Goal: Complete application form: Complete application form

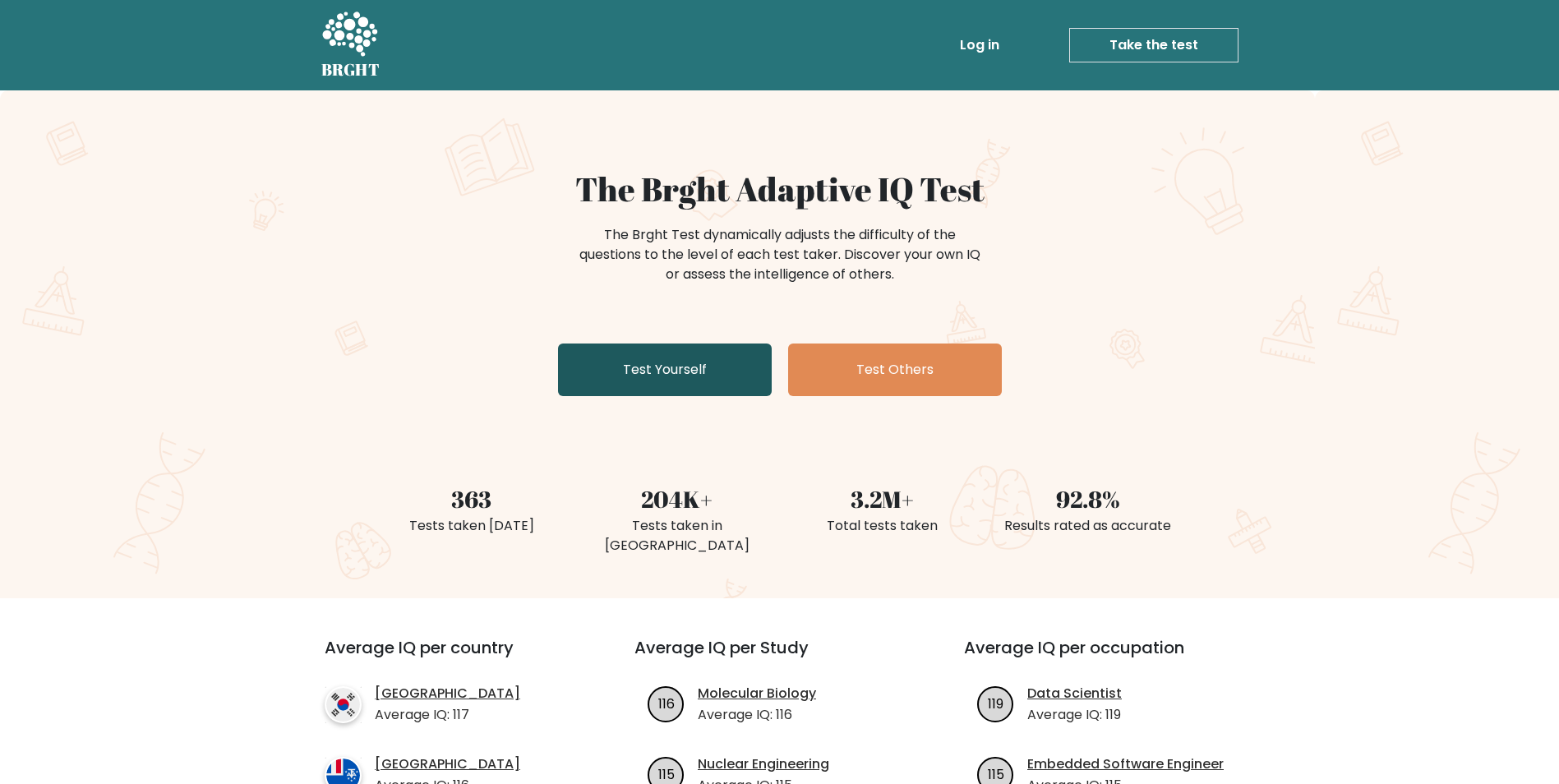
click at [697, 359] on link "Test Yourself" at bounding box center [665, 370] width 213 height 53
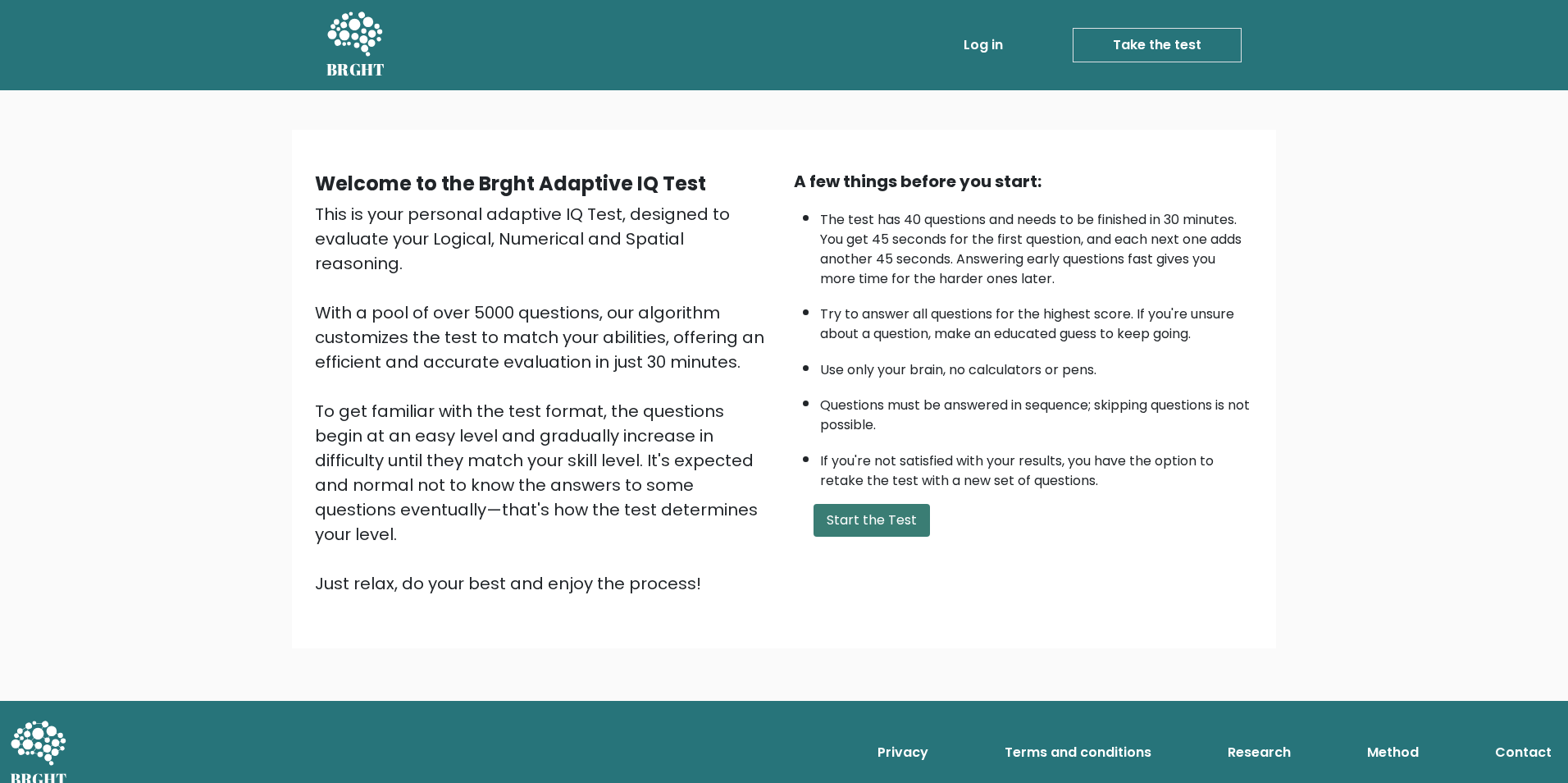
click at [901, 523] on button "Start the Test" at bounding box center [871, 520] width 116 height 33
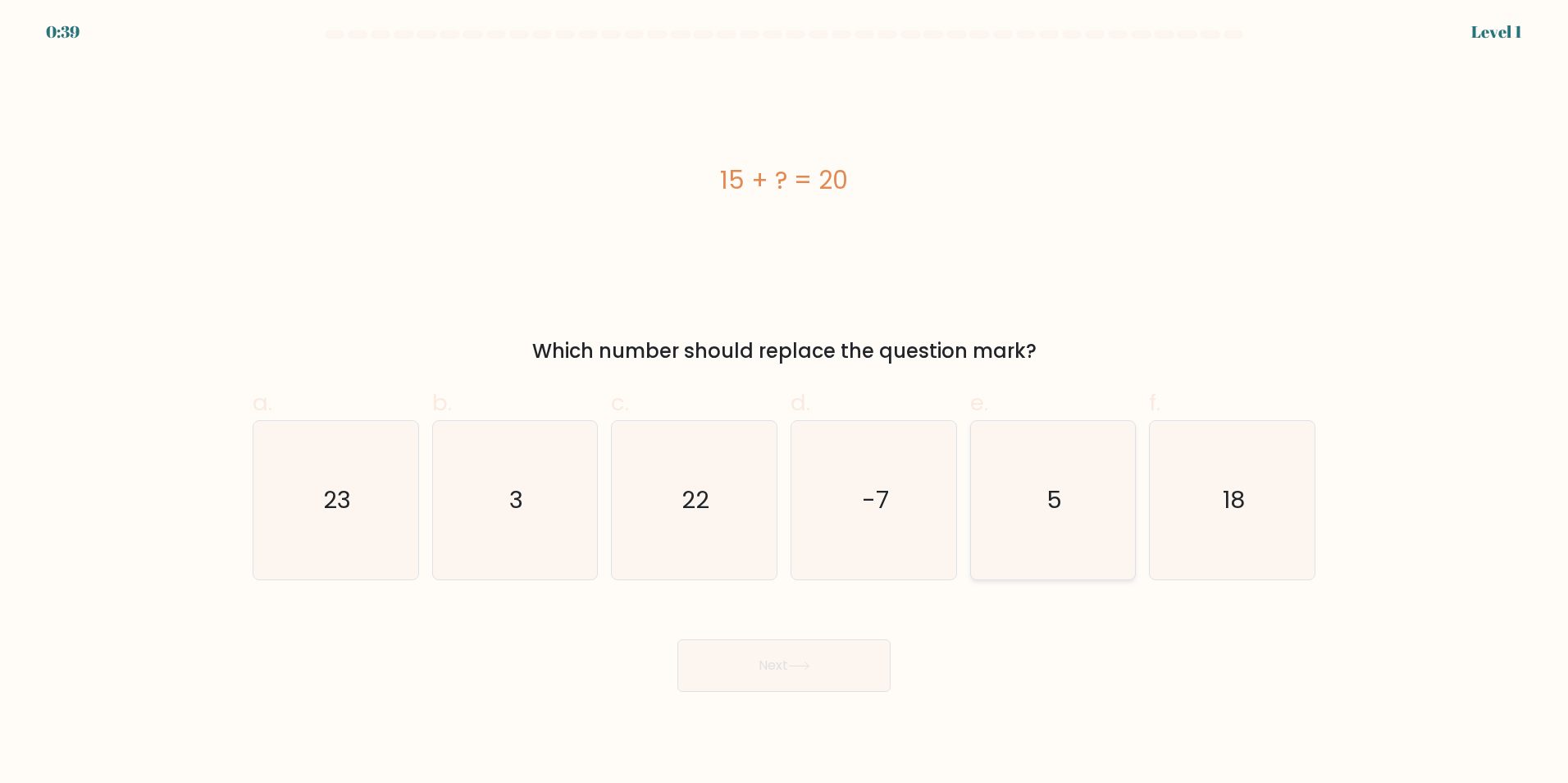
click at [1056, 543] on icon "5" at bounding box center [1052, 500] width 158 height 158
click at [784, 402] on input "e. 5" at bounding box center [784, 396] width 1 height 11
radio input "true"
click at [752, 653] on button "Next" at bounding box center [784, 666] width 213 height 53
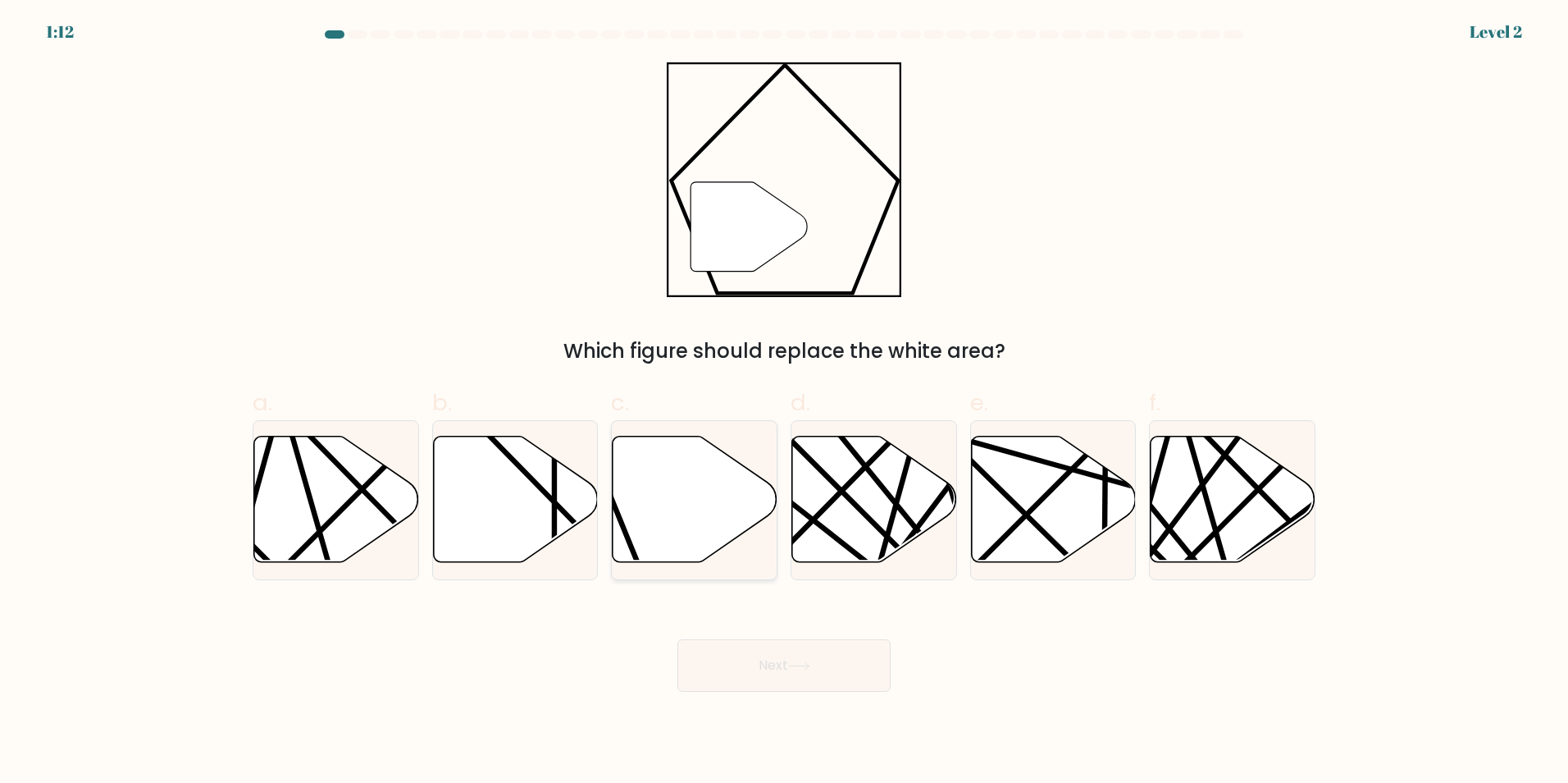
click at [706, 491] on icon at bounding box center [695, 498] width 165 height 126
click at [784, 402] on input "c." at bounding box center [784, 396] width 1 height 11
radio input "true"
click at [788, 687] on button "Next" at bounding box center [784, 666] width 213 height 53
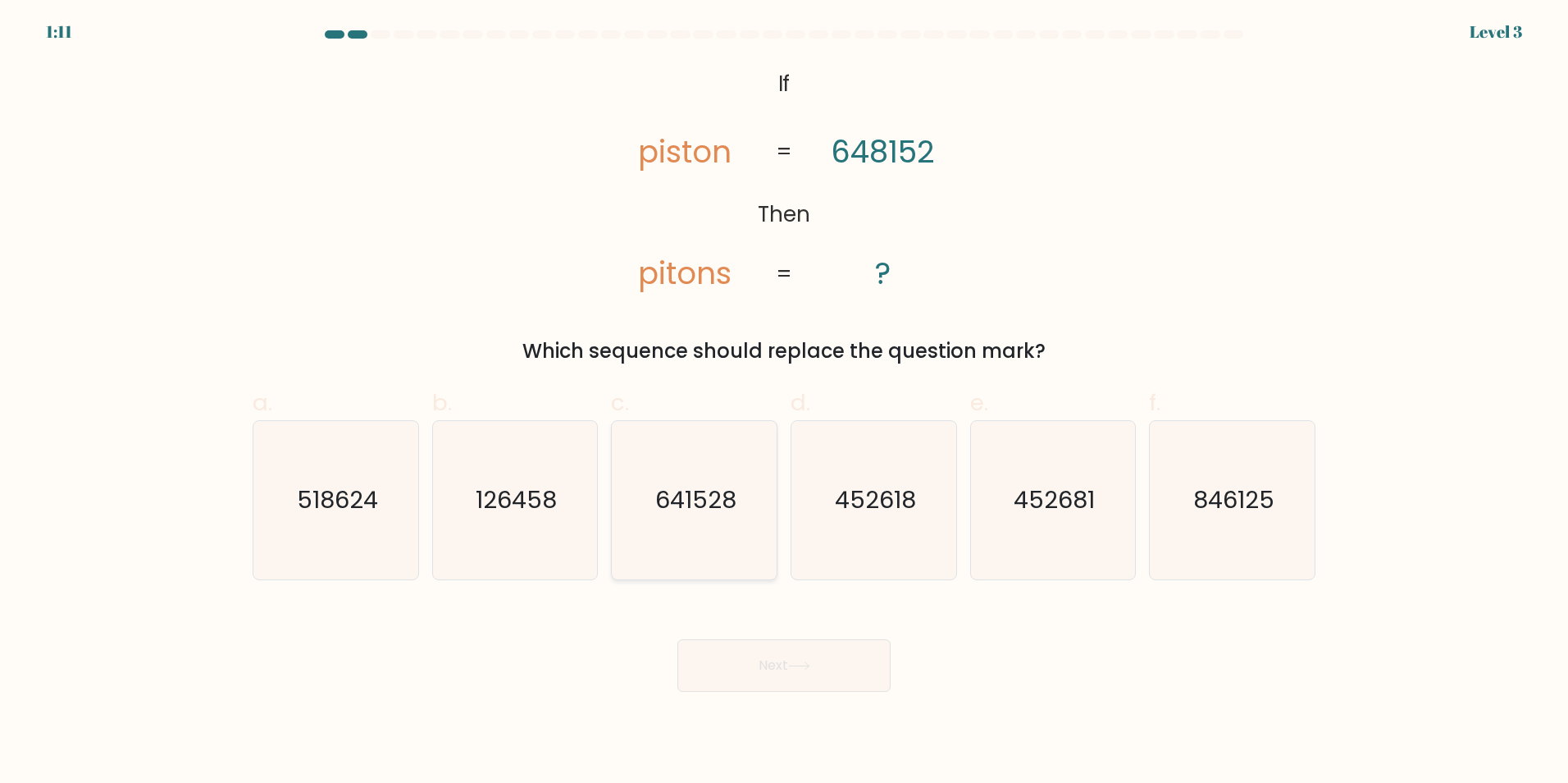
click at [708, 521] on icon "641528" at bounding box center [694, 500] width 158 height 158
click at [784, 402] on input "c. 641528" at bounding box center [784, 396] width 1 height 11
radio input "true"
click at [752, 665] on button "Next" at bounding box center [784, 666] width 213 height 53
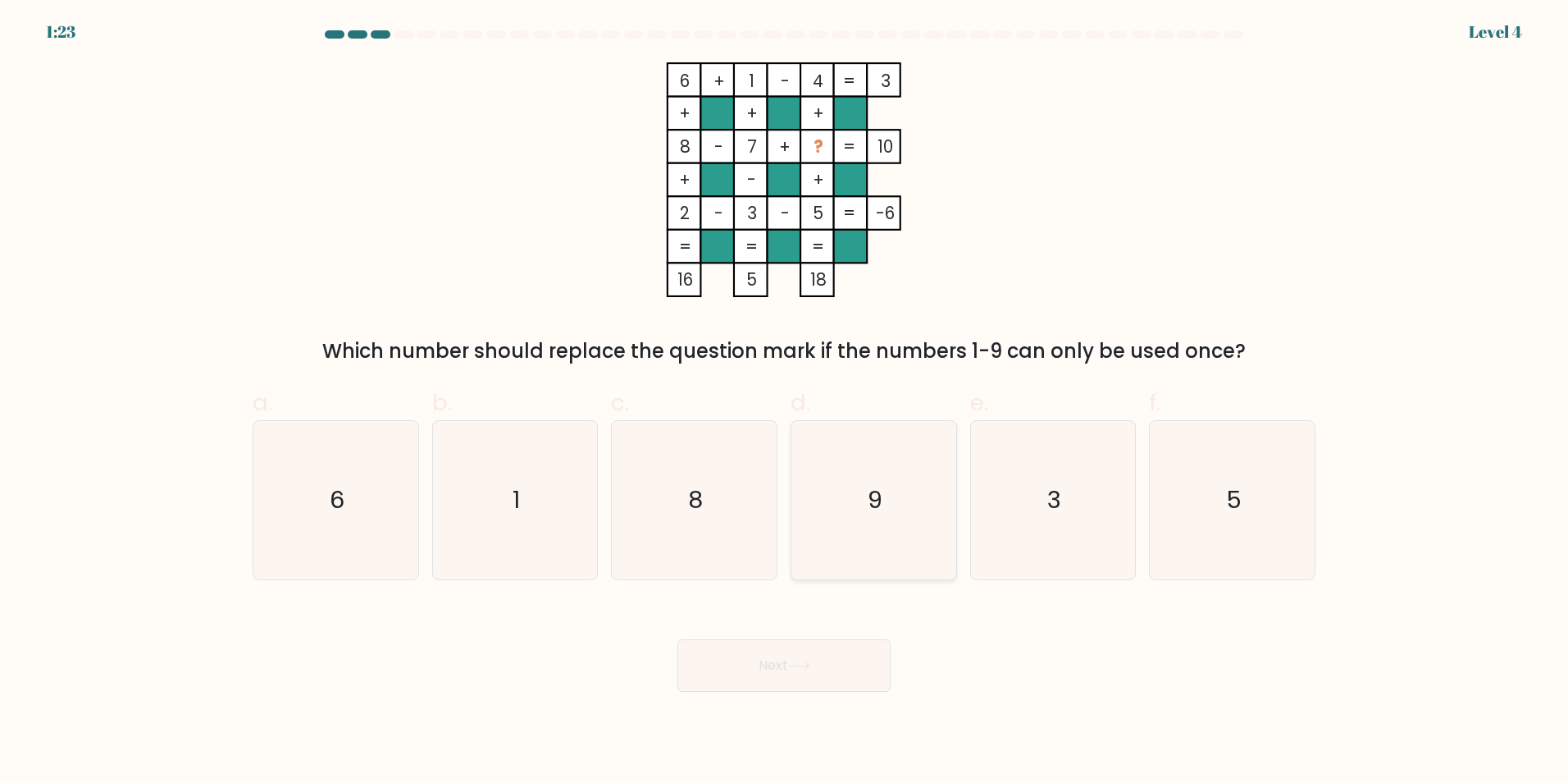
click at [826, 502] on icon "9" at bounding box center [873, 500] width 158 height 158
click at [784, 402] on input "d. 9" at bounding box center [784, 396] width 1 height 11
radio input "true"
click at [821, 666] on button "Next" at bounding box center [784, 666] width 213 height 53
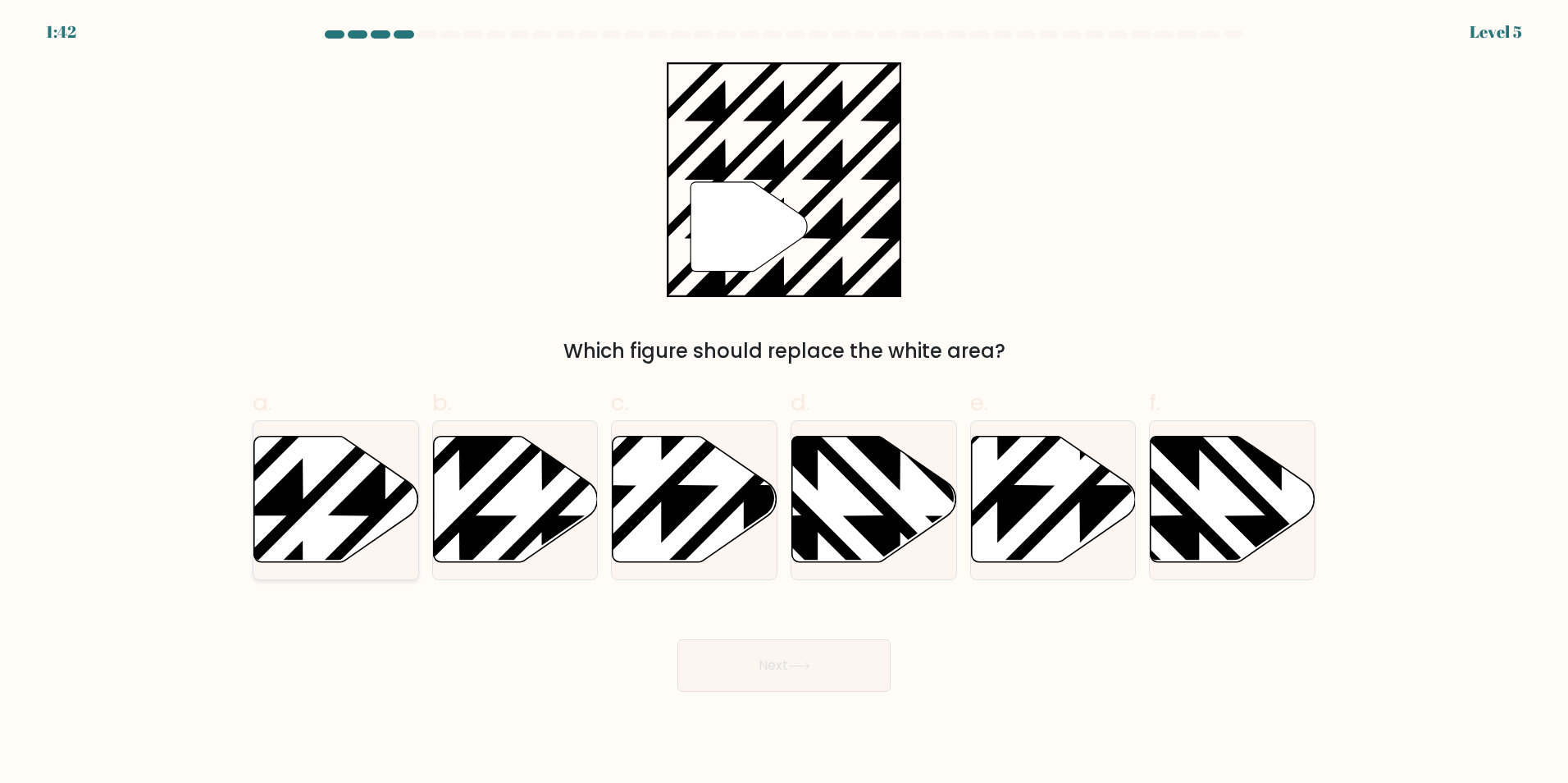
click at [373, 484] on icon at bounding box center [386, 433] width 332 height 332
click at [784, 402] on input "a." at bounding box center [784, 396] width 1 height 11
radio input "true"
click at [840, 664] on button "Next" at bounding box center [784, 666] width 213 height 53
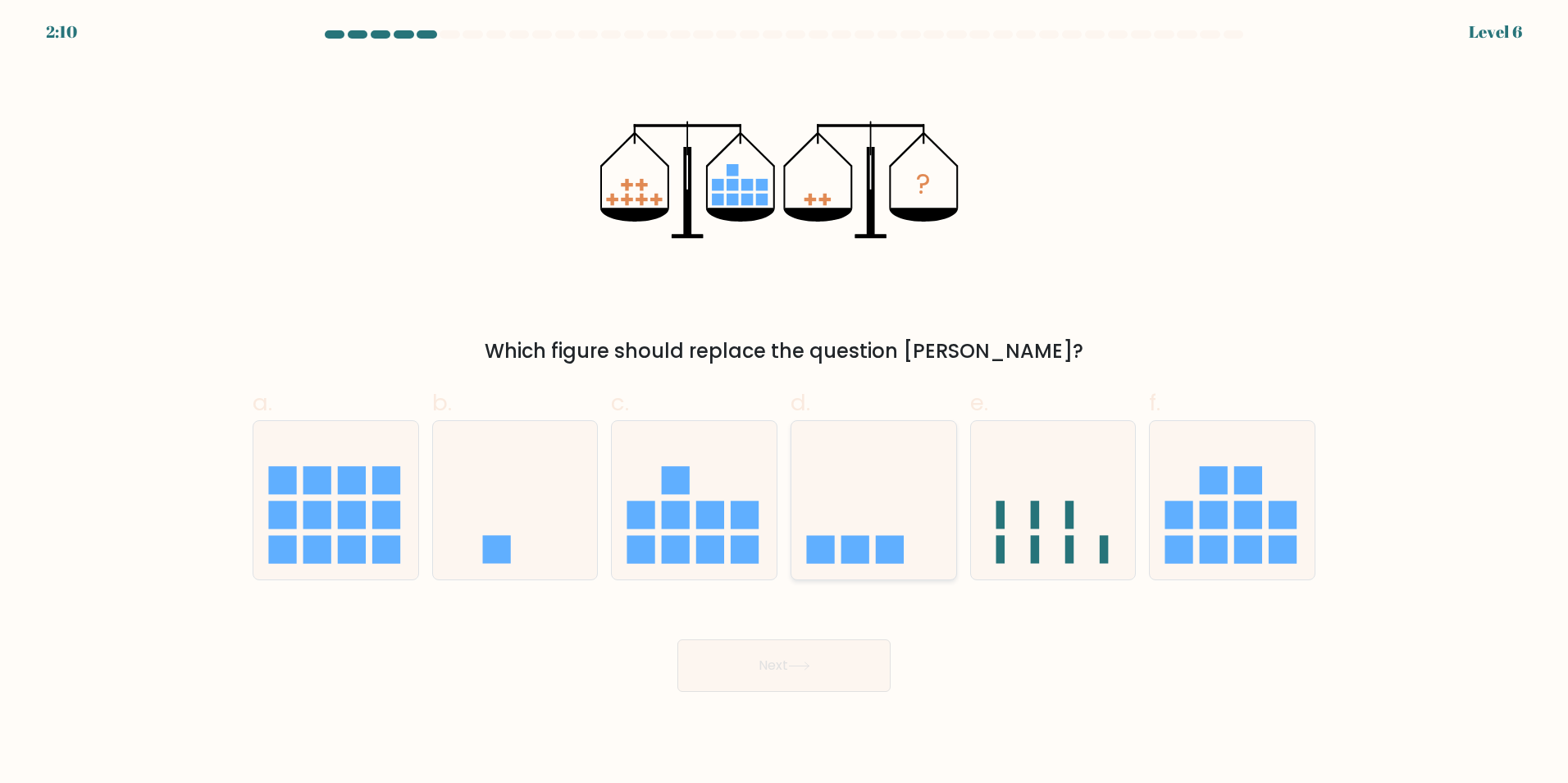
click at [858, 556] on rect at bounding box center [855, 550] width 28 height 28
click at [784, 402] on input "d." at bounding box center [784, 396] width 1 height 11
radio input "true"
click at [820, 655] on button "Next" at bounding box center [784, 666] width 213 height 53
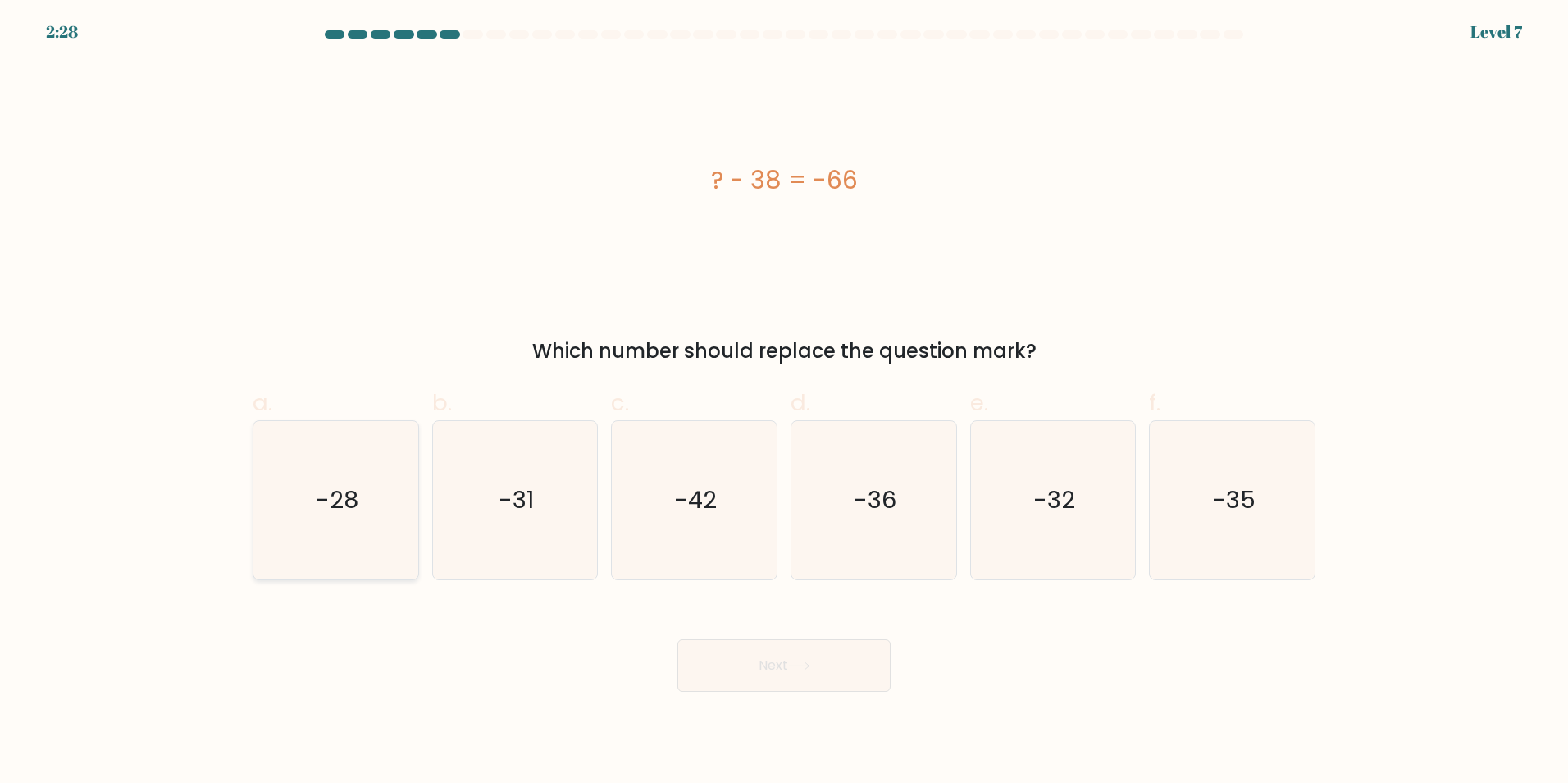
click at [396, 476] on icon "-28" at bounding box center [336, 500] width 158 height 158
click at [784, 402] on input "a. -28" at bounding box center [784, 396] width 1 height 11
radio input "true"
click at [736, 656] on button "Next" at bounding box center [784, 666] width 213 height 53
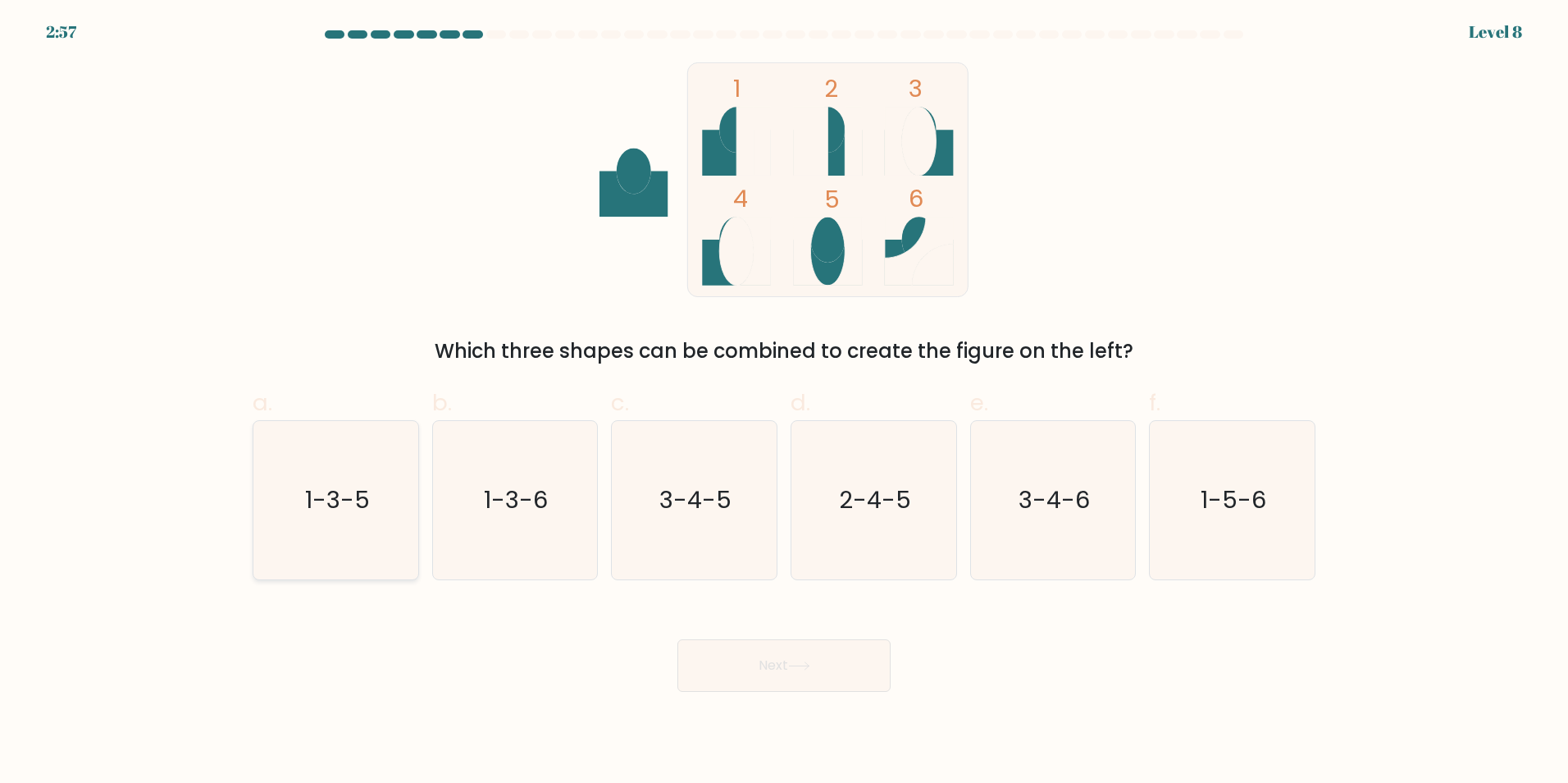
click at [414, 536] on icon "1-3-5" at bounding box center [336, 500] width 158 height 158
click at [784, 402] on input "a. 1-3-5" at bounding box center [784, 396] width 1 height 11
radio input "true"
click at [752, 654] on button "Next" at bounding box center [784, 666] width 213 height 53
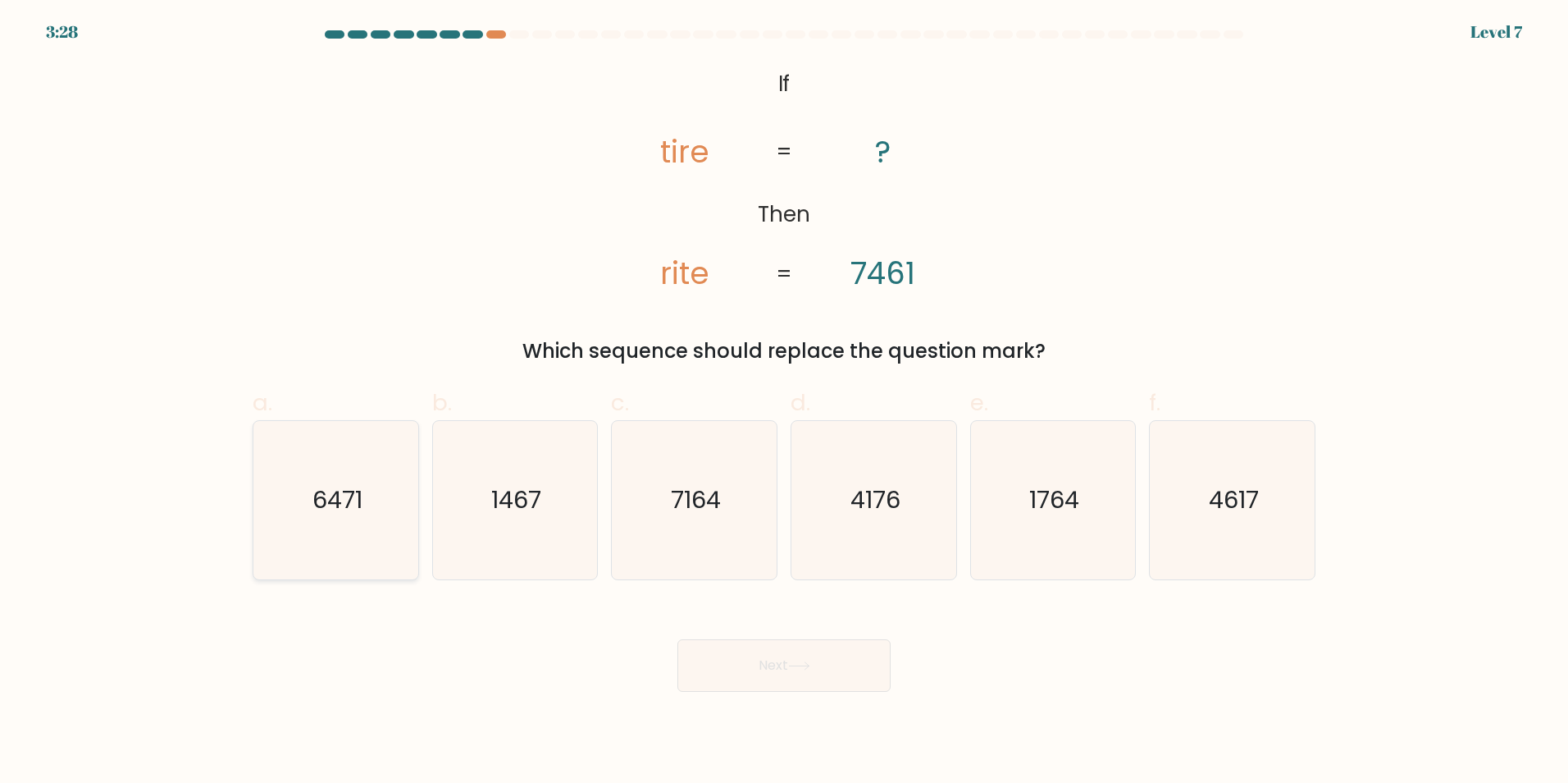
click at [329, 486] on text "6471" at bounding box center [337, 500] width 50 height 33
click at [784, 402] on input "a. 6471" at bounding box center [784, 396] width 1 height 11
radio input "true"
click at [893, 664] on div "Next" at bounding box center [784, 645] width 1082 height 92
click at [845, 664] on button "Next" at bounding box center [784, 666] width 213 height 53
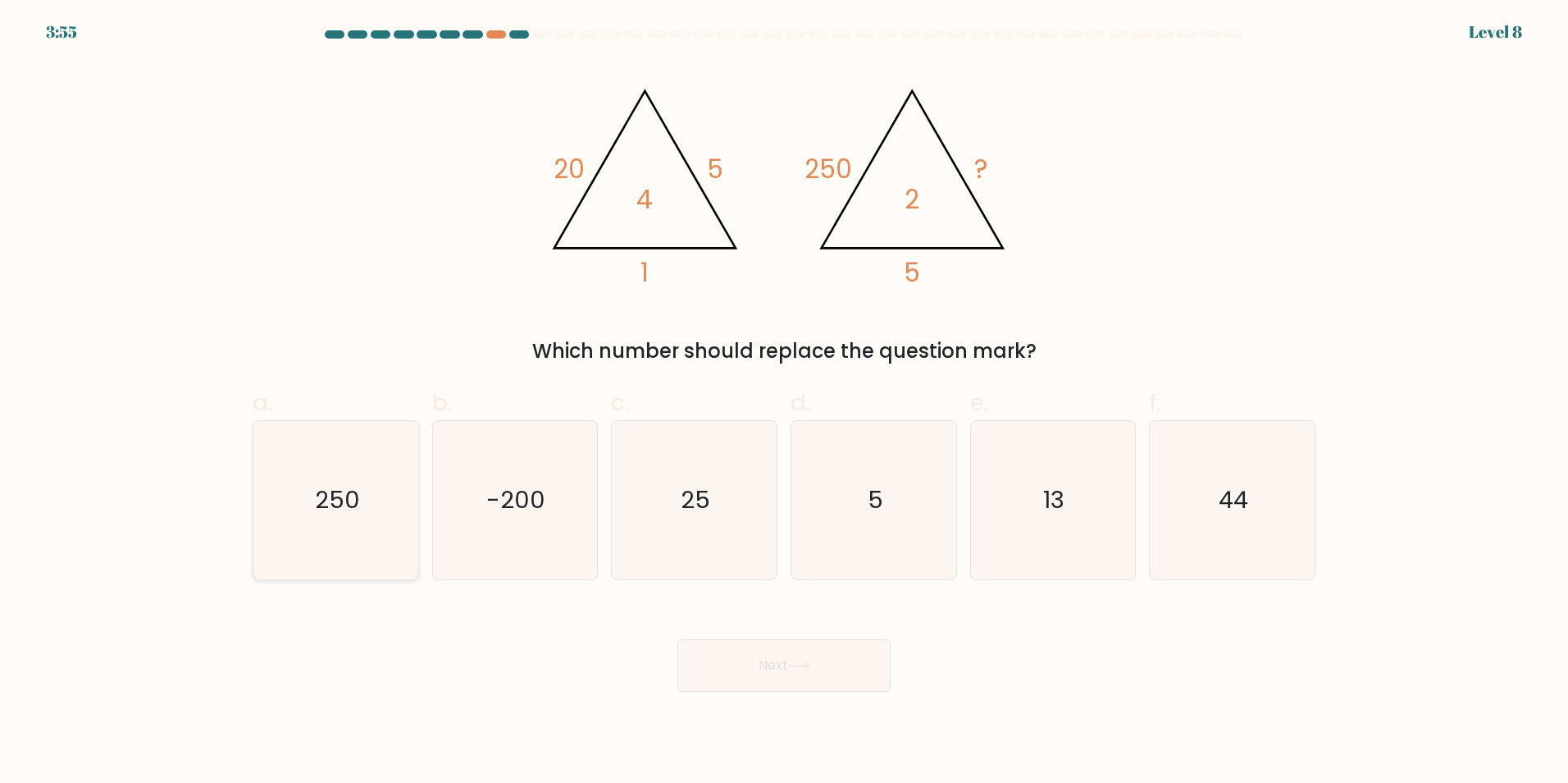
click at [400, 496] on icon "250" at bounding box center [336, 500] width 158 height 158
click at [784, 402] on input "a. 250" at bounding box center [784, 396] width 1 height 11
radio input "true"
click at [1188, 485] on icon "44" at bounding box center [1231, 500] width 158 height 158
click at [784, 402] on input "f. 44" at bounding box center [784, 396] width 1 height 11
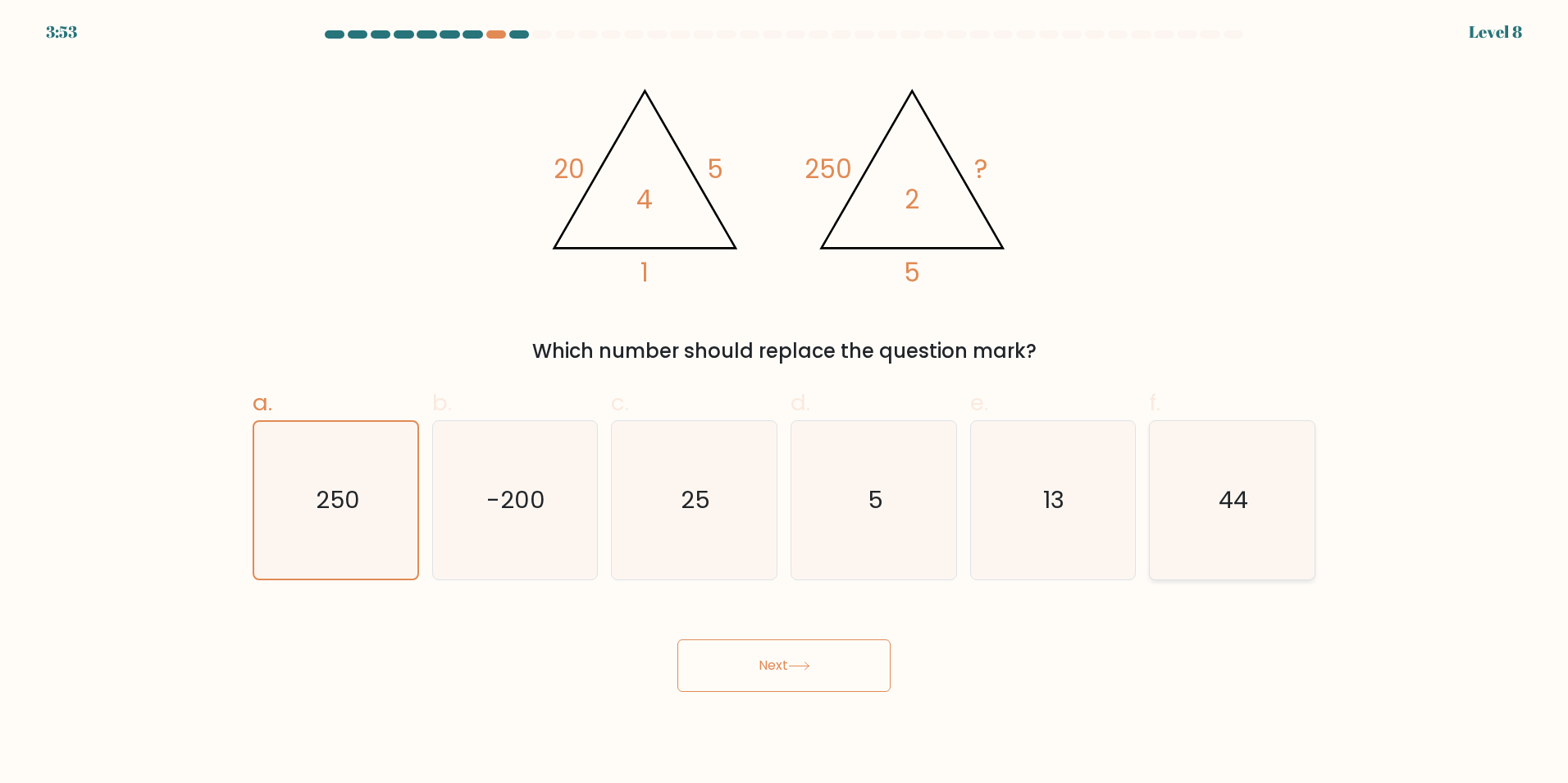
radio input "true"
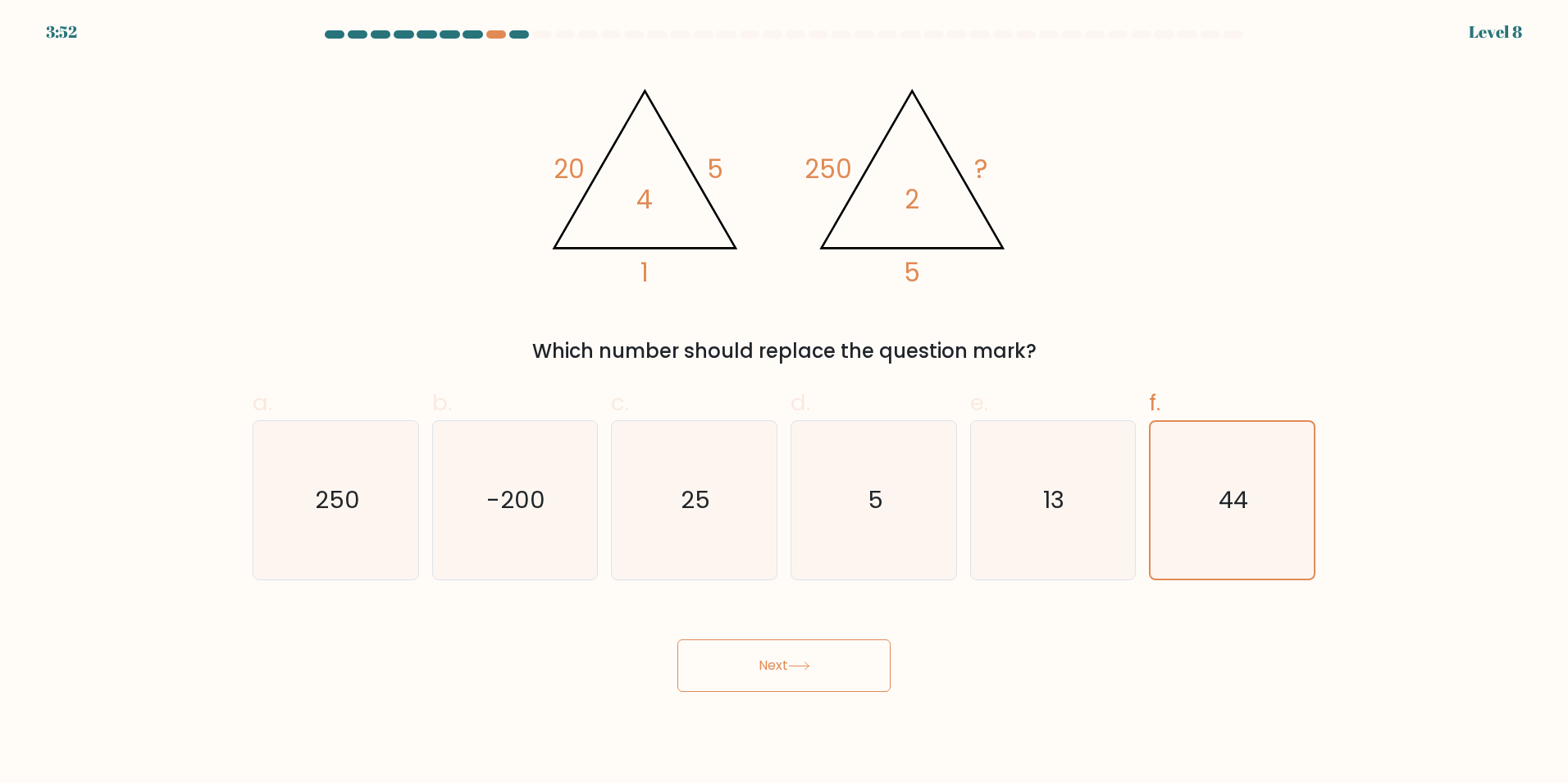
click at [796, 670] on icon at bounding box center [799, 665] width 22 height 9
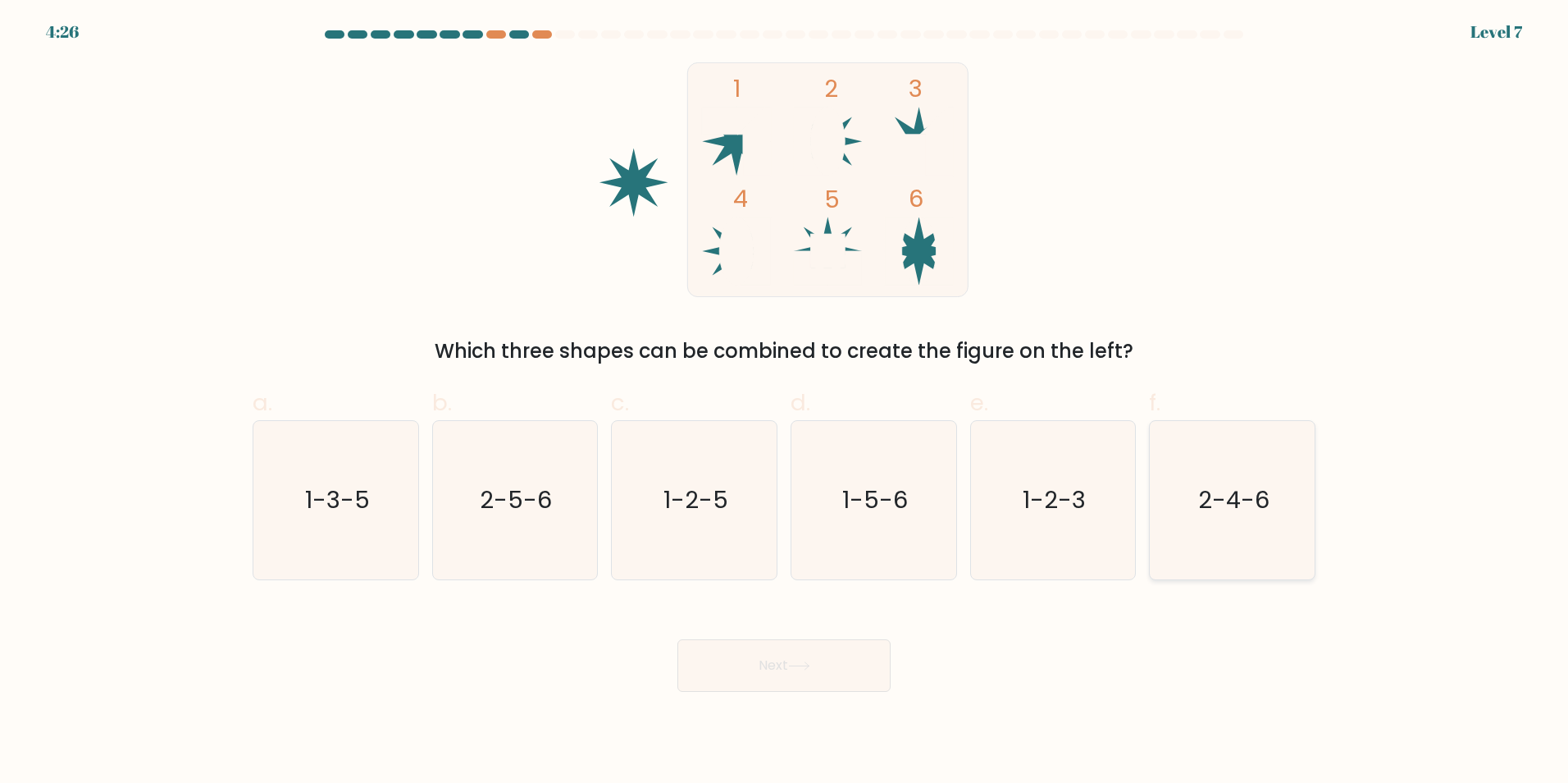
click at [1259, 538] on icon "2-4-6" at bounding box center [1231, 500] width 158 height 158
click at [784, 402] on input "f. 2-4-6" at bounding box center [784, 396] width 1 height 11
radio input "true"
click at [737, 655] on button "Next" at bounding box center [784, 666] width 213 height 53
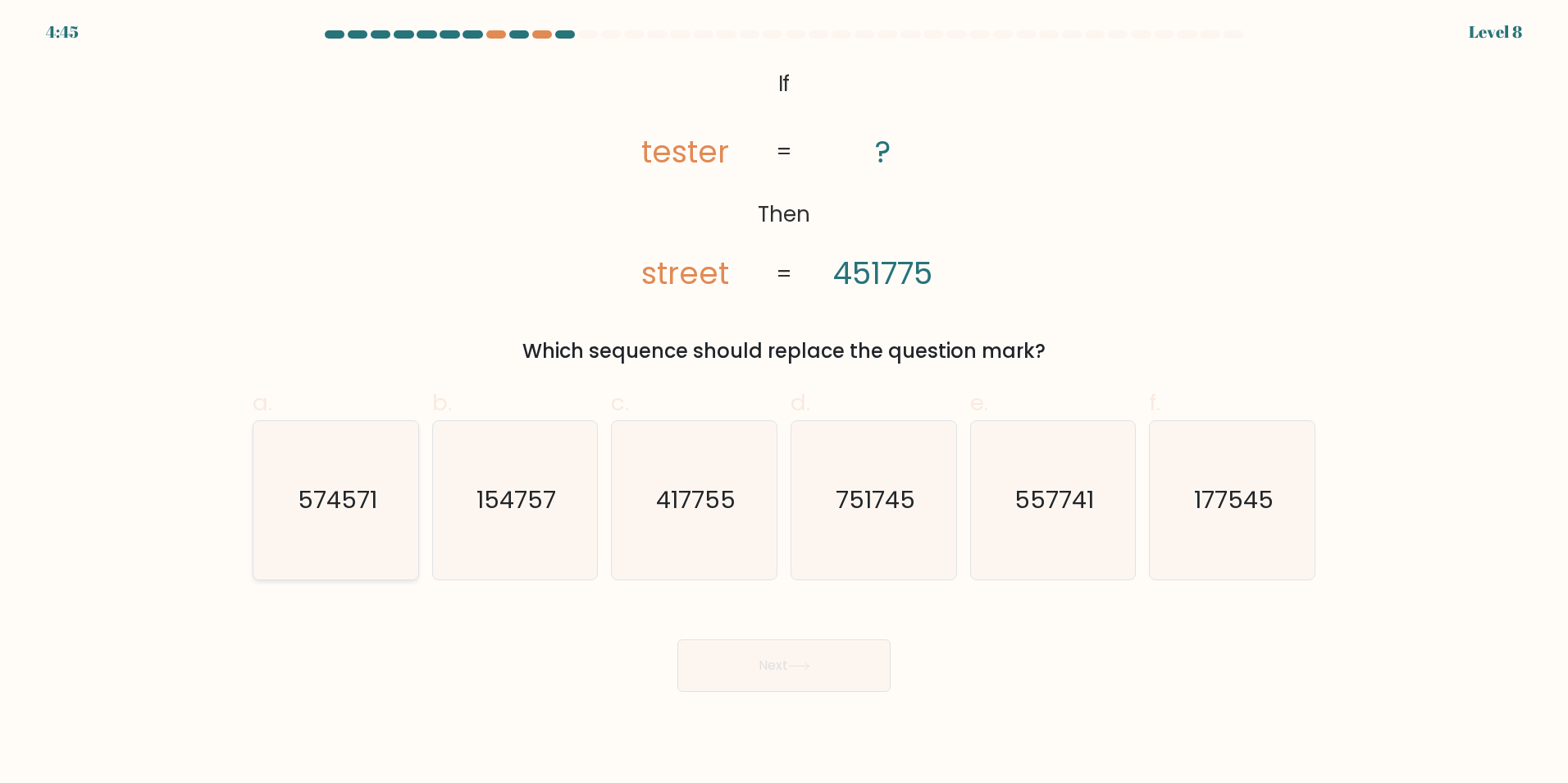
click at [339, 525] on icon "574571" at bounding box center [336, 500] width 158 height 158
click at [784, 402] on input "a. 574571" at bounding box center [784, 396] width 1 height 11
radio input "true"
click at [829, 676] on button "Next" at bounding box center [784, 666] width 213 height 53
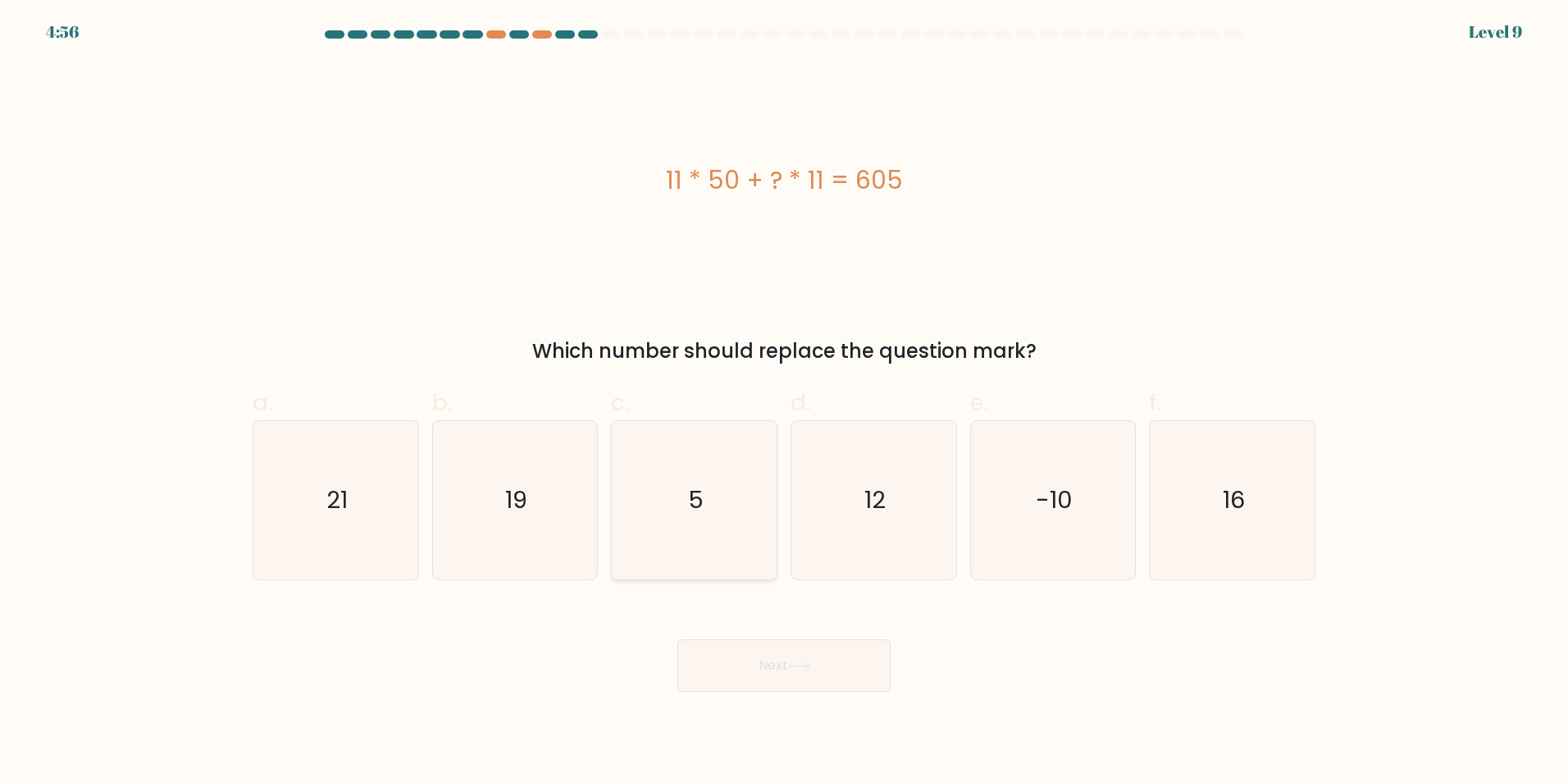
click at [678, 492] on icon "5" at bounding box center [694, 500] width 158 height 158
click at [784, 402] on input "c. 5" at bounding box center [784, 396] width 1 height 11
radio input "true"
click at [827, 667] on button "Next" at bounding box center [784, 666] width 213 height 53
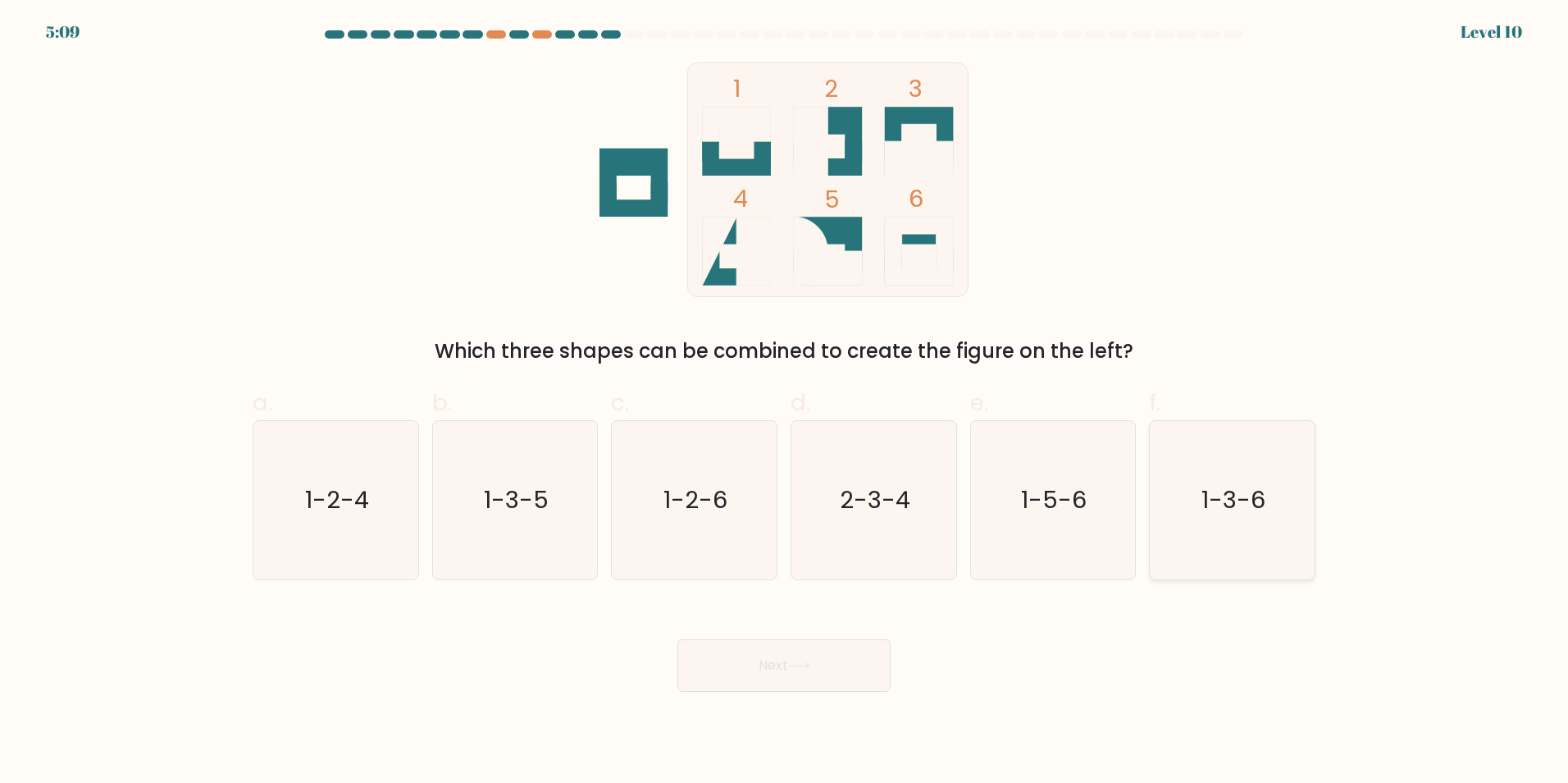
click at [1277, 526] on icon "1-3-6" at bounding box center [1231, 500] width 158 height 158
click at [784, 402] on input "f. 1-3-6" at bounding box center [784, 396] width 1 height 11
radio input "true"
click at [840, 639] on button "Next" at bounding box center [784, 666] width 213 height 53
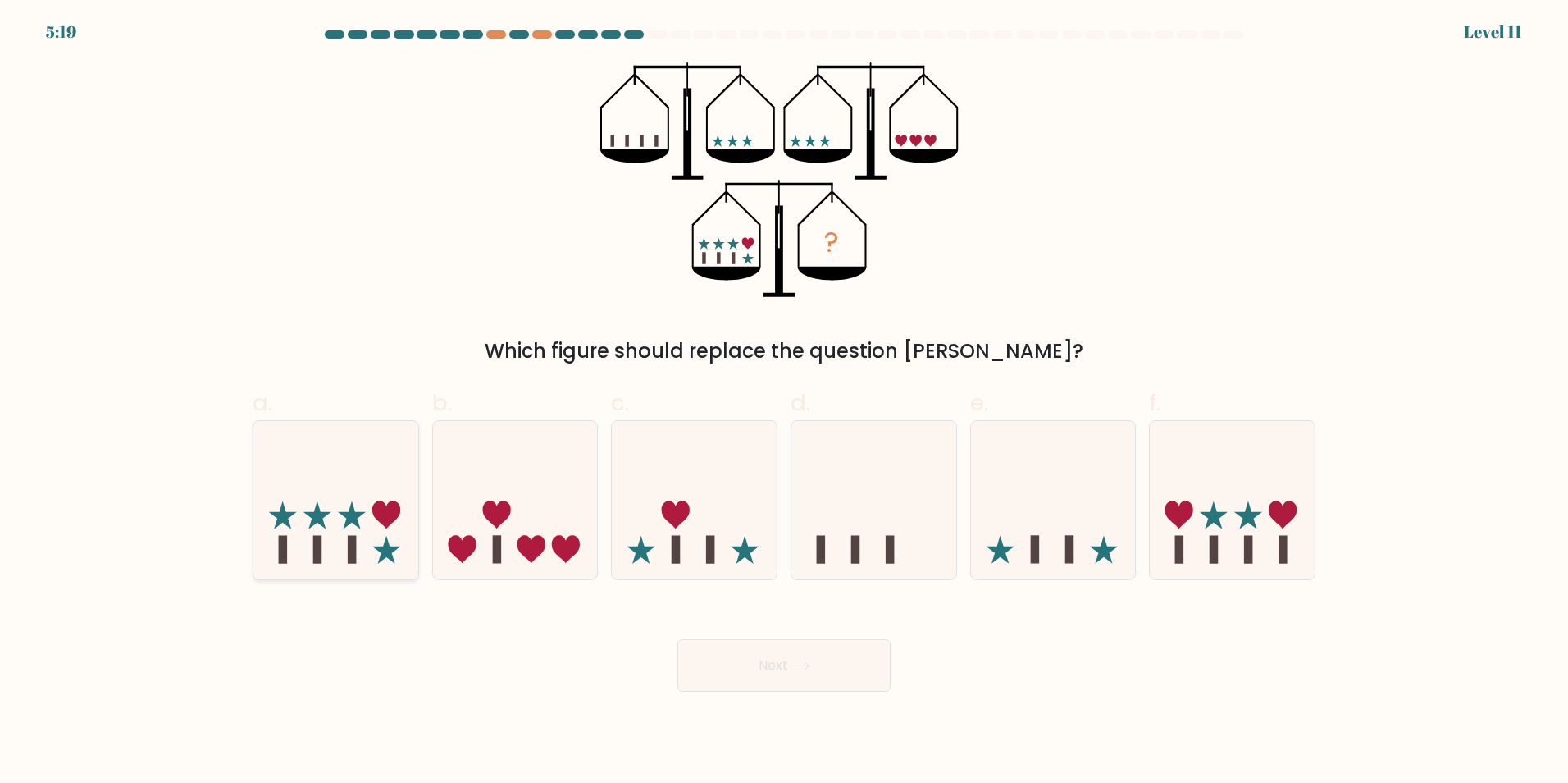
click at [373, 542] on icon at bounding box center [336, 499] width 165 height 136
click at [784, 402] on input "a." at bounding box center [784, 396] width 1 height 11
radio input "true"
click at [808, 663] on icon at bounding box center [799, 665] width 22 height 9
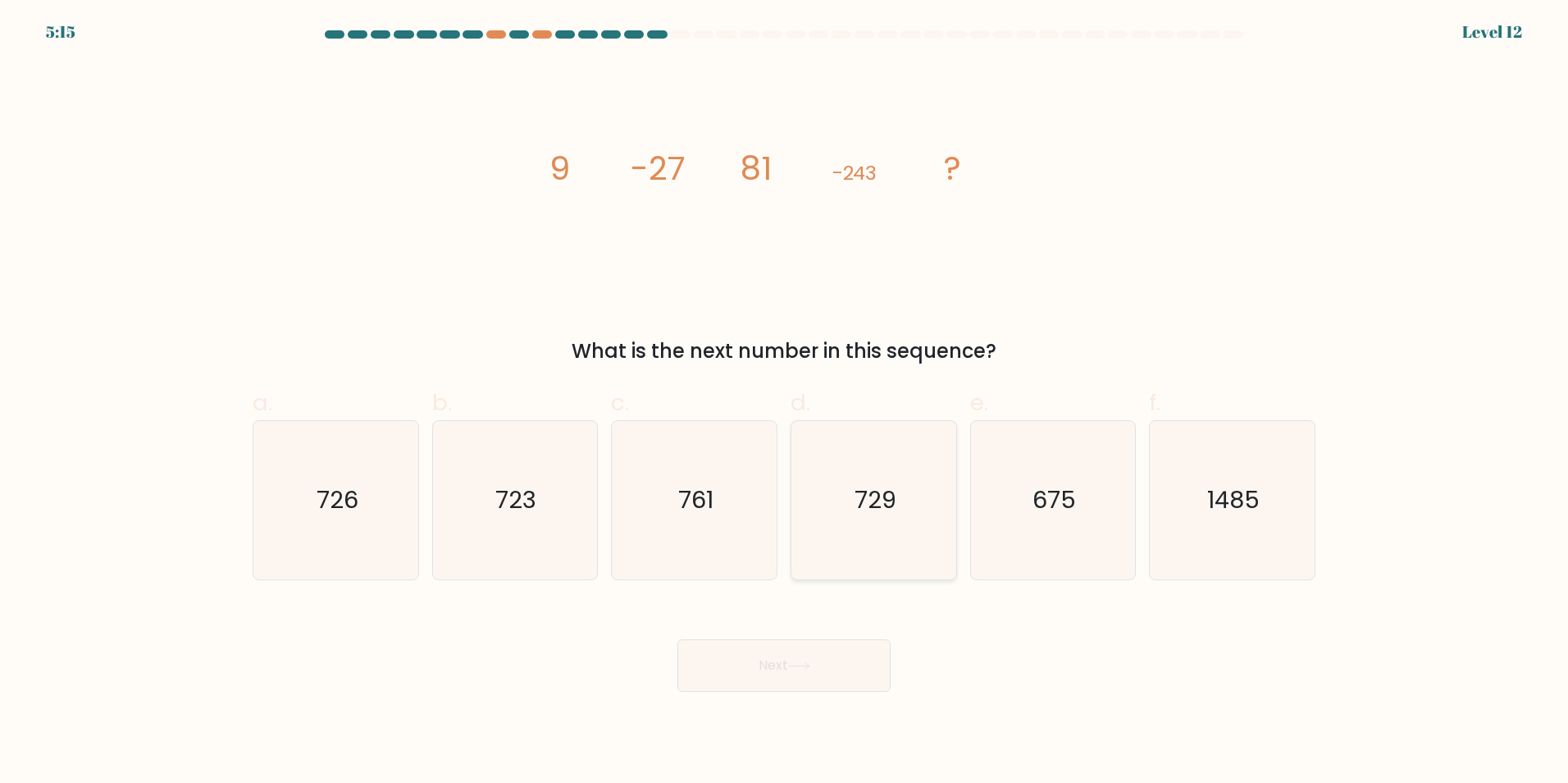
click at [844, 524] on icon "729" at bounding box center [873, 500] width 158 height 158
click at [784, 402] on input "d. 729" at bounding box center [784, 396] width 1 height 11
radio input "true"
click at [822, 679] on button "Next" at bounding box center [784, 666] width 213 height 53
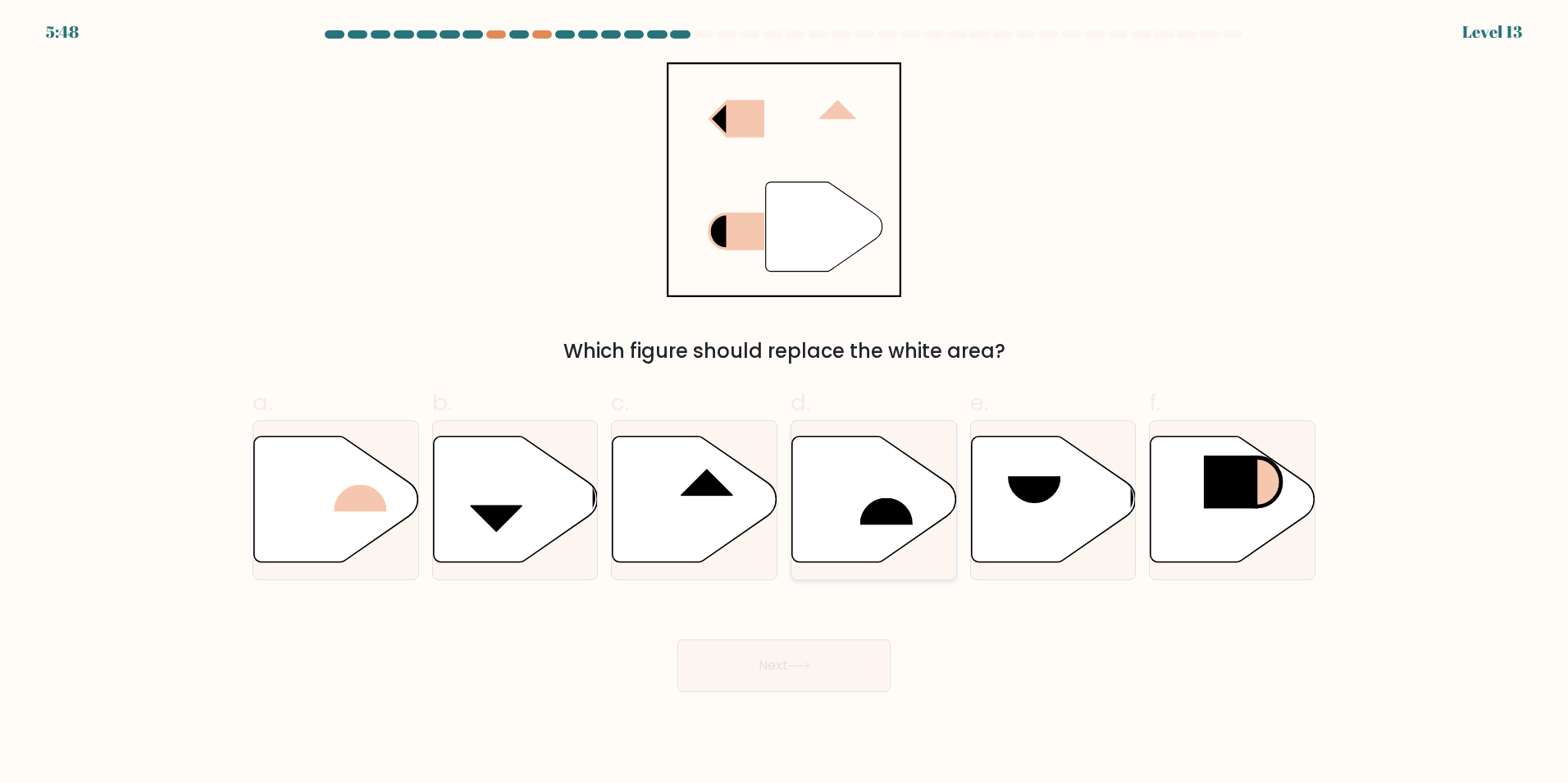
click at [840, 537] on icon at bounding box center [874, 498] width 165 height 126
click at [784, 402] on input "d." at bounding box center [784, 396] width 1 height 11
radio input "true"
click at [795, 630] on div "Next" at bounding box center [784, 645] width 1082 height 92
click at [357, 480] on rect at bounding box center [361, 484] width 54 height 55
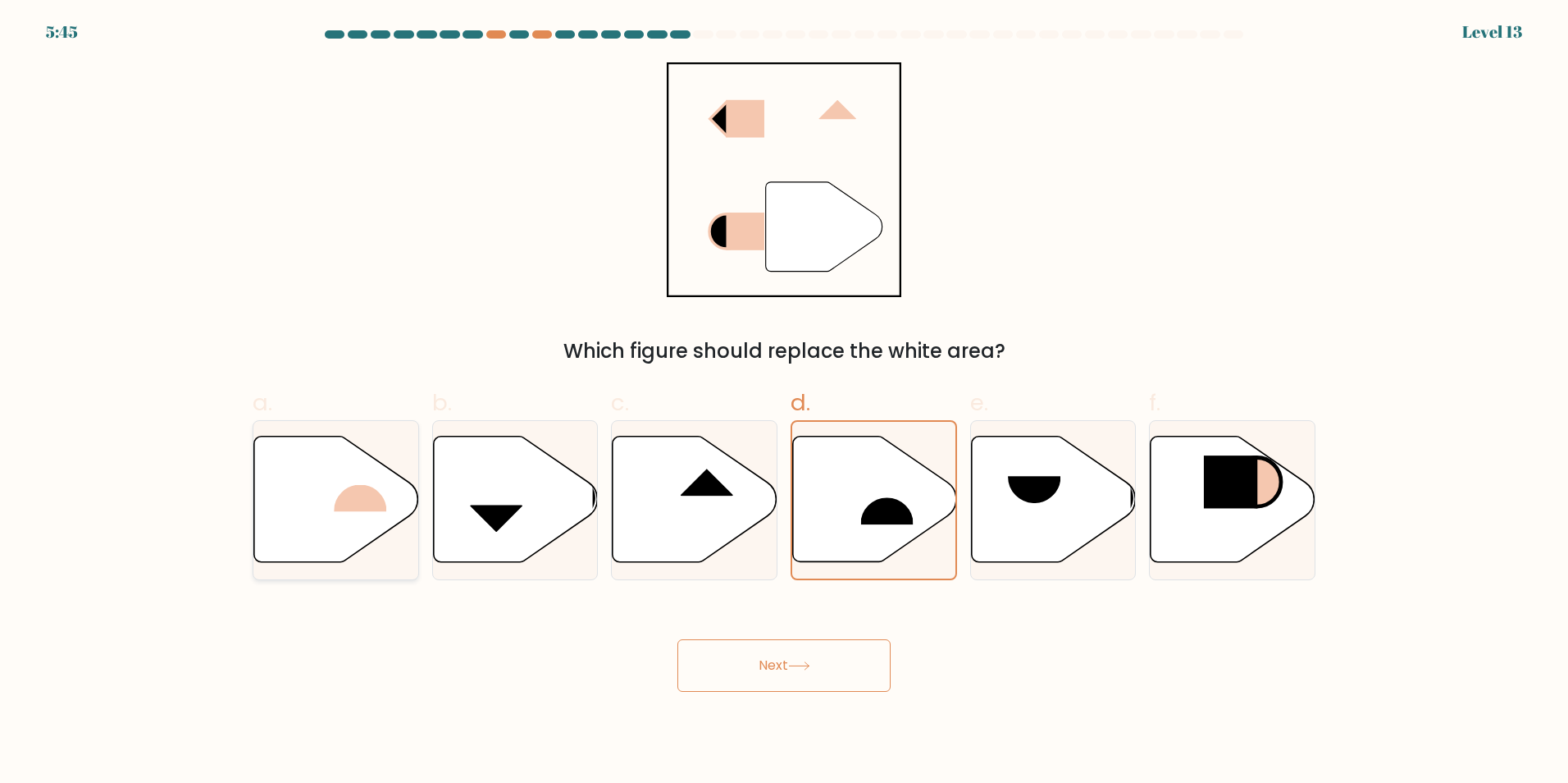
click at [784, 402] on input "a." at bounding box center [784, 396] width 1 height 11
radio input "true"
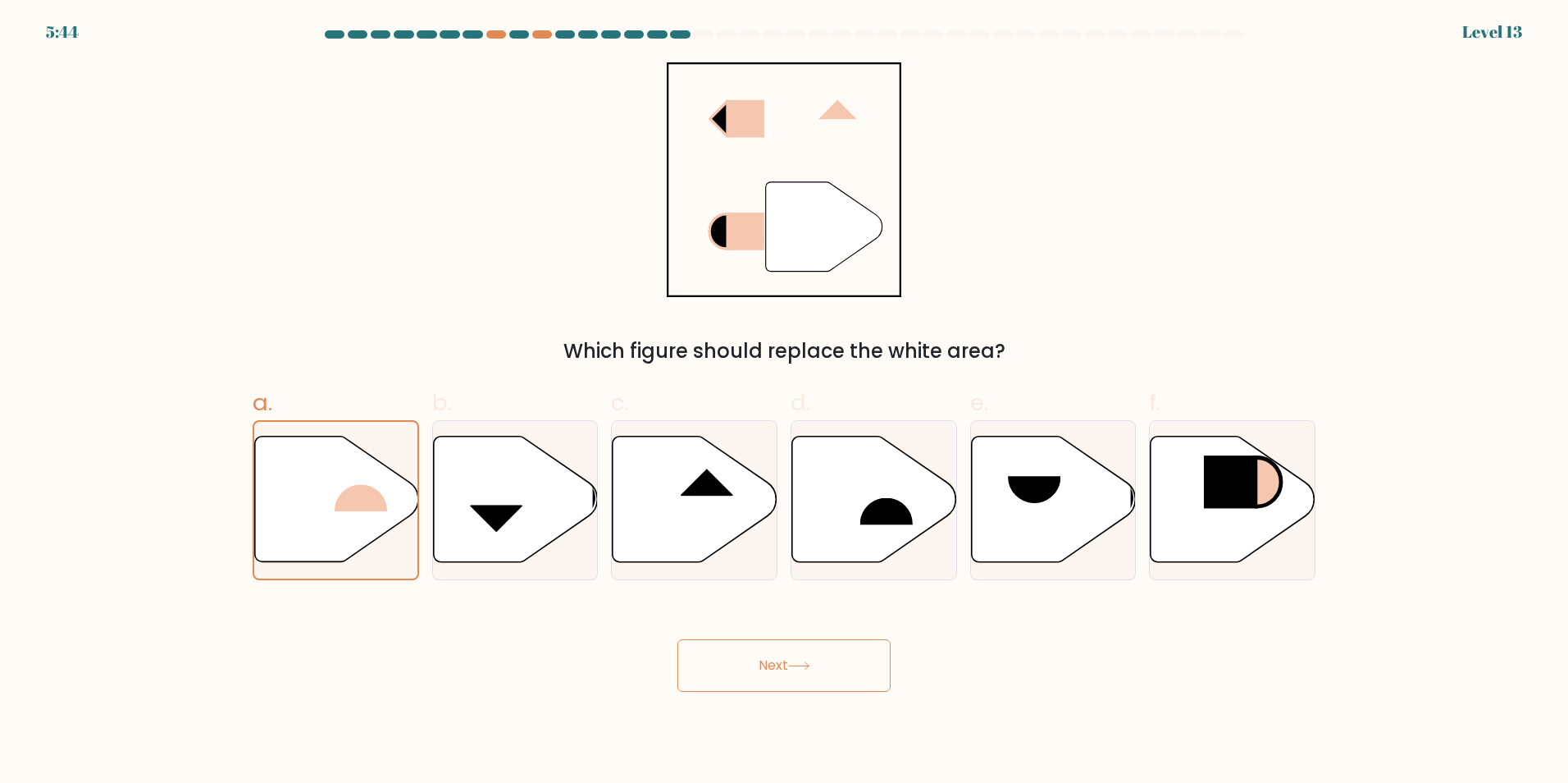
click at [752, 648] on button "Next" at bounding box center [784, 666] width 213 height 53
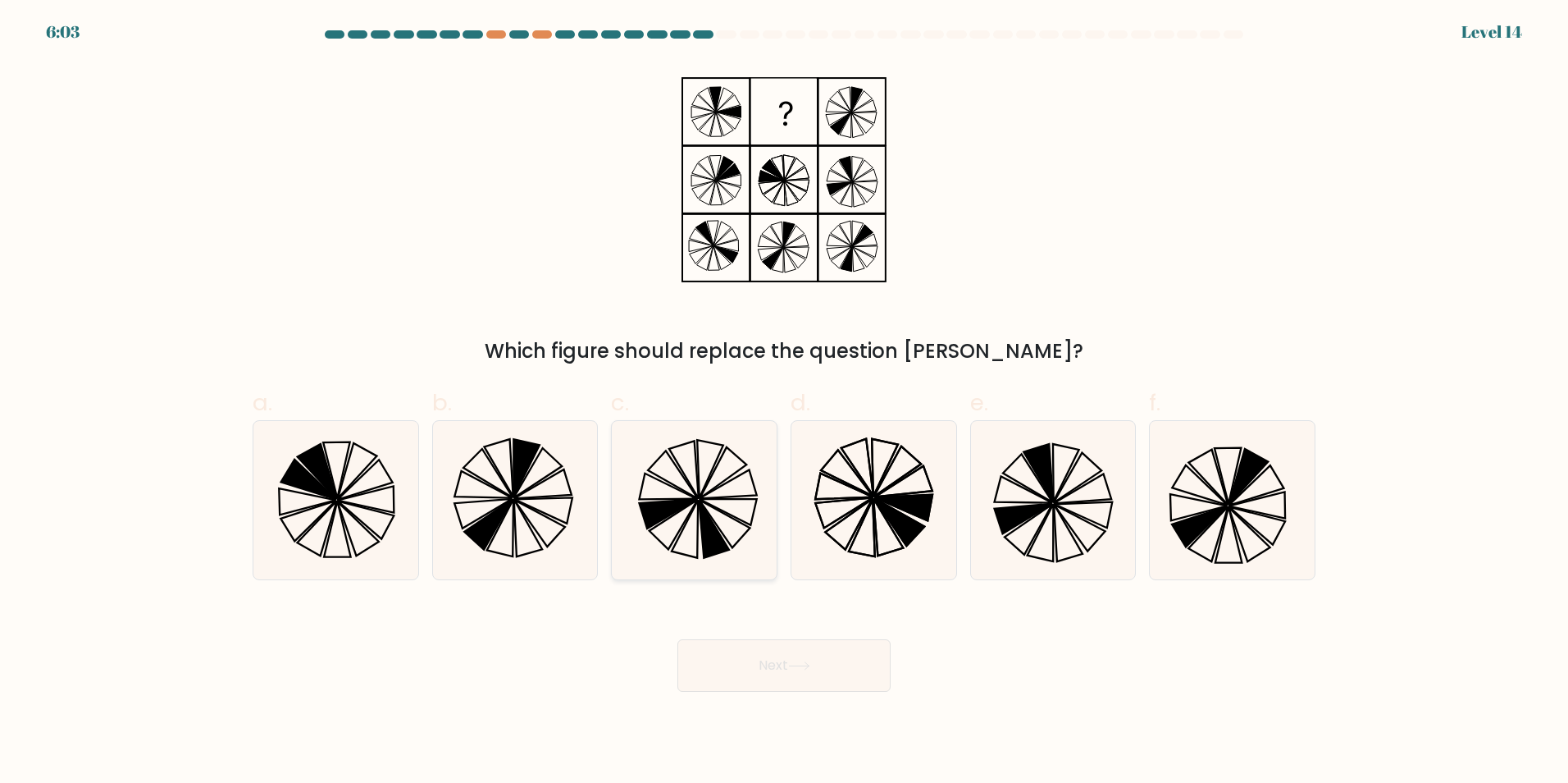
click at [686, 515] on icon at bounding box center [694, 500] width 158 height 158
click at [784, 402] on input "c." at bounding box center [784, 396] width 1 height 11
radio input "true"
click at [733, 660] on button "Next" at bounding box center [784, 666] width 213 height 53
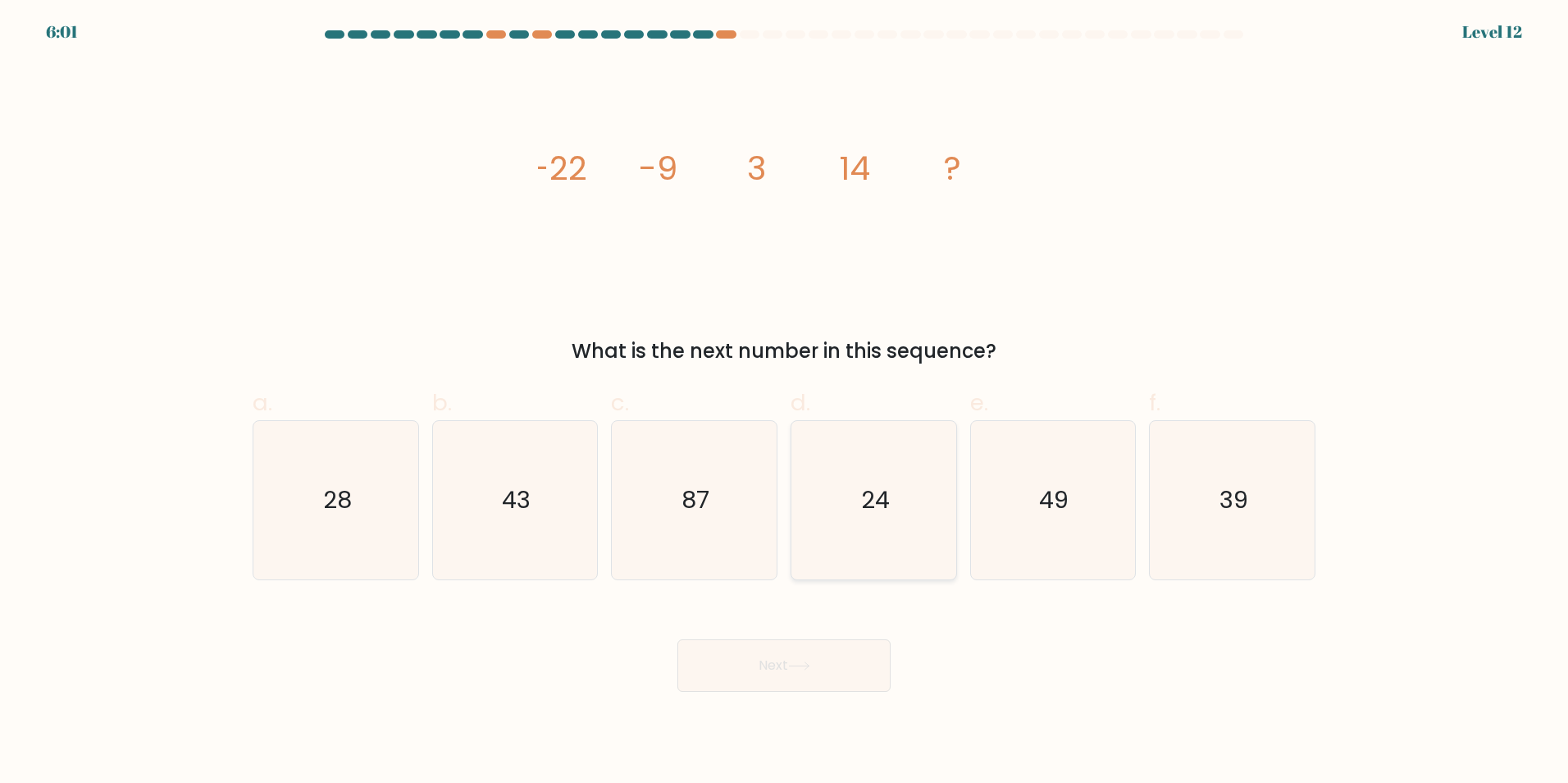
click at [909, 471] on icon "24" at bounding box center [873, 500] width 158 height 158
click at [784, 402] on input "d. 24" at bounding box center [784, 396] width 1 height 11
radio input "true"
click at [854, 683] on button "Next" at bounding box center [784, 666] width 213 height 53
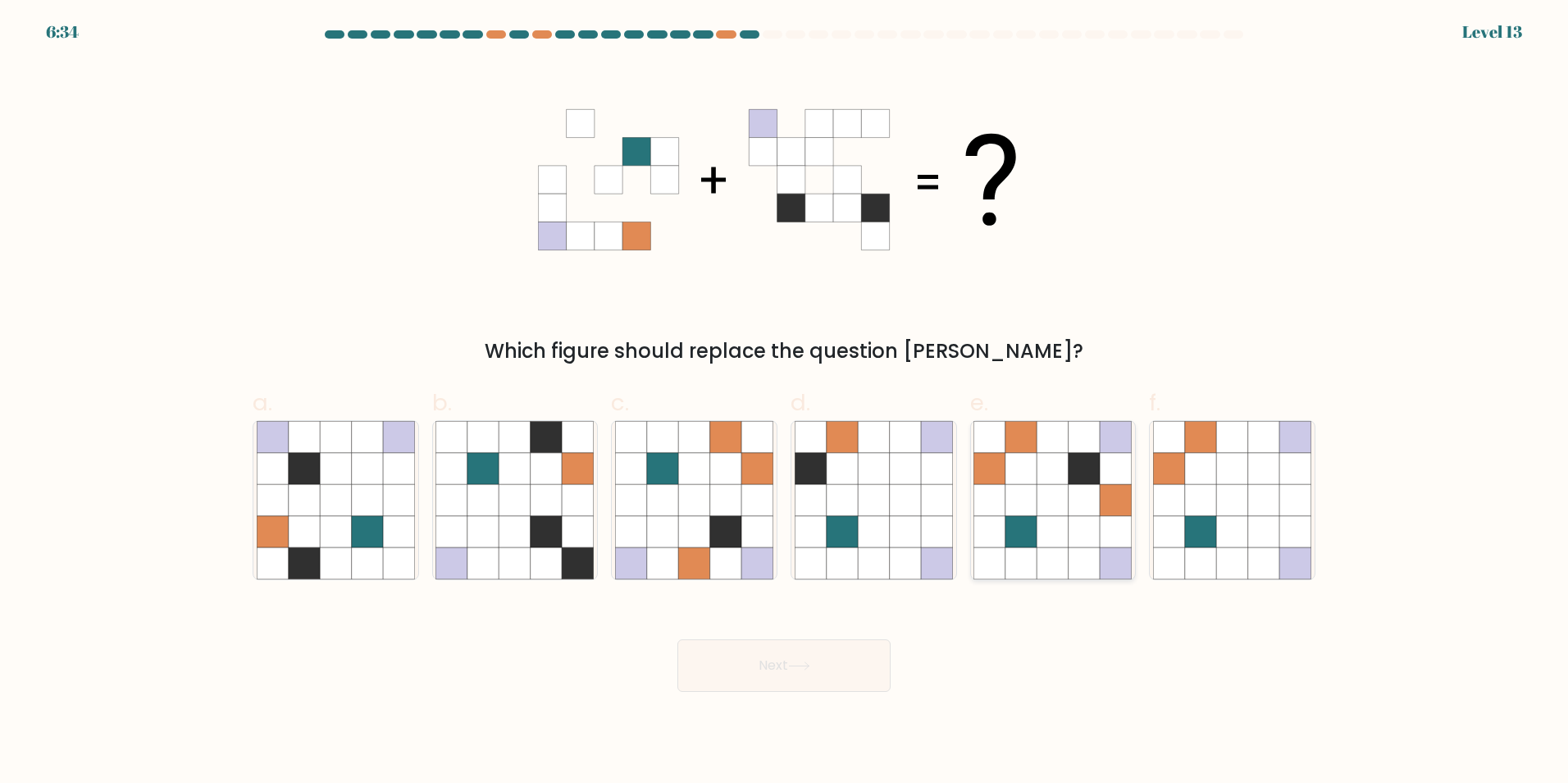
click at [1079, 556] on icon at bounding box center [1084, 562] width 31 height 31
click at [784, 402] on input "e." at bounding box center [784, 396] width 1 height 11
radio input "true"
click at [855, 655] on button "Next" at bounding box center [784, 666] width 213 height 53
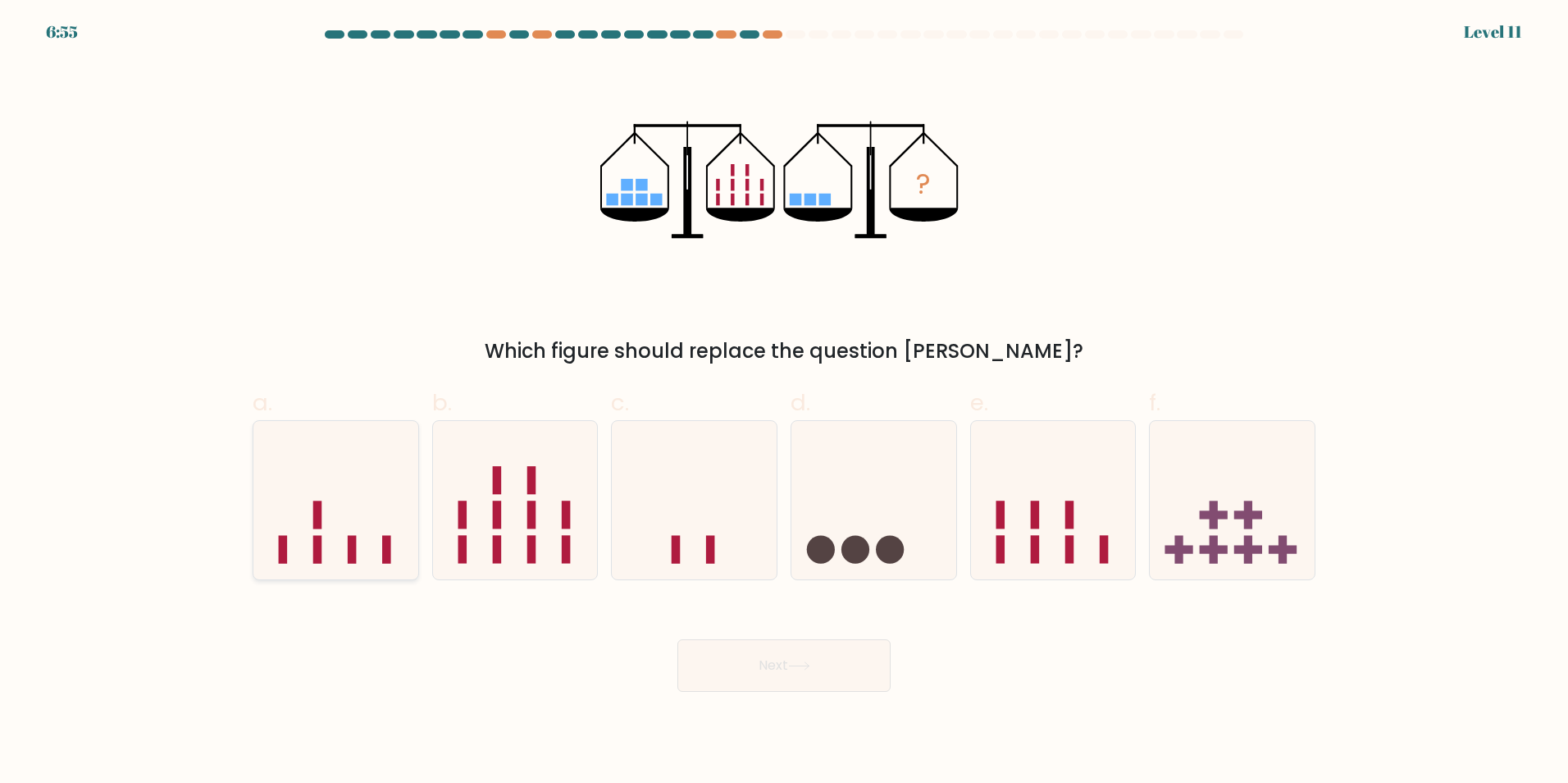
click at [305, 543] on icon at bounding box center [336, 499] width 165 height 136
click at [784, 402] on input "a." at bounding box center [784, 396] width 1 height 11
radio input "true"
click at [880, 666] on button "Next" at bounding box center [784, 666] width 213 height 53
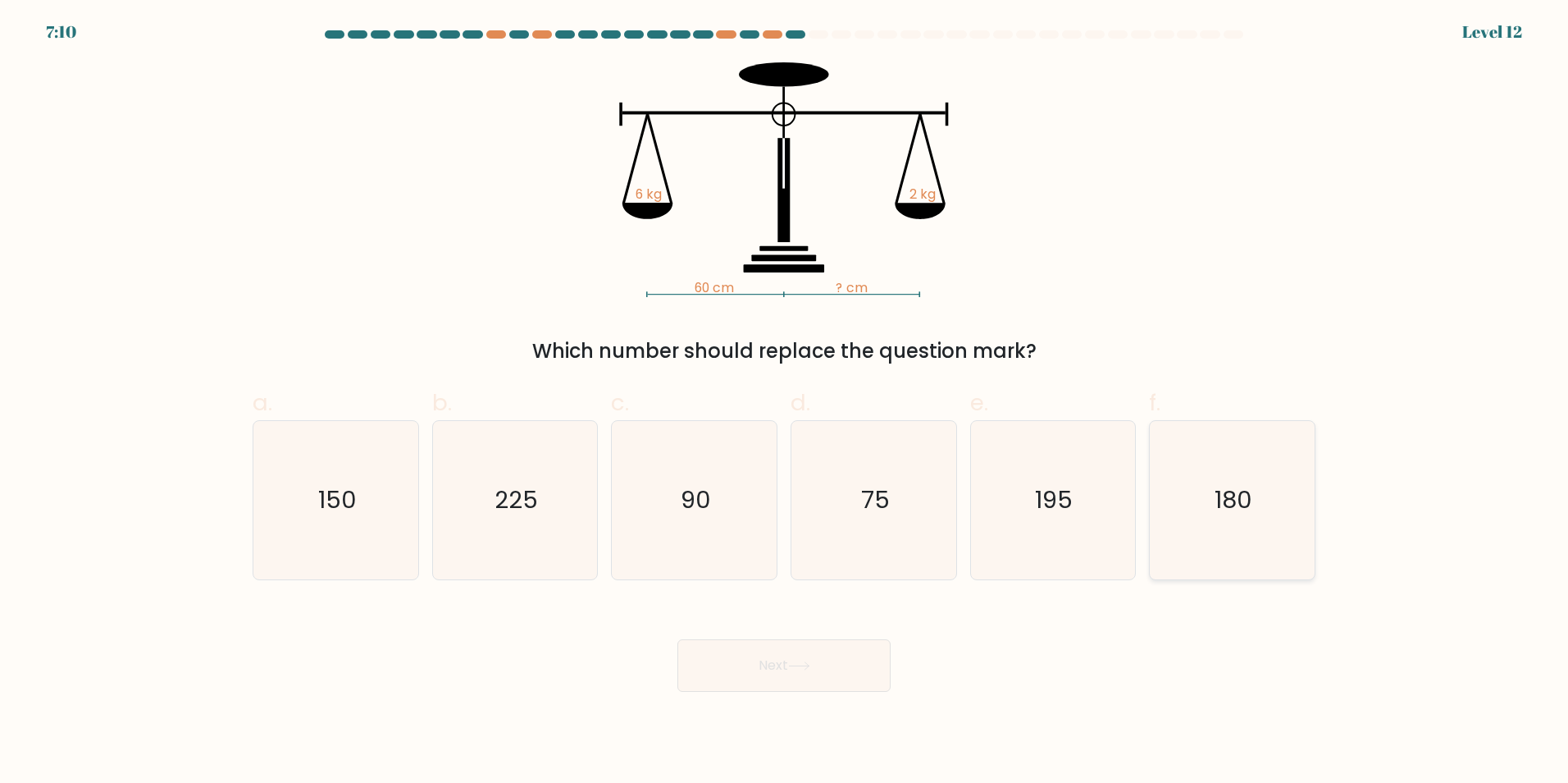
click at [1210, 513] on icon "180" at bounding box center [1231, 500] width 158 height 158
click at [784, 402] on input "f. 180" at bounding box center [784, 396] width 1 height 11
radio input "true"
click at [814, 648] on button "Next" at bounding box center [784, 666] width 213 height 53
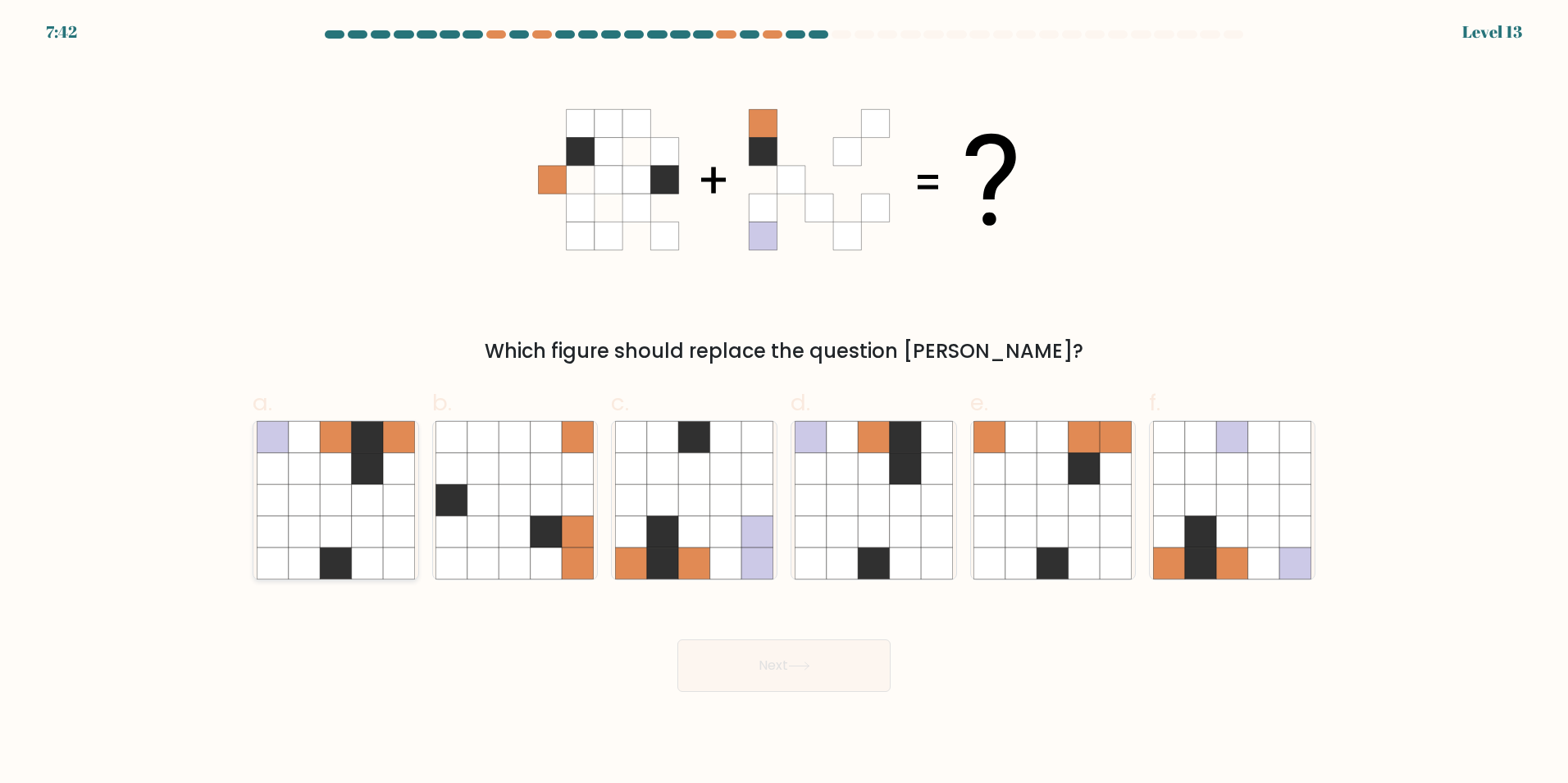
click at [287, 501] on icon at bounding box center [272, 500] width 31 height 31
click at [784, 402] on input "a." at bounding box center [784, 396] width 1 height 11
radio input "true"
click at [686, 665] on button "Next" at bounding box center [784, 666] width 213 height 53
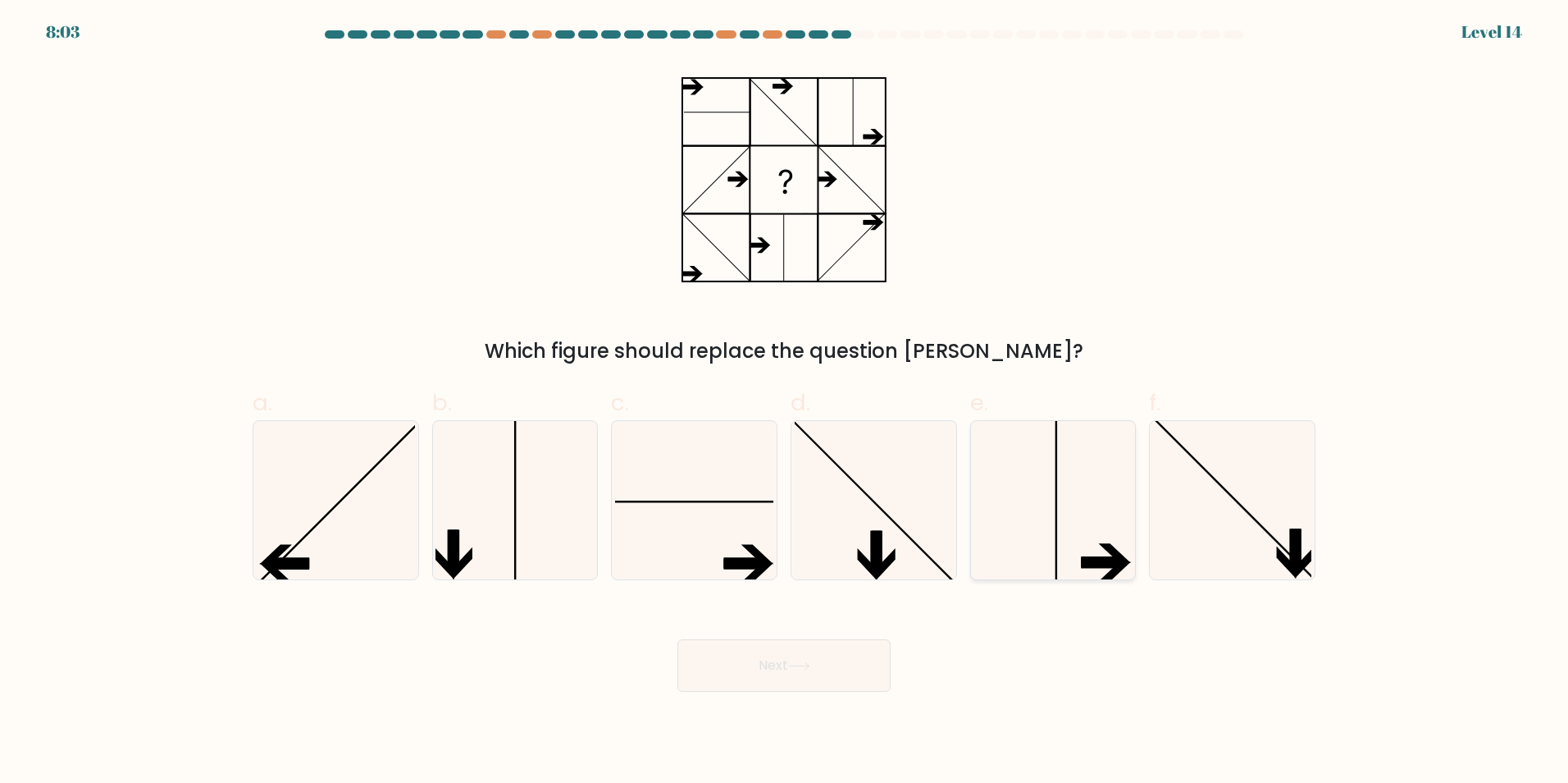
click at [1082, 560] on icon at bounding box center [1102, 561] width 42 height 11
click at [784, 402] on input "e." at bounding box center [784, 396] width 1 height 11
radio input "true"
click at [810, 661] on icon at bounding box center [799, 665] width 22 height 9
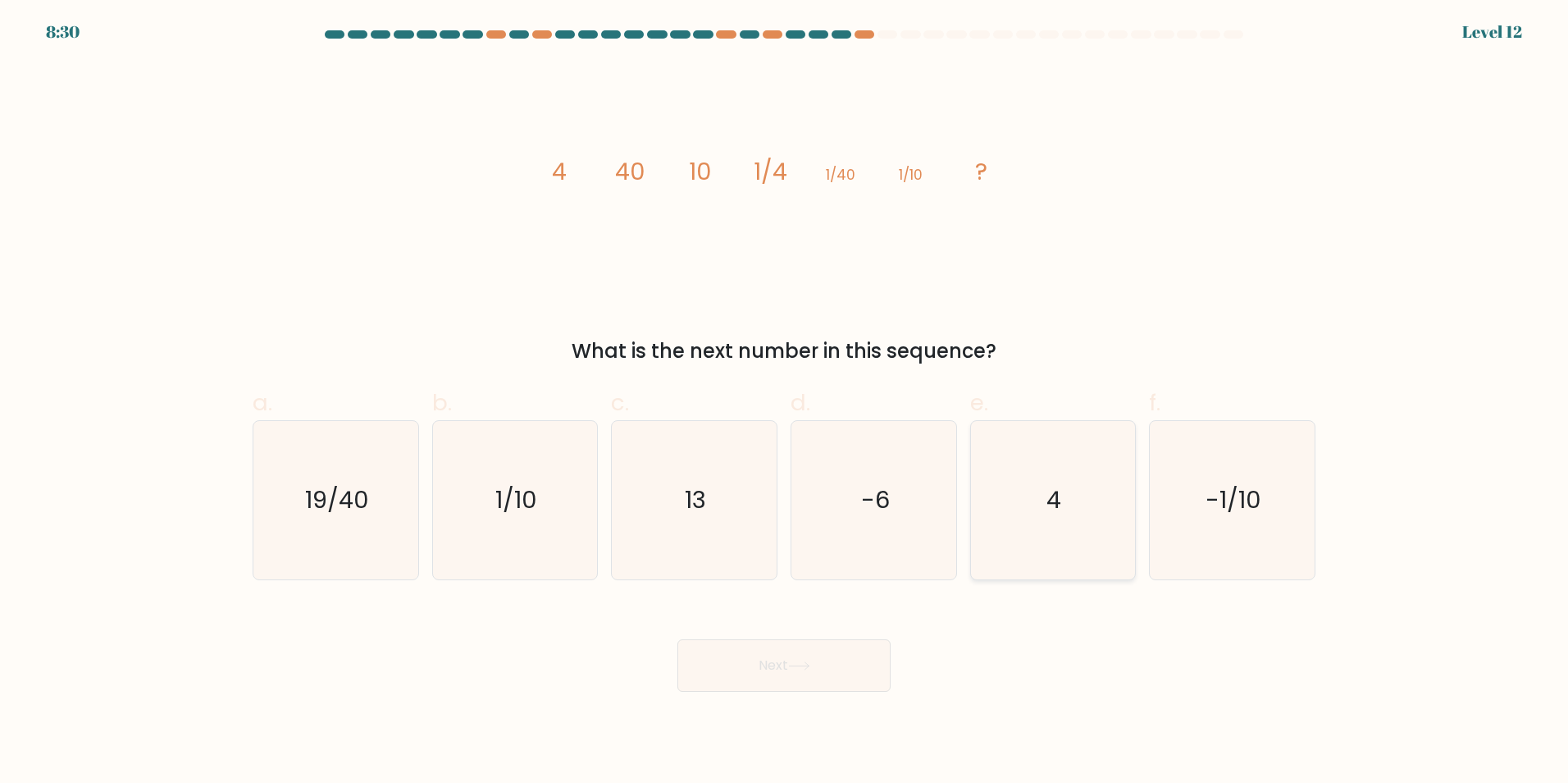
click at [1050, 533] on icon "4" at bounding box center [1052, 500] width 158 height 158
click at [784, 402] on input "e. 4" at bounding box center [784, 396] width 1 height 11
radio input "true"
click at [837, 652] on button "Next" at bounding box center [784, 666] width 213 height 53
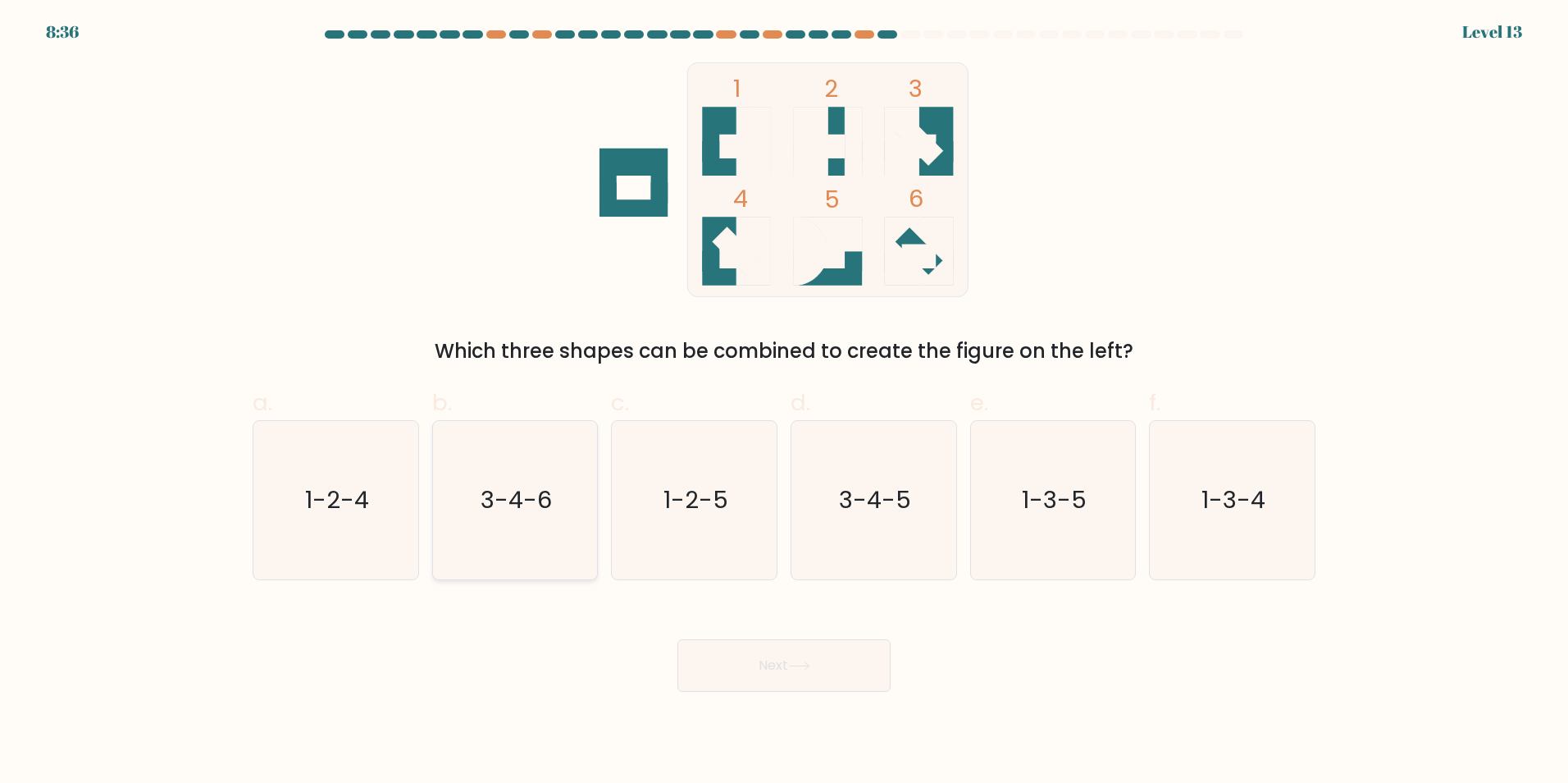
click at [534, 540] on icon "3-4-6" at bounding box center [514, 500] width 158 height 158
click at [784, 402] on input "b. 3-4-6" at bounding box center [784, 396] width 1 height 11
radio input "true"
click at [846, 658] on button "Next" at bounding box center [784, 666] width 213 height 53
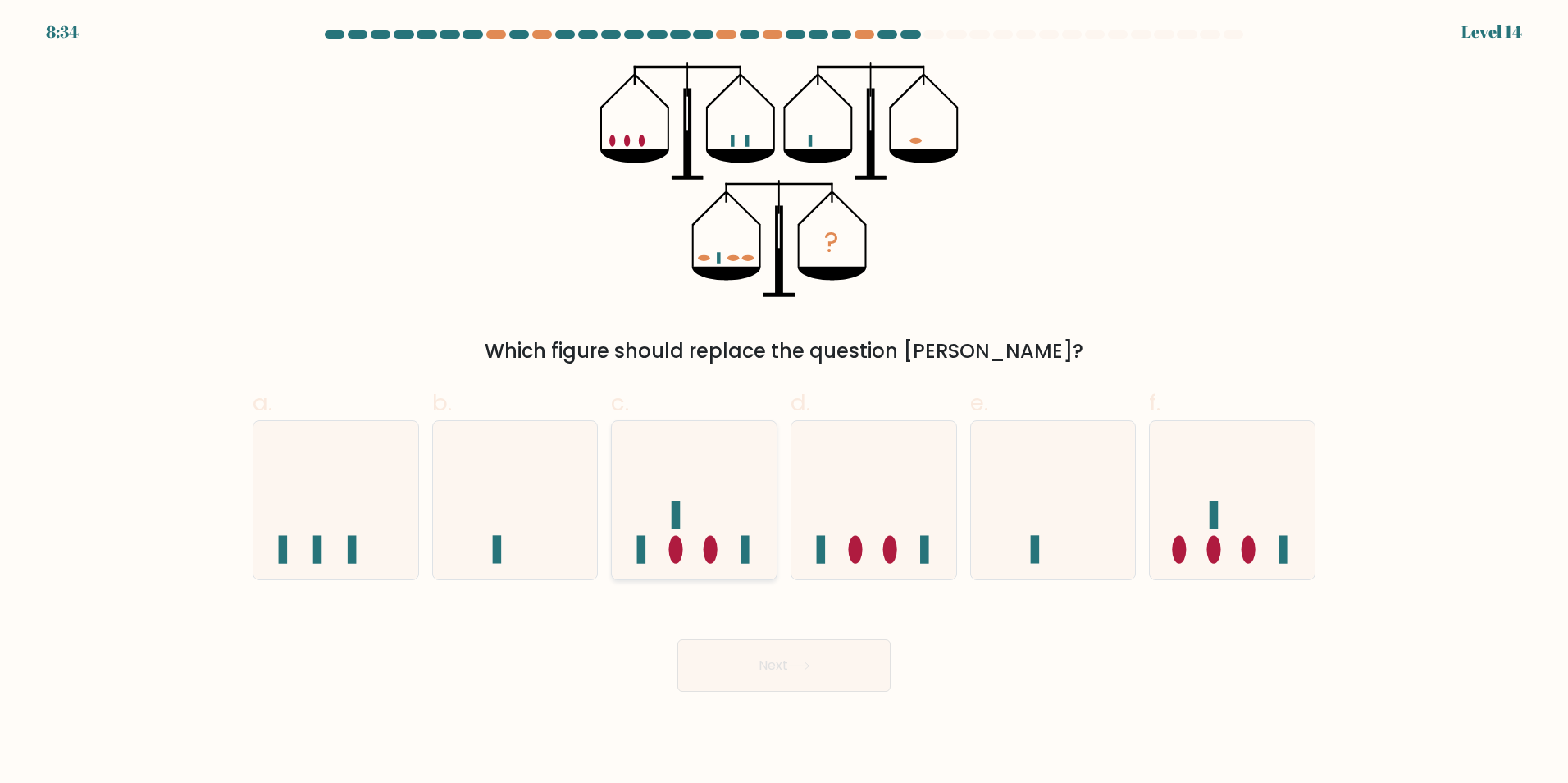
click at [768, 527] on icon at bounding box center [694, 499] width 165 height 136
click at [784, 402] on input "c." at bounding box center [784, 396] width 1 height 11
radio input "true"
click at [855, 677] on button "Next" at bounding box center [784, 666] width 213 height 53
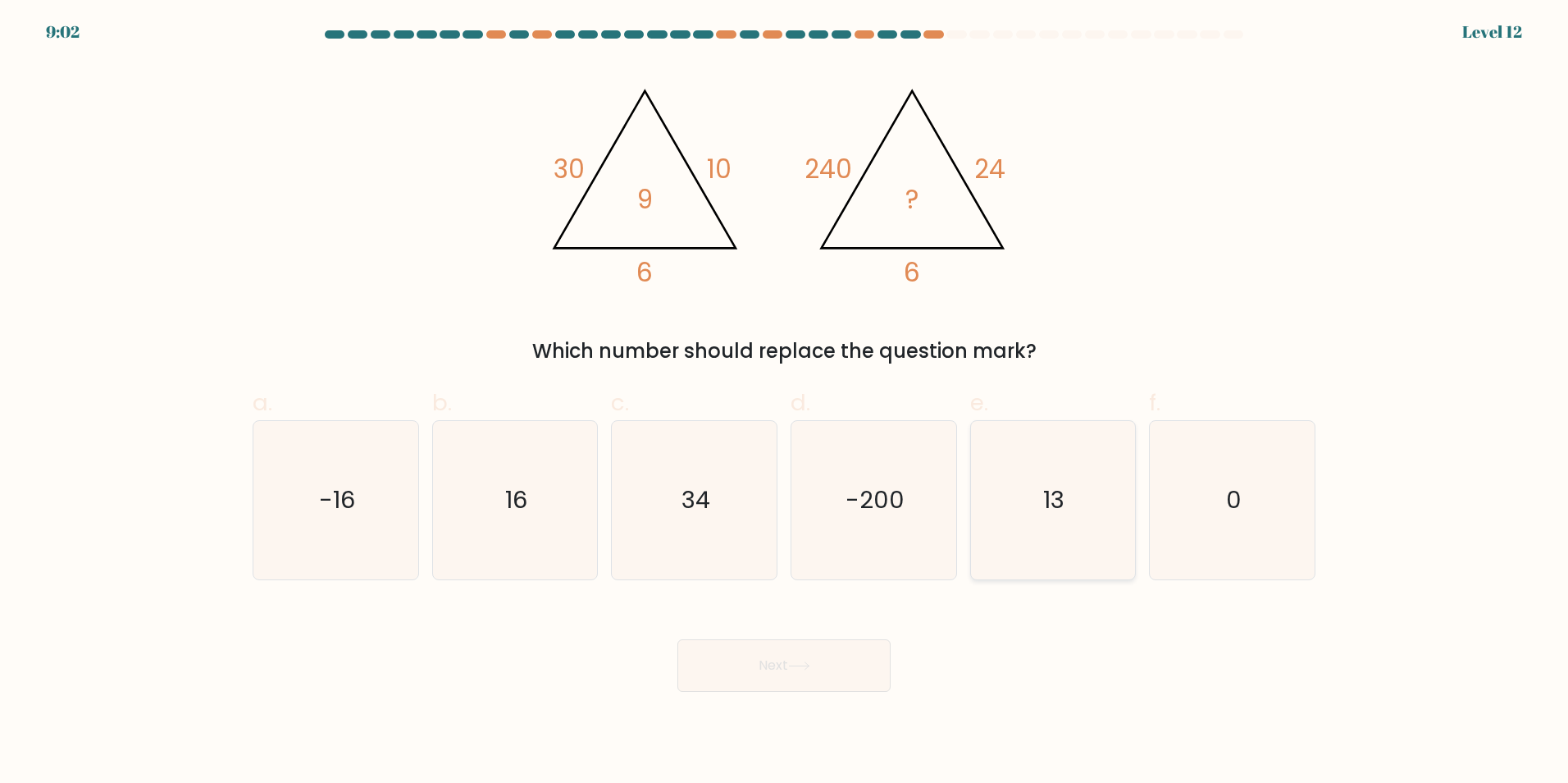
click at [1057, 538] on icon "13" at bounding box center [1052, 500] width 158 height 158
click at [784, 402] on input "e. 13" at bounding box center [784, 396] width 1 height 11
radio input "true"
click at [829, 663] on button "Next" at bounding box center [784, 666] width 213 height 53
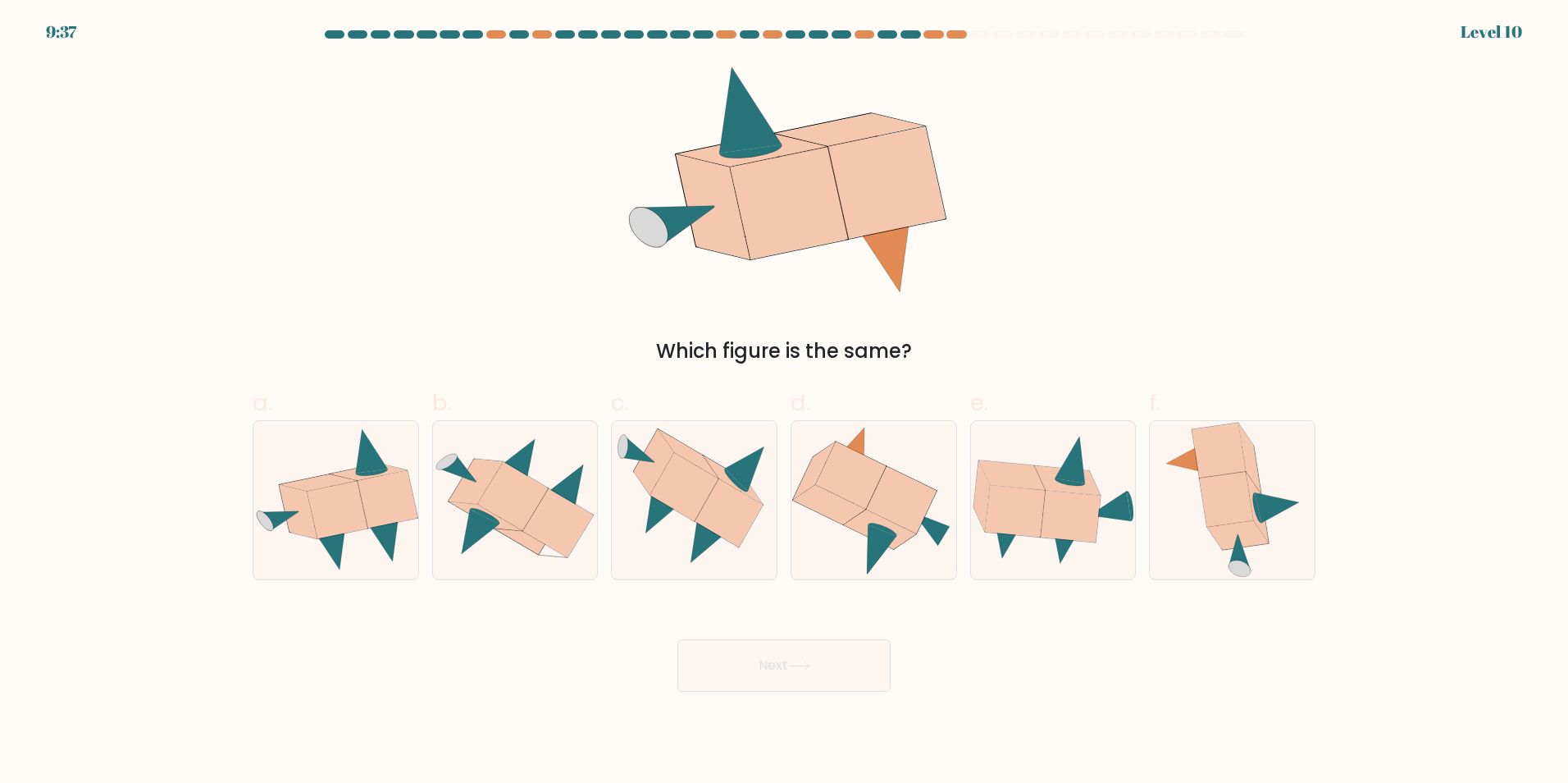
click at [1261, 590] on form at bounding box center [784, 360] width 1568 height 661
click at [1253, 547] on icon at bounding box center [1232, 500] width 140 height 158
click at [784, 402] on input "f." at bounding box center [784, 396] width 1 height 11
radio input "true"
click at [841, 661] on button "Next" at bounding box center [784, 666] width 213 height 53
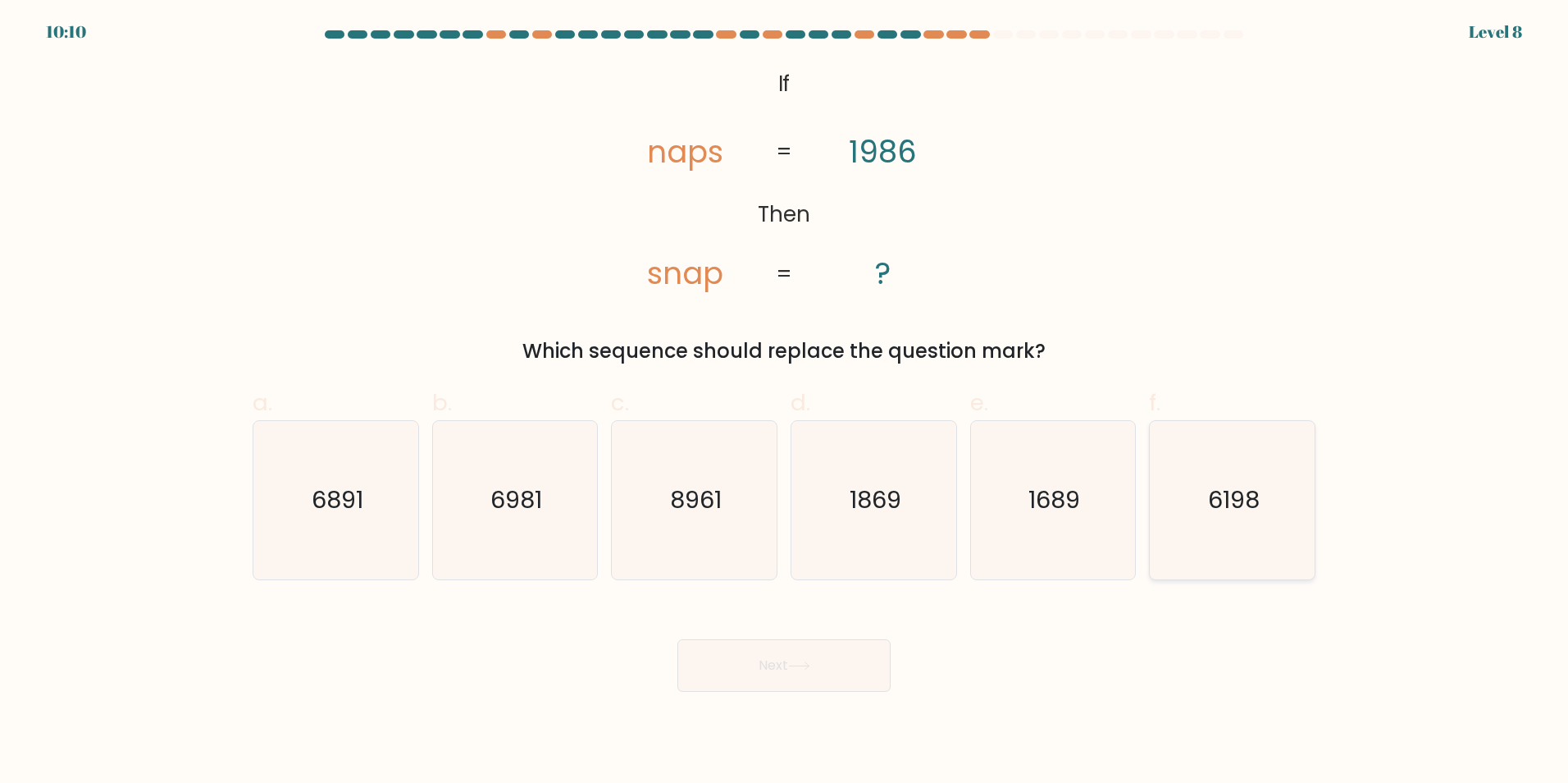
click at [1253, 520] on icon "6198" at bounding box center [1231, 500] width 158 height 158
click at [784, 402] on input "f. 6198" at bounding box center [784, 396] width 1 height 11
radio input "true"
click at [757, 692] on body "10:10 Level 8 ?" at bounding box center [784, 392] width 1568 height 783
click at [778, 662] on button "Next" at bounding box center [784, 666] width 213 height 53
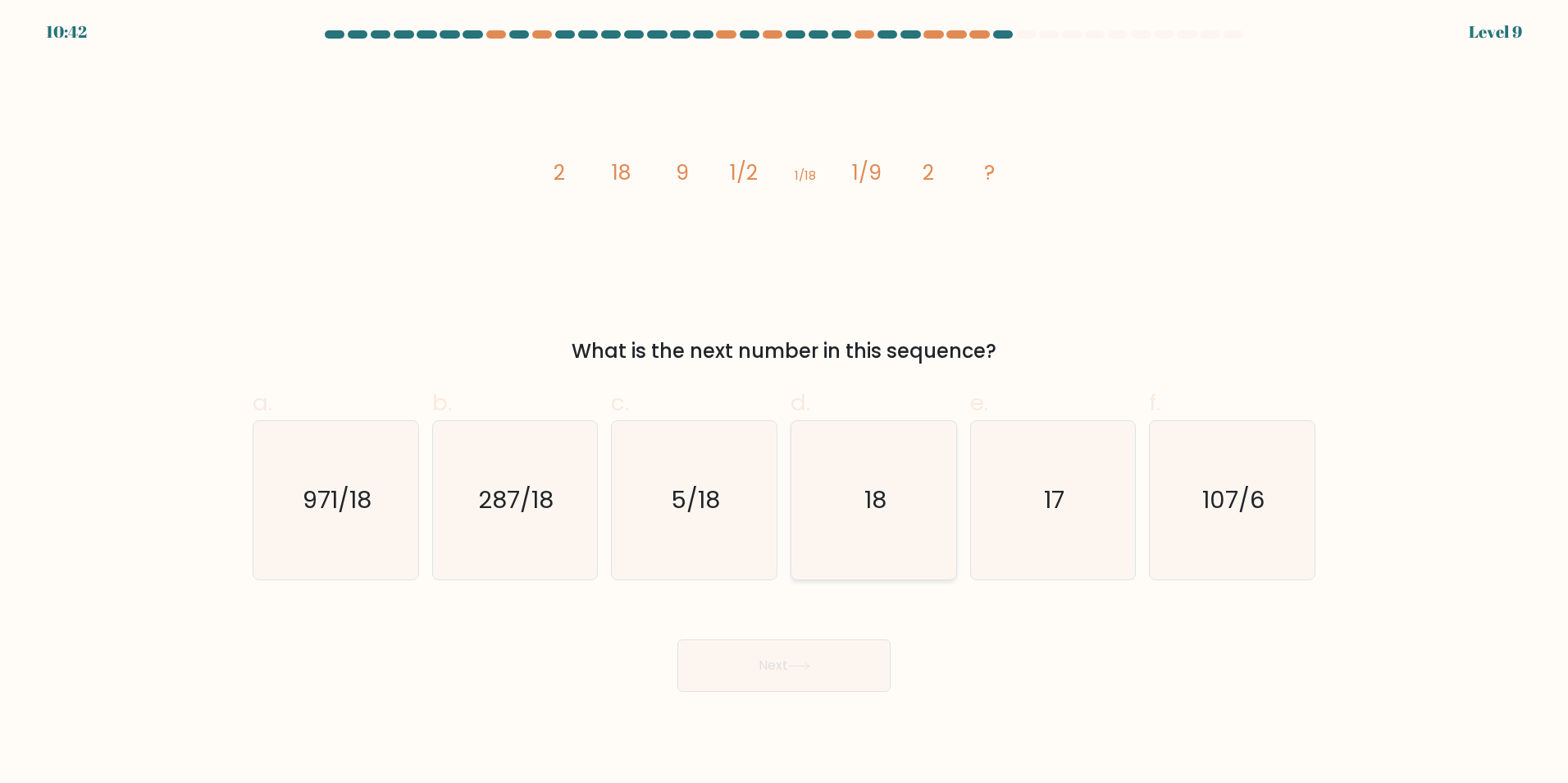
click at [922, 522] on icon "18" at bounding box center [873, 500] width 158 height 158
click at [784, 402] on input "d. 18" at bounding box center [784, 396] width 1 height 11
radio input "true"
click at [863, 659] on button "Next" at bounding box center [784, 666] width 213 height 53
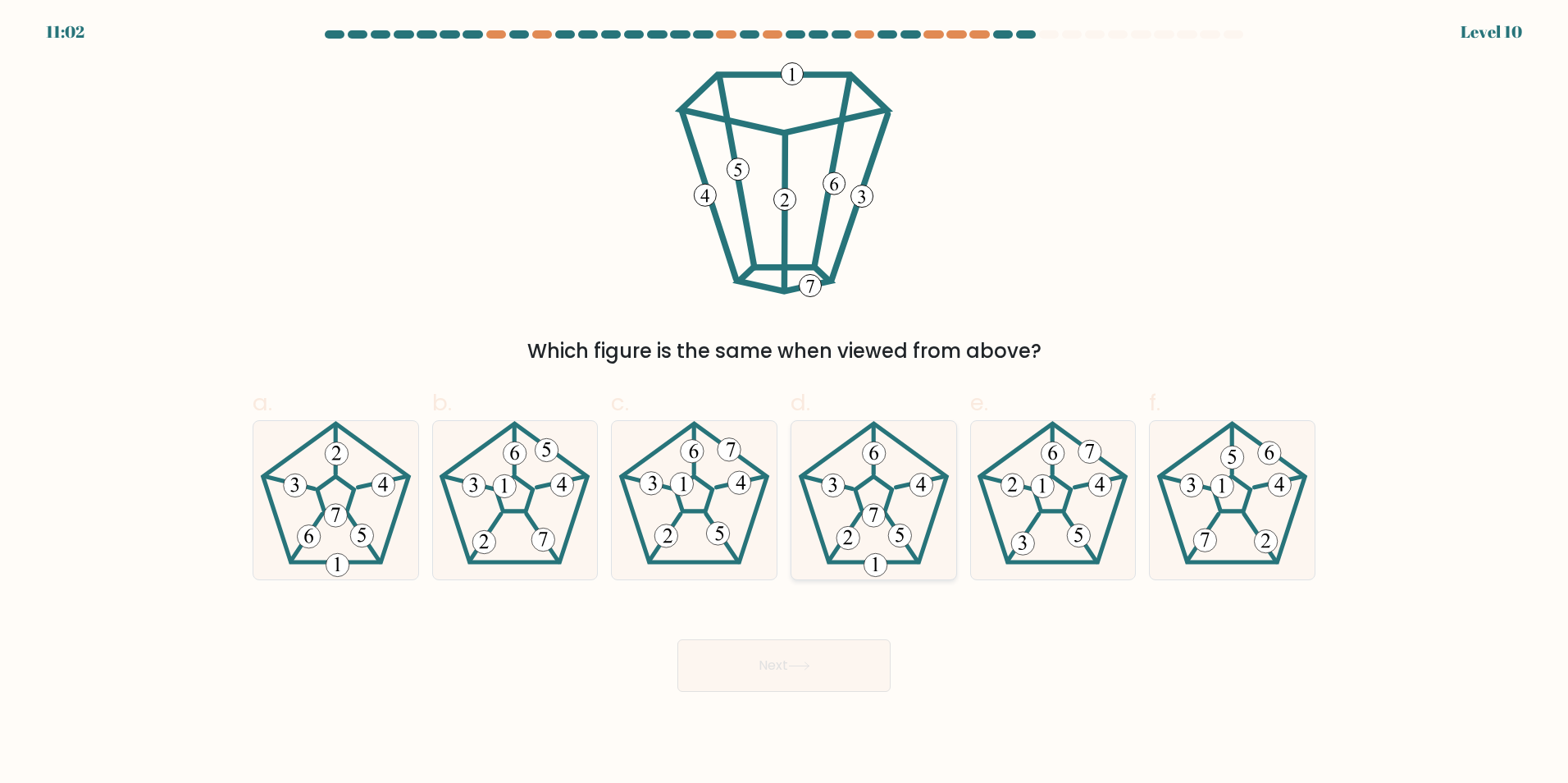
click at [881, 521] on 194 at bounding box center [873, 515] width 23 height 23
click at [784, 402] on input "d." at bounding box center [784, 396] width 1 height 11
radio input "true"
click at [845, 650] on button "Next" at bounding box center [784, 666] width 213 height 53
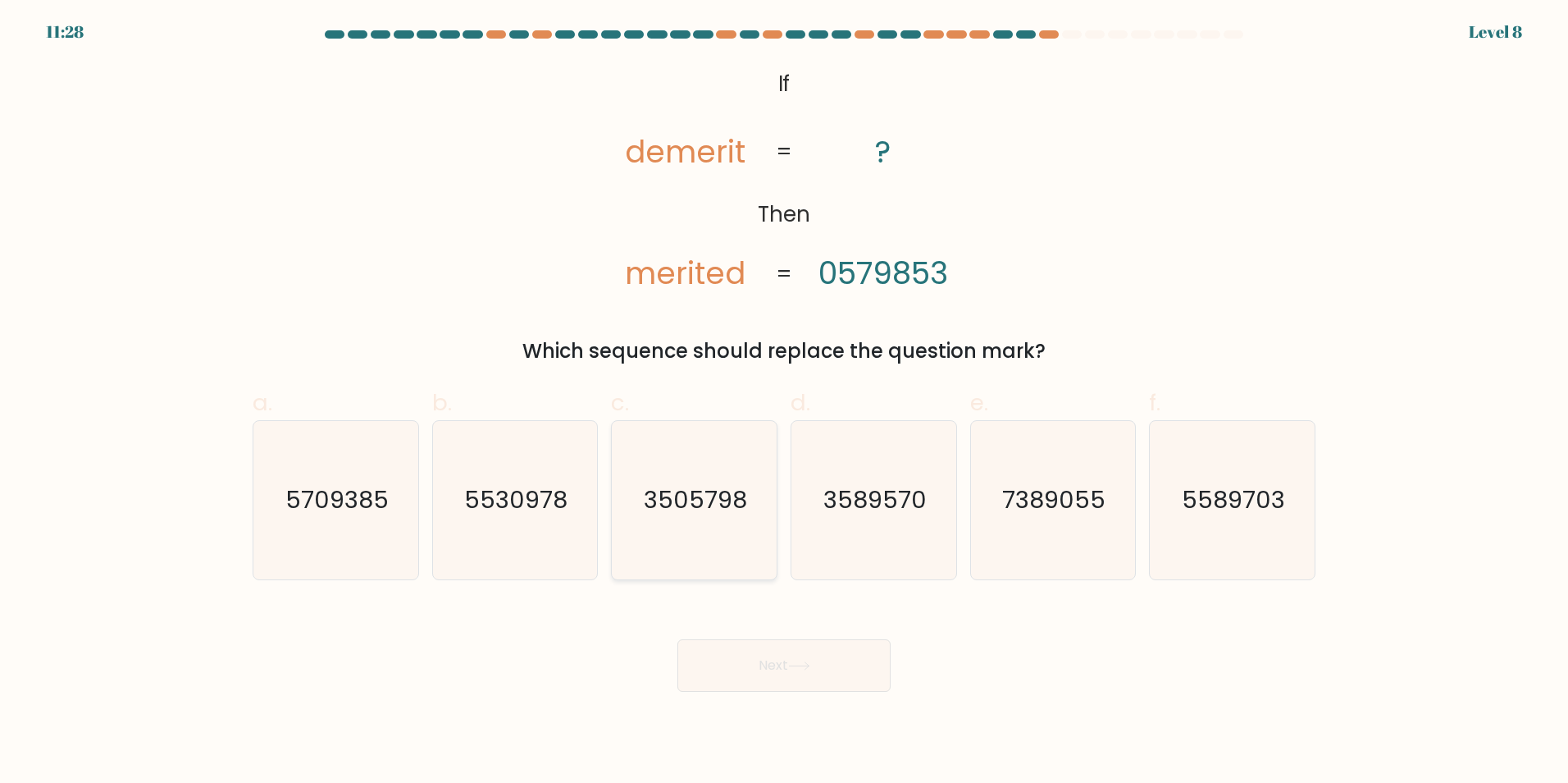
click at [711, 511] on text "3505798" at bounding box center [696, 500] width 103 height 33
click at [784, 402] on input "c. 3505798" at bounding box center [784, 396] width 1 height 11
radio input "true"
click at [775, 632] on div "Next" at bounding box center [784, 645] width 1082 height 92
click at [789, 657] on button "Next" at bounding box center [784, 666] width 213 height 53
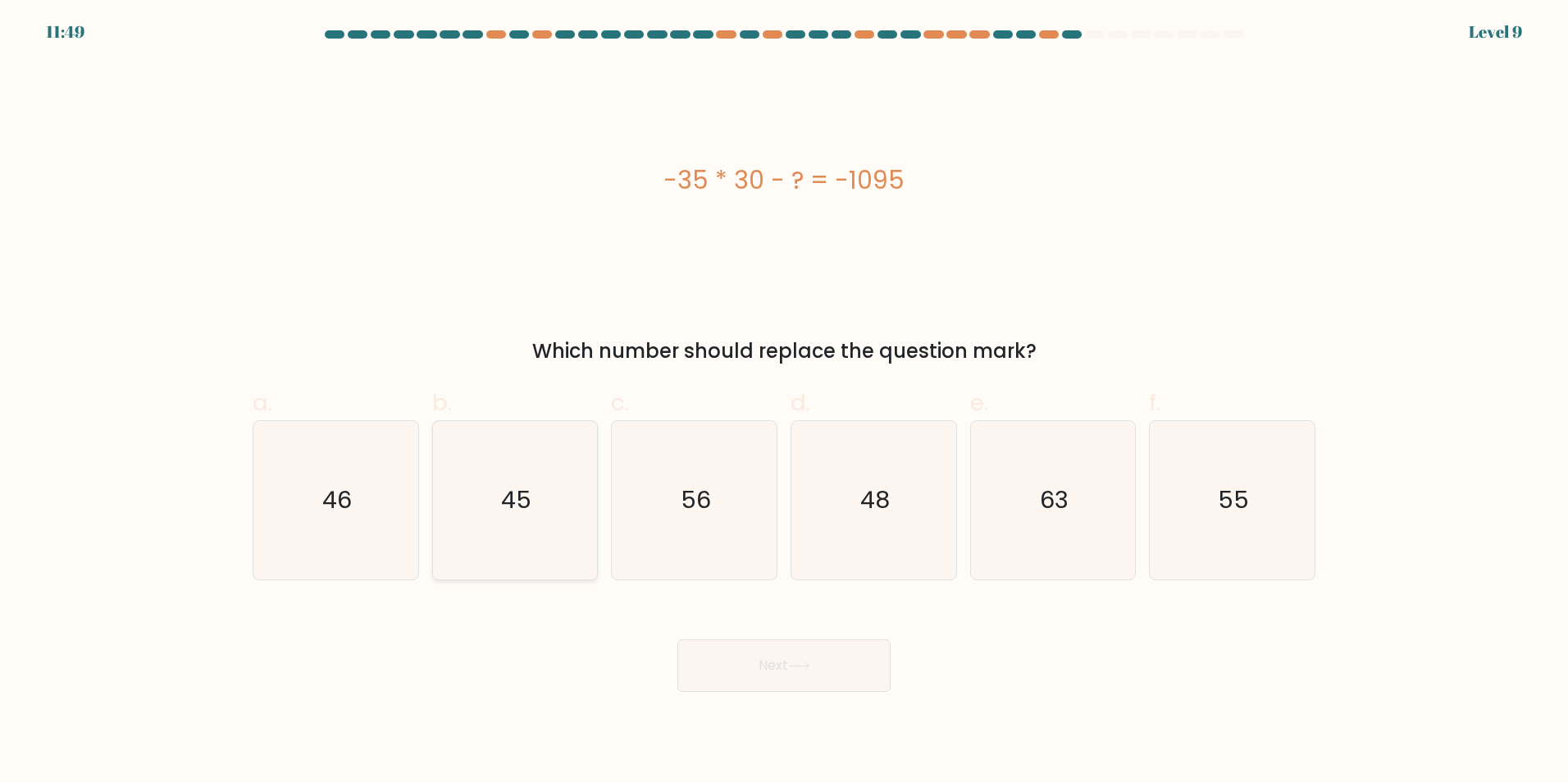
click at [543, 499] on icon "45" at bounding box center [514, 500] width 158 height 158
click at [784, 402] on input "b. 45" at bounding box center [784, 396] width 1 height 11
radio input "true"
click at [753, 673] on button "Next" at bounding box center [784, 666] width 213 height 53
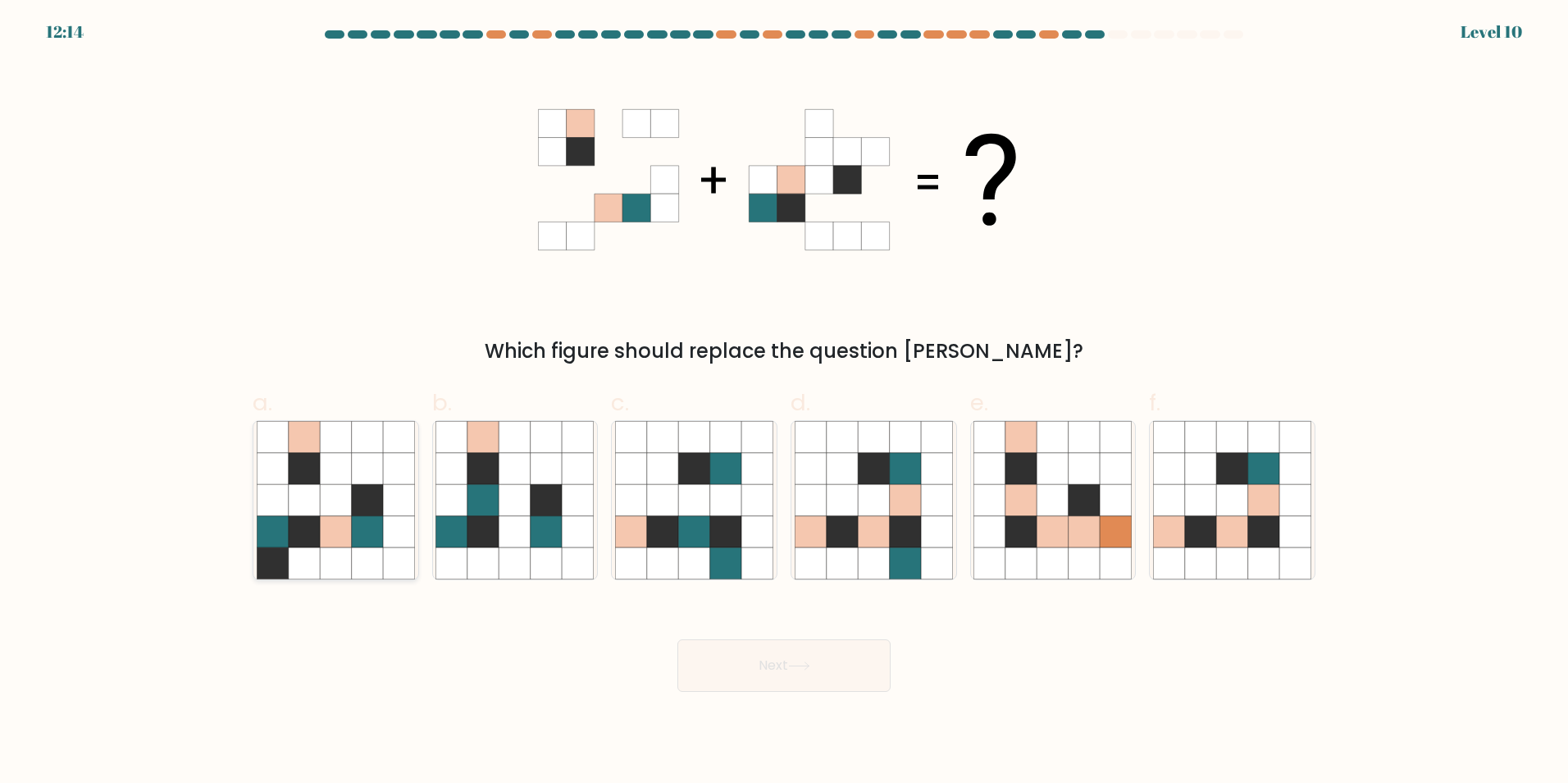
click at [323, 545] on icon at bounding box center [336, 531] width 31 height 31
click at [784, 402] on input "a." at bounding box center [784, 396] width 1 height 11
radio input "true"
click at [492, 544] on icon at bounding box center [483, 531] width 31 height 31
click at [784, 402] on input "b." at bounding box center [784, 396] width 1 height 11
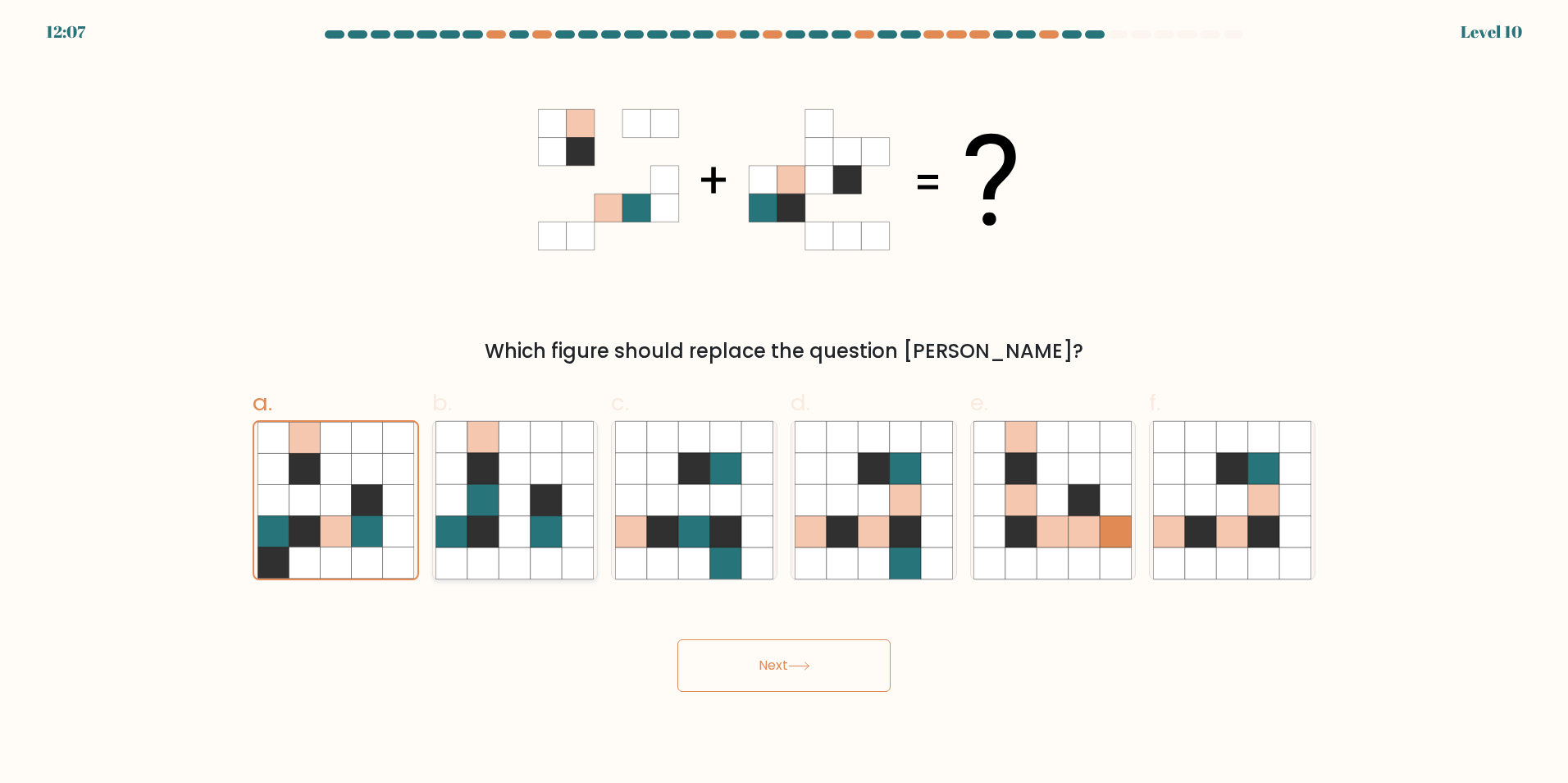
radio input "true"
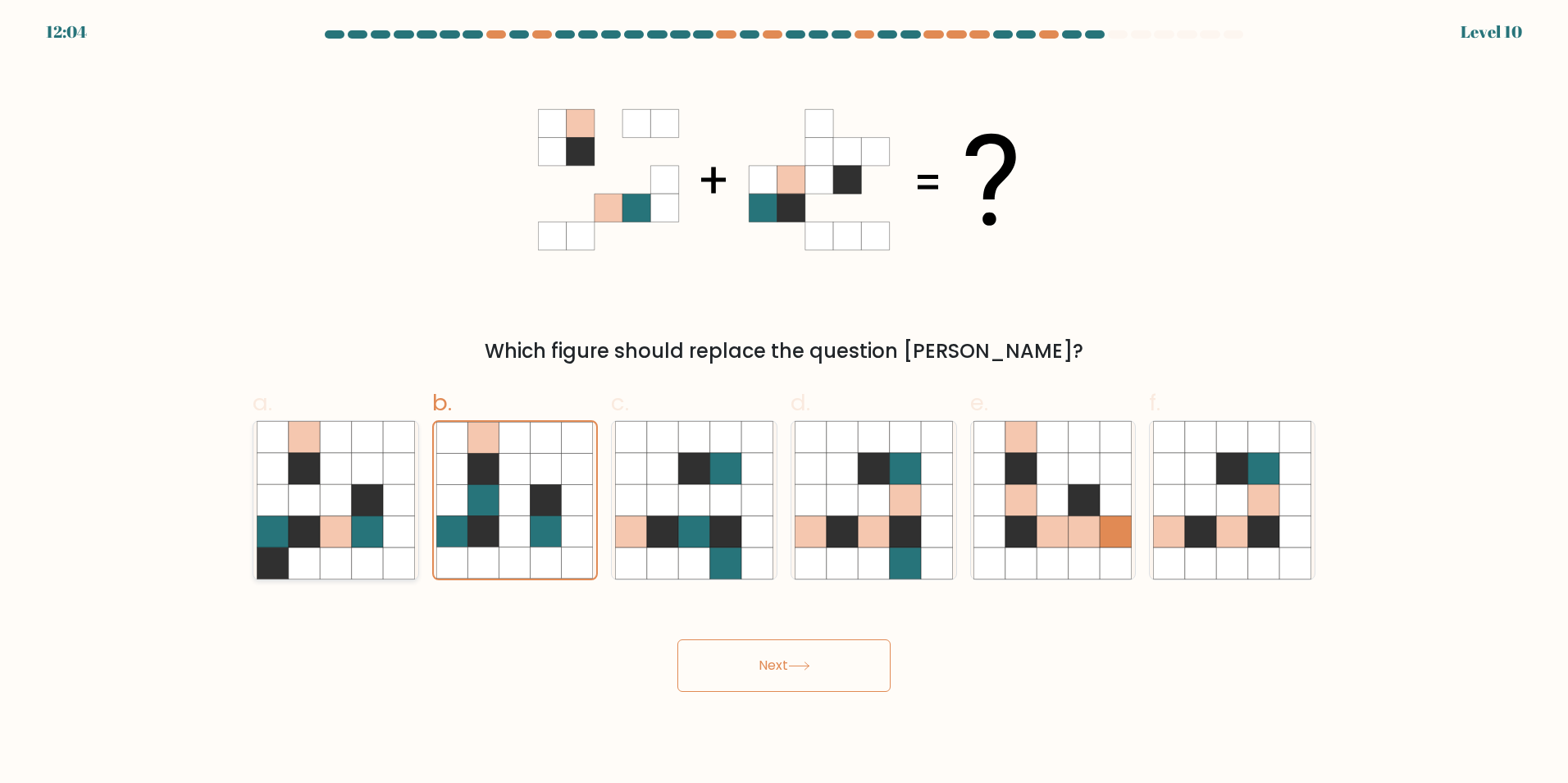
click at [327, 492] on icon at bounding box center [336, 500] width 31 height 31
click at [784, 402] on input "a." at bounding box center [784, 396] width 1 height 11
radio input "true"
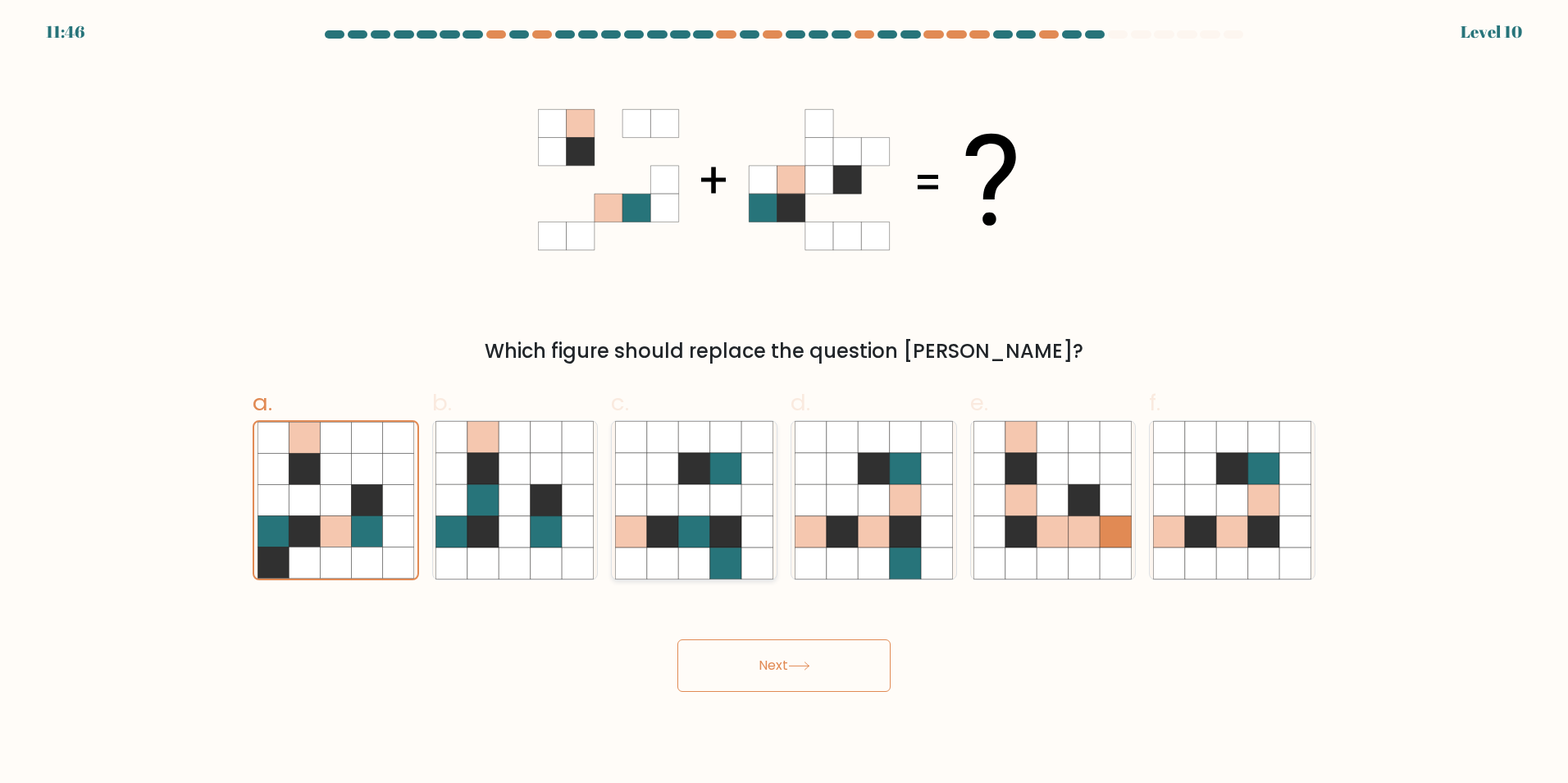
click at [692, 545] on icon at bounding box center [694, 531] width 31 height 31
click at [784, 402] on input "c." at bounding box center [784, 396] width 1 height 11
radio input "true"
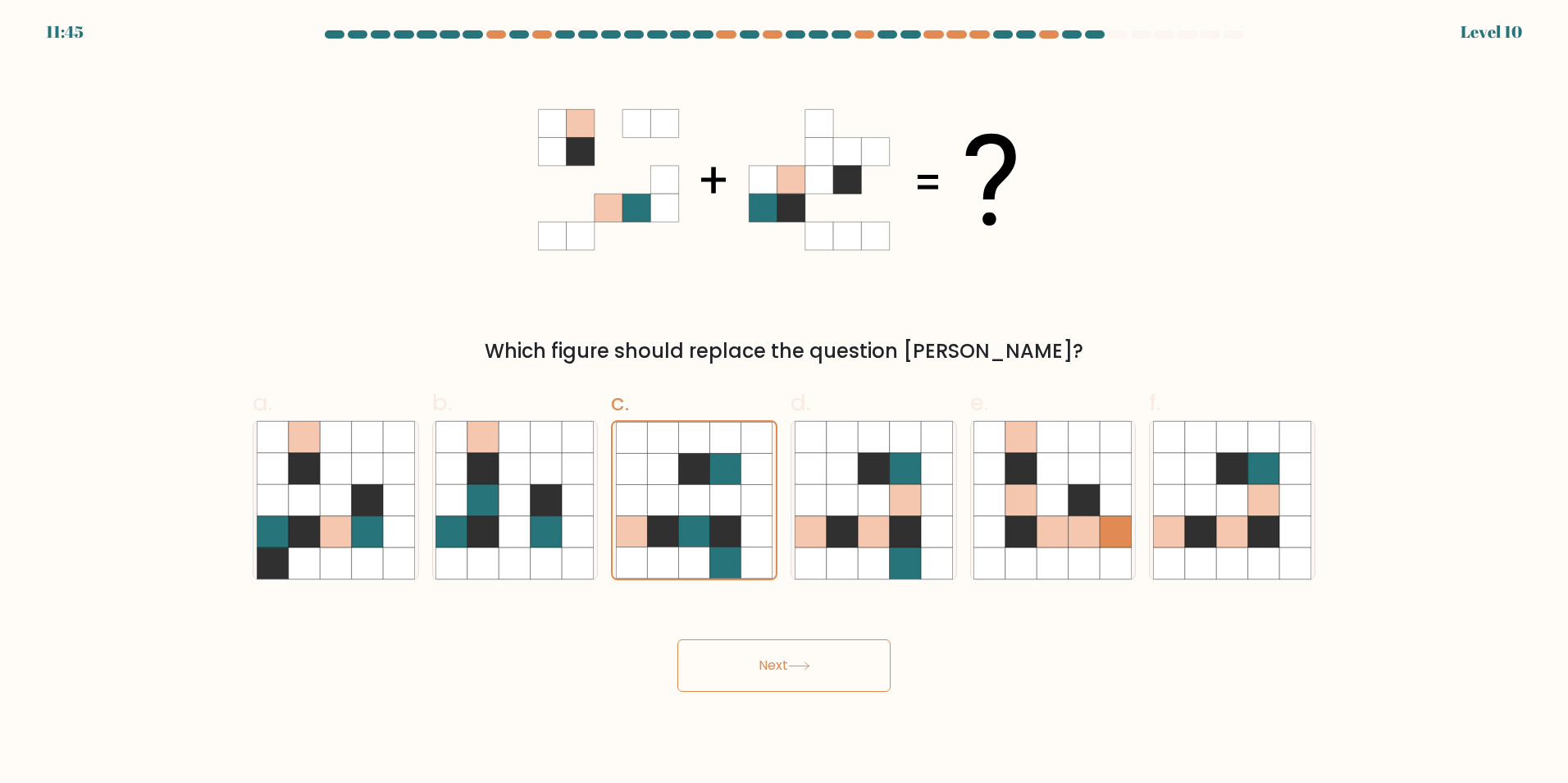
click at [773, 651] on button "Next" at bounding box center [784, 666] width 213 height 53
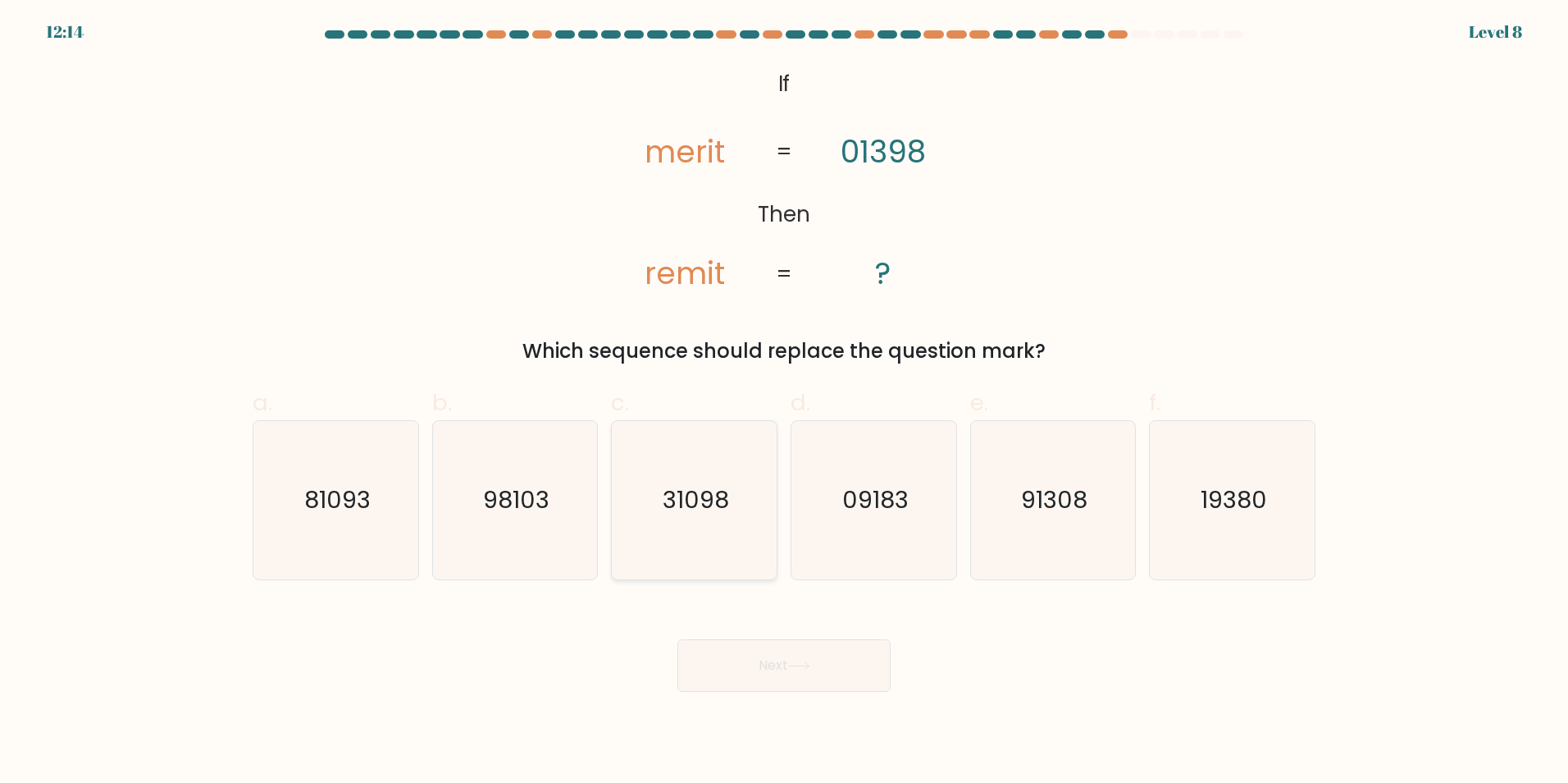
click at [636, 470] on icon "31098" at bounding box center [694, 500] width 158 height 158
click at [784, 402] on input "c. 31098" at bounding box center [784, 396] width 1 height 11
radio input "true"
click at [784, 666] on button "Next" at bounding box center [784, 666] width 213 height 53
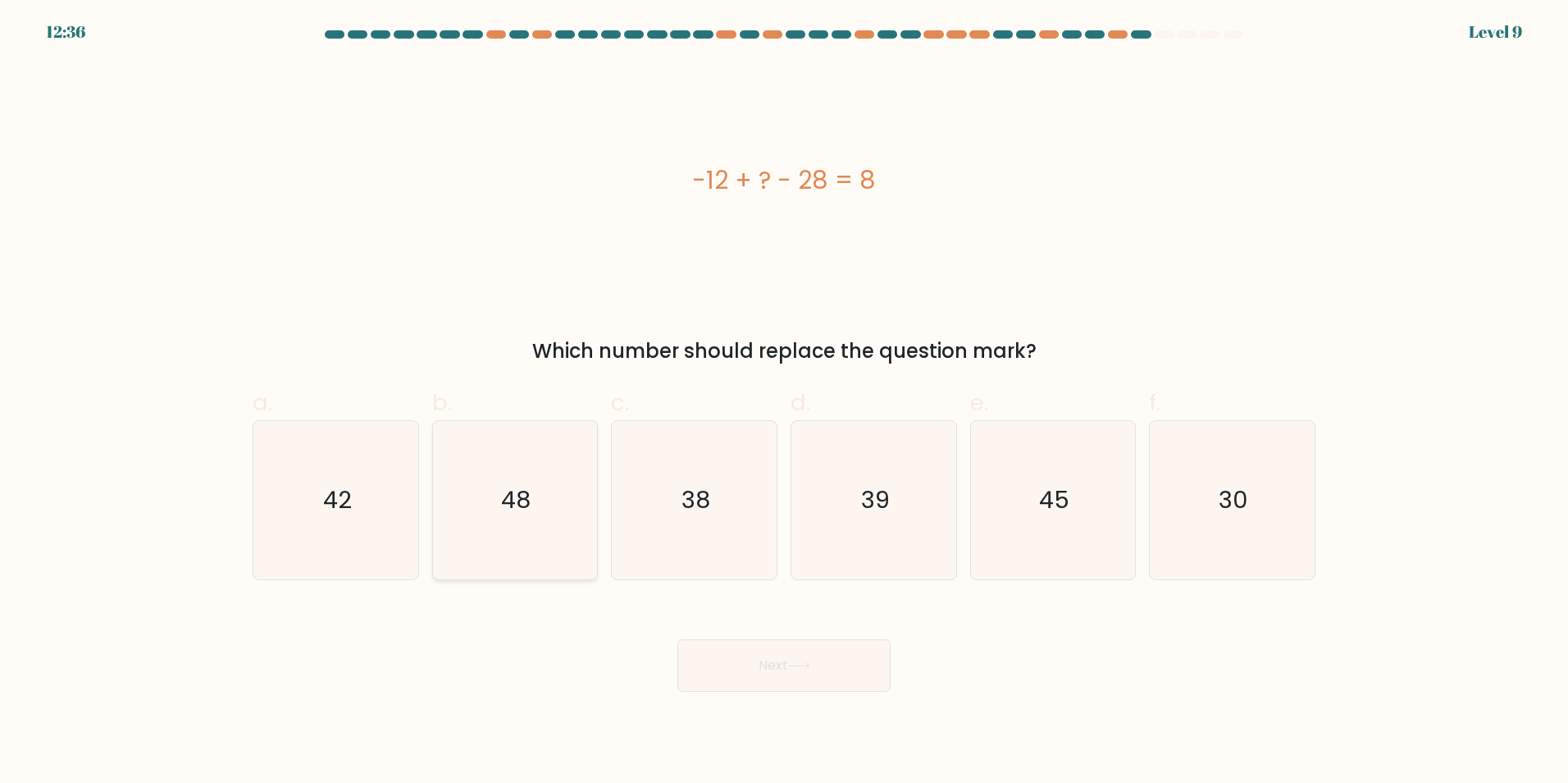
click at [504, 498] on text "48" at bounding box center [516, 500] width 29 height 33
click at [784, 402] on input "b. 48" at bounding box center [784, 396] width 1 height 11
radio input "true"
click at [758, 669] on button "Next" at bounding box center [784, 666] width 213 height 53
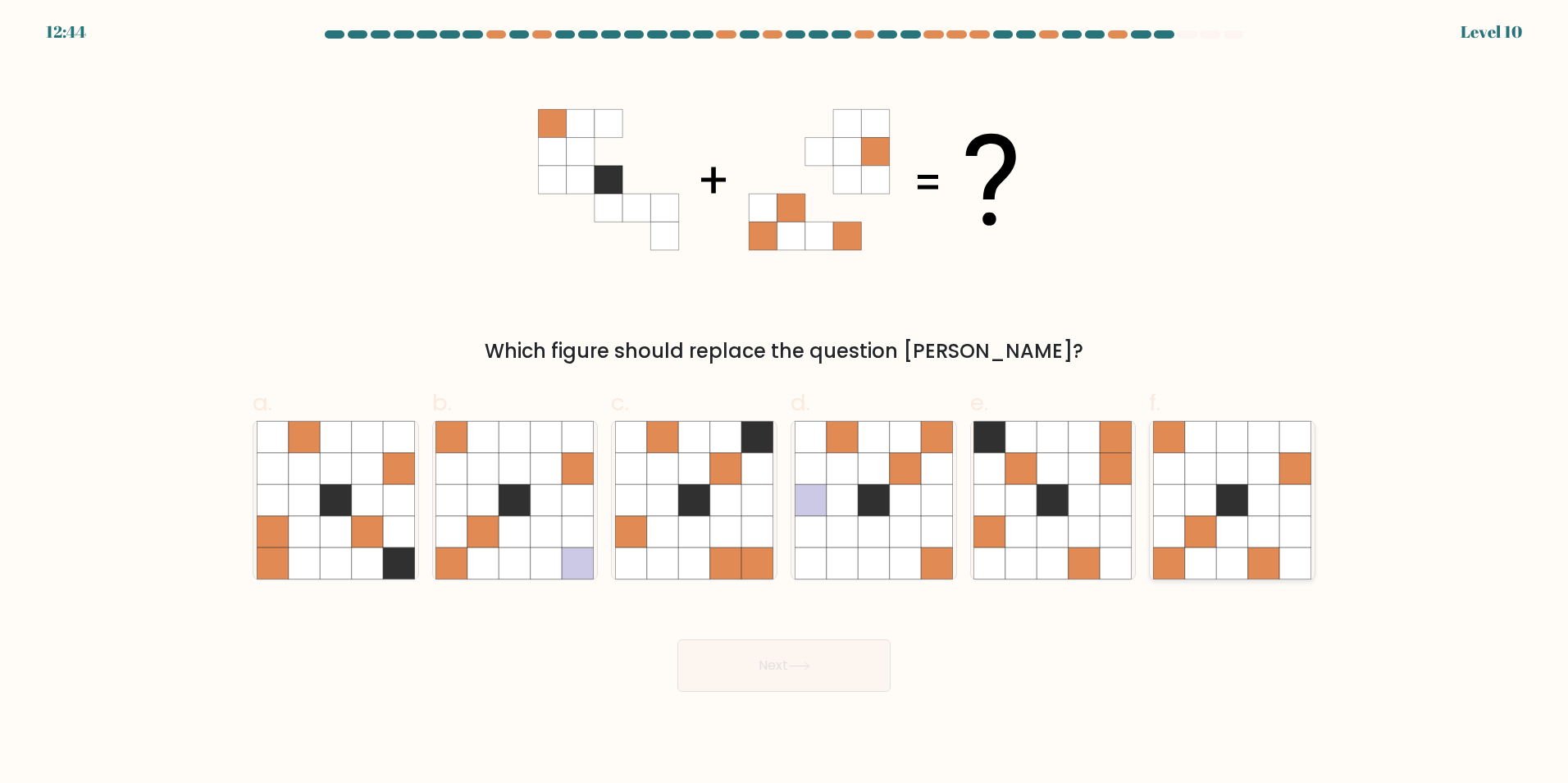
click at [1266, 536] on icon at bounding box center [1264, 531] width 31 height 31
click at [784, 402] on input "f." at bounding box center [784, 396] width 1 height 11
radio input "true"
click at [814, 658] on button "Next" at bounding box center [784, 666] width 213 height 53
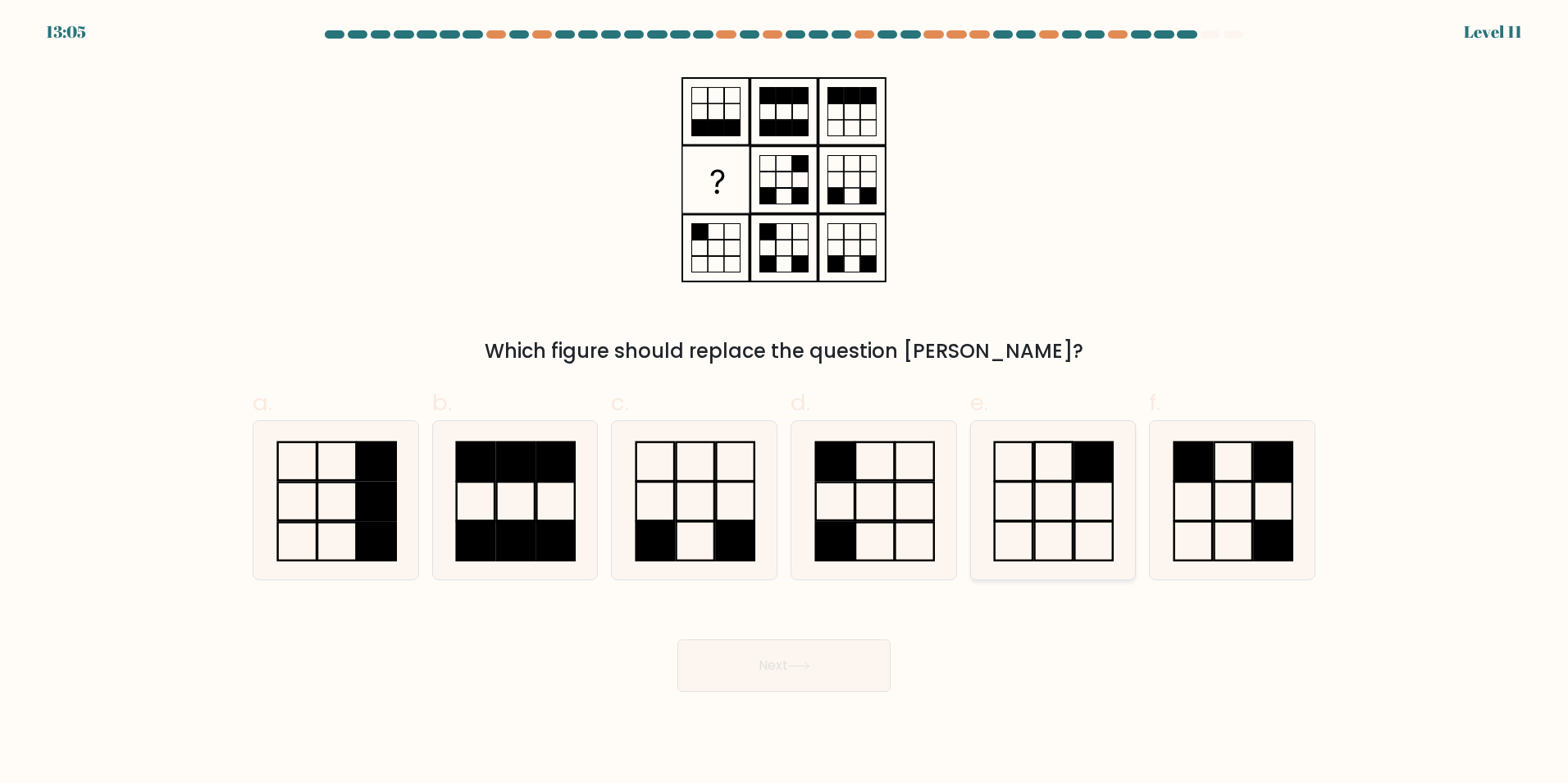
click at [1052, 527] on icon at bounding box center [1052, 500] width 158 height 158
click at [784, 402] on input "e." at bounding box center [784, 396] width 1 height 11
radio input "true"
click at [825, 673] on button "Next" at bounding box center [784, 666] width 213 height 53
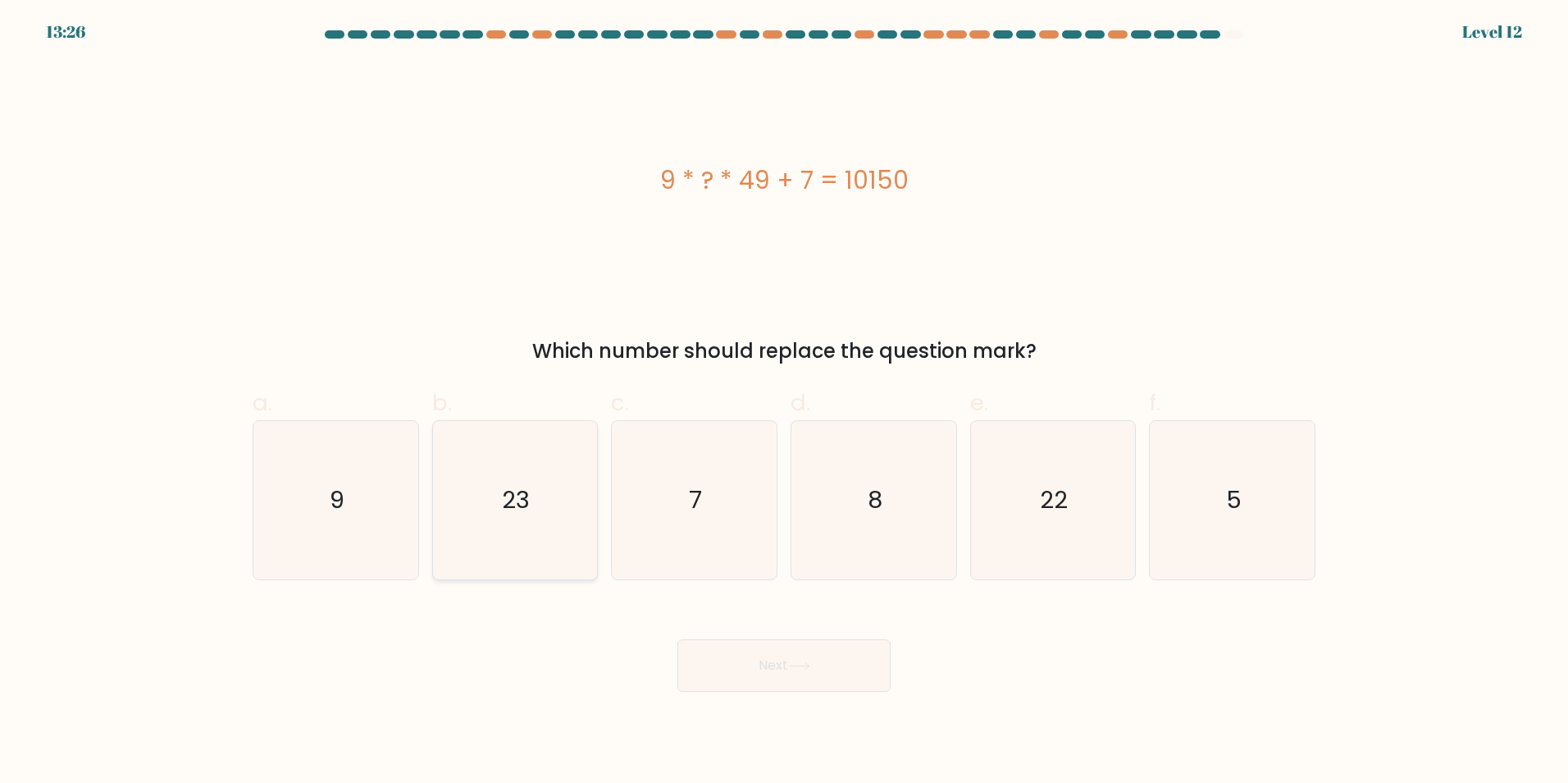
drag, startPoint x: 454, startPoint y: 500, endPoint x: 465, endPoint y: 501, distance: 11.0
click at [458, 500] on icon "23" at bounding box center [514, 500] width 158 height 158
click at [784, 402] on input "b. 23" at bounding box center [784, 396] width 1 height 11
radio input "true"
click at [837, 655] on button "Next" at bounding box center [784, 666] width 213 height 53
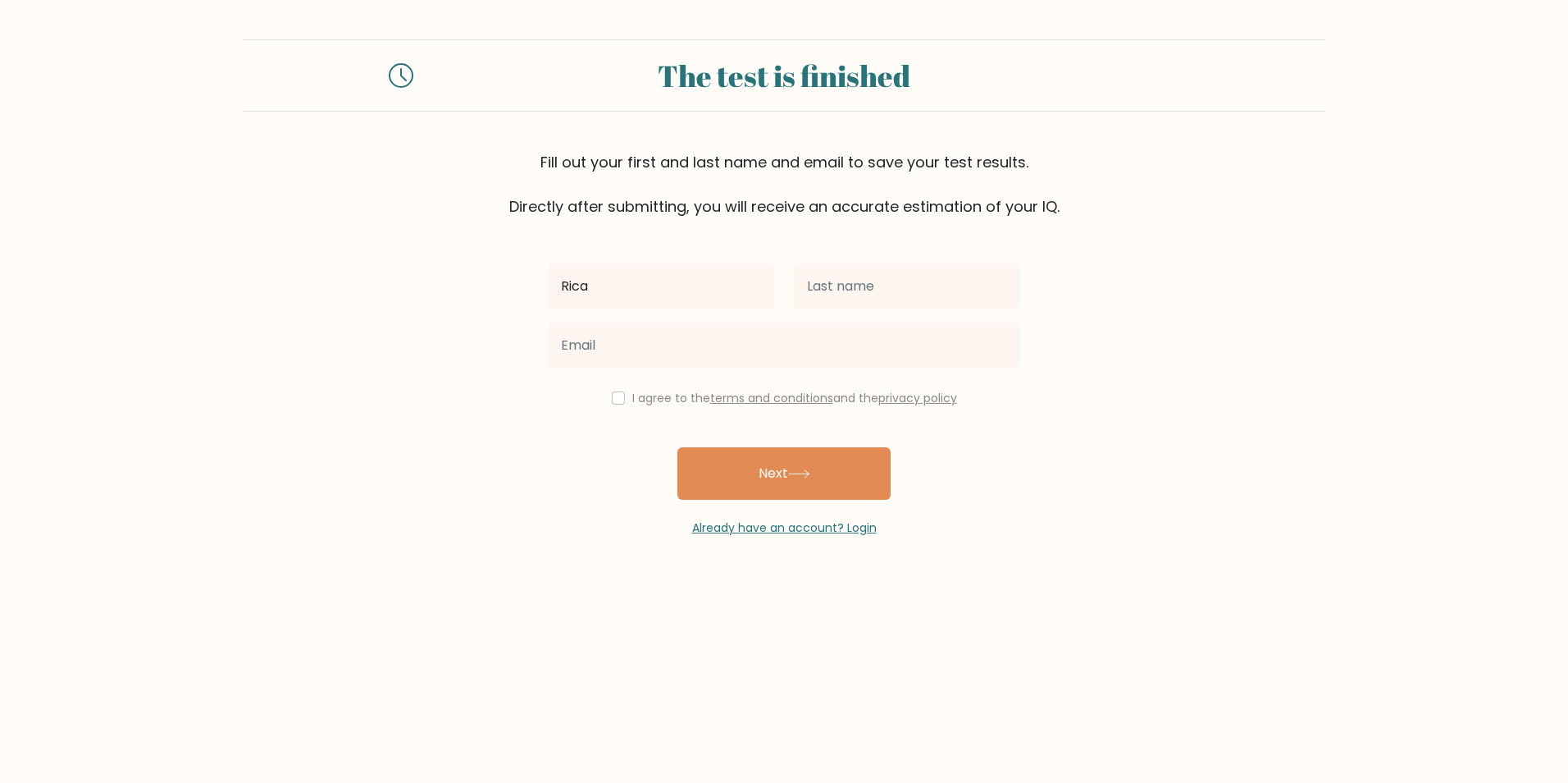
type input "Rica"
click at [883, 301] on input "text" at bounding box center [906, 286] width 226 height 46
type input "[PERSON_NAME]"
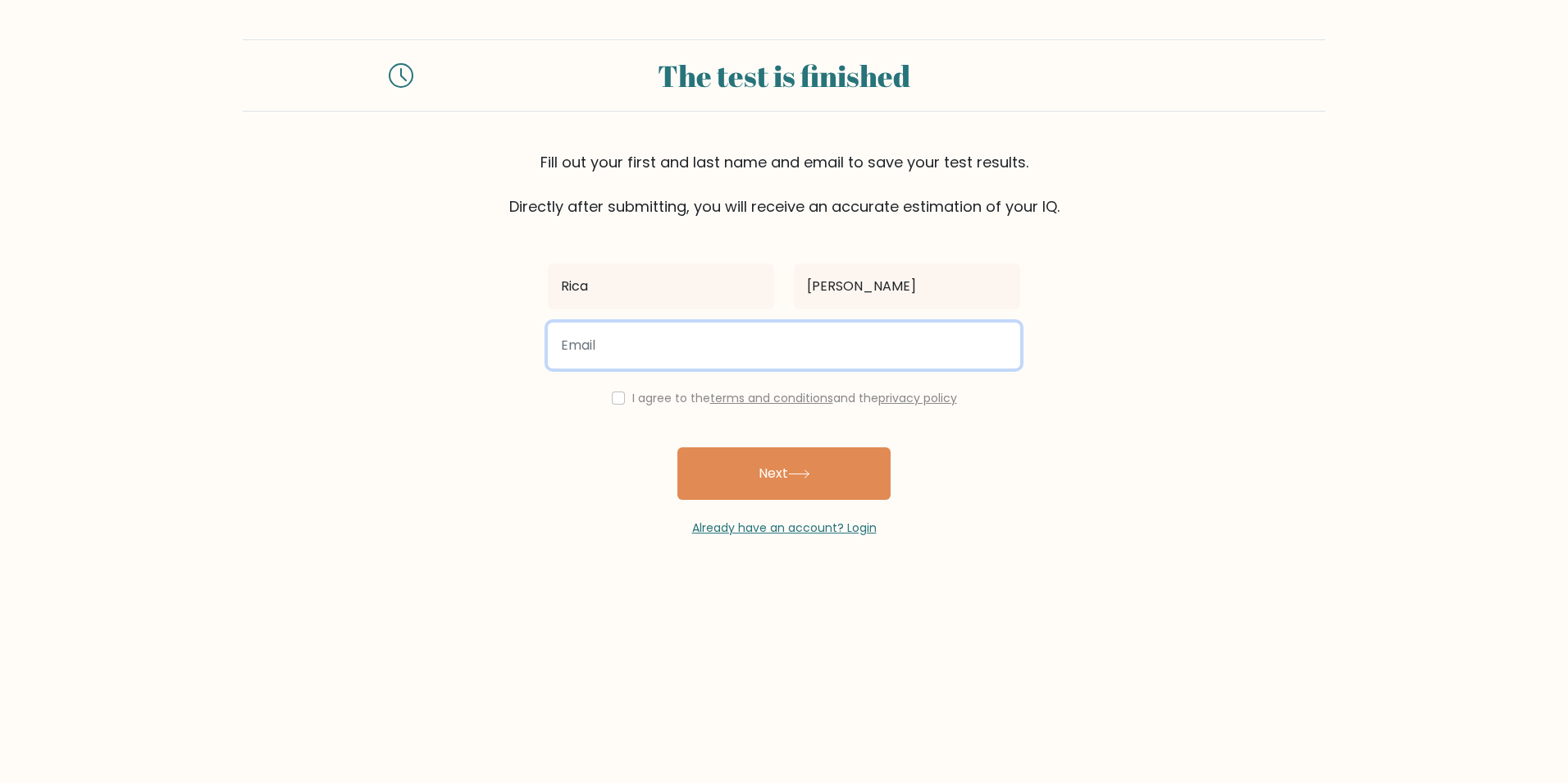
click at [894, 360] on input "email" at bounding box center [784, 345] width 472 height 46
type input "[EMAIL_ADDRESS][DOMAIN_NAME]"
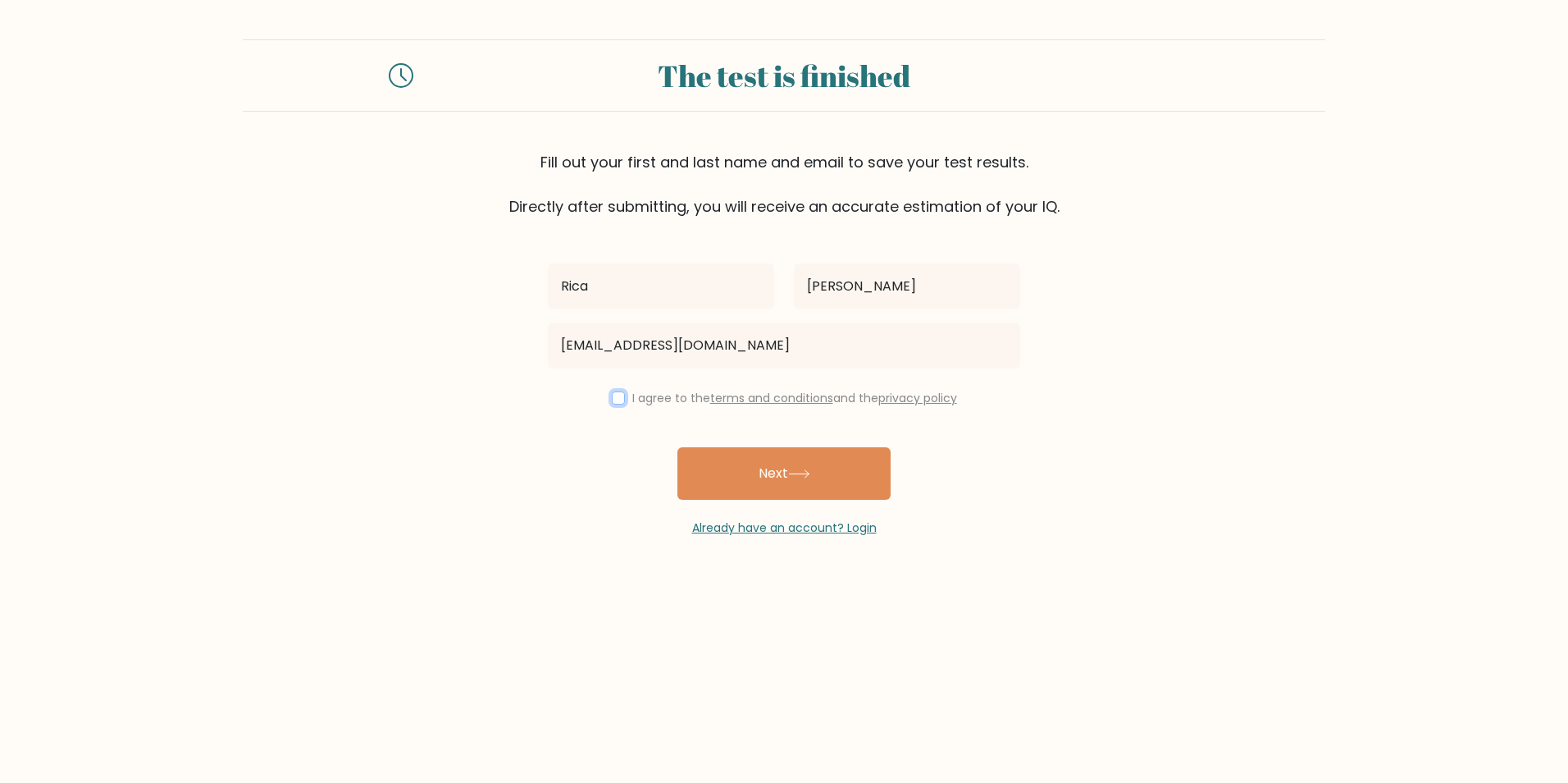
click at [615, 398] on input "checkbox" at bounding box center [618, 397] width 13 height 13
checkbox input "true"
click at [738, 479] on button "Next" at bounding box center [784, 474] width 213 height 53
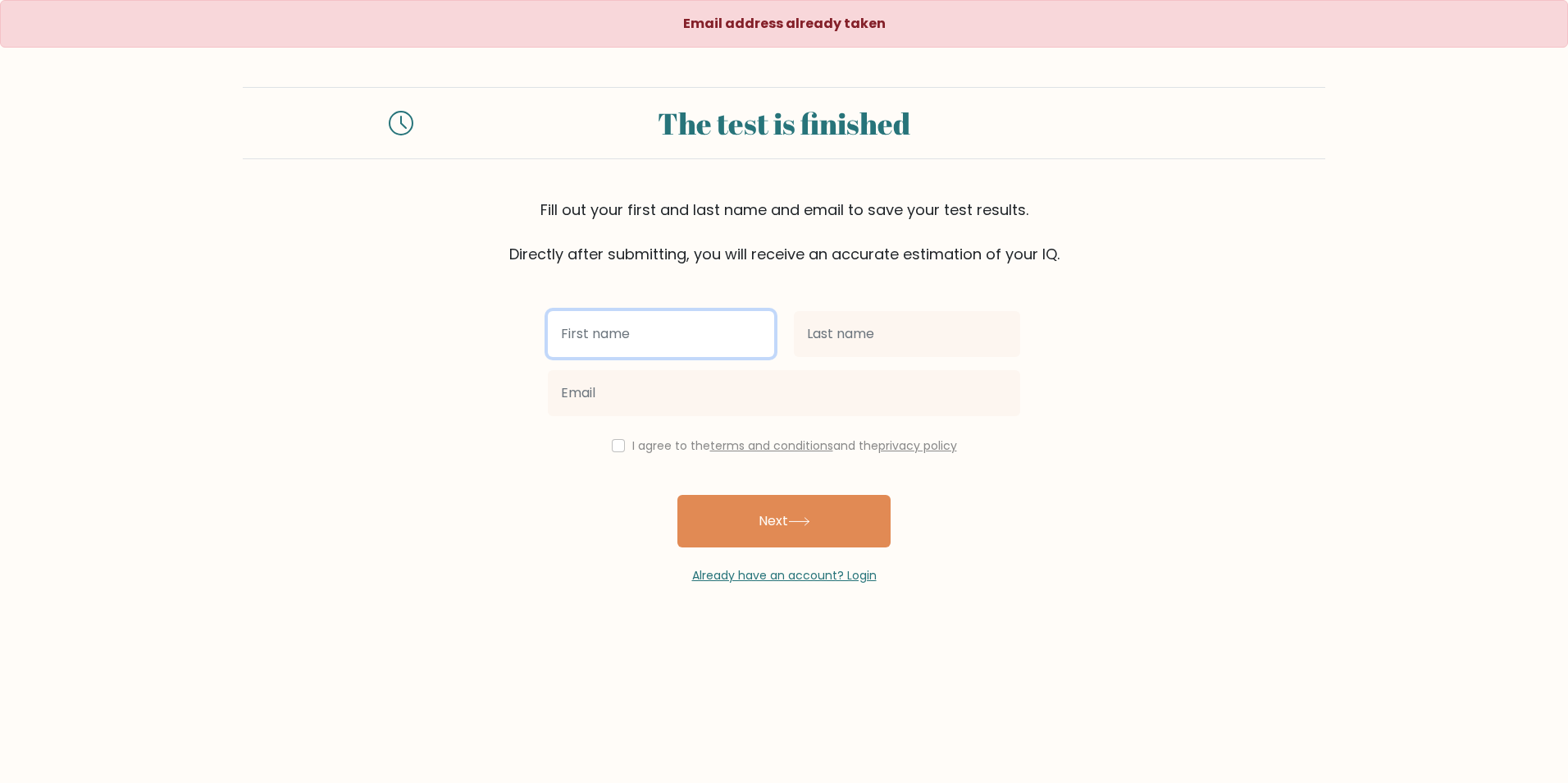
click at [613, 337] on input "text" at bounding box center [661, 333] width 226 height 46
type input "Rica"
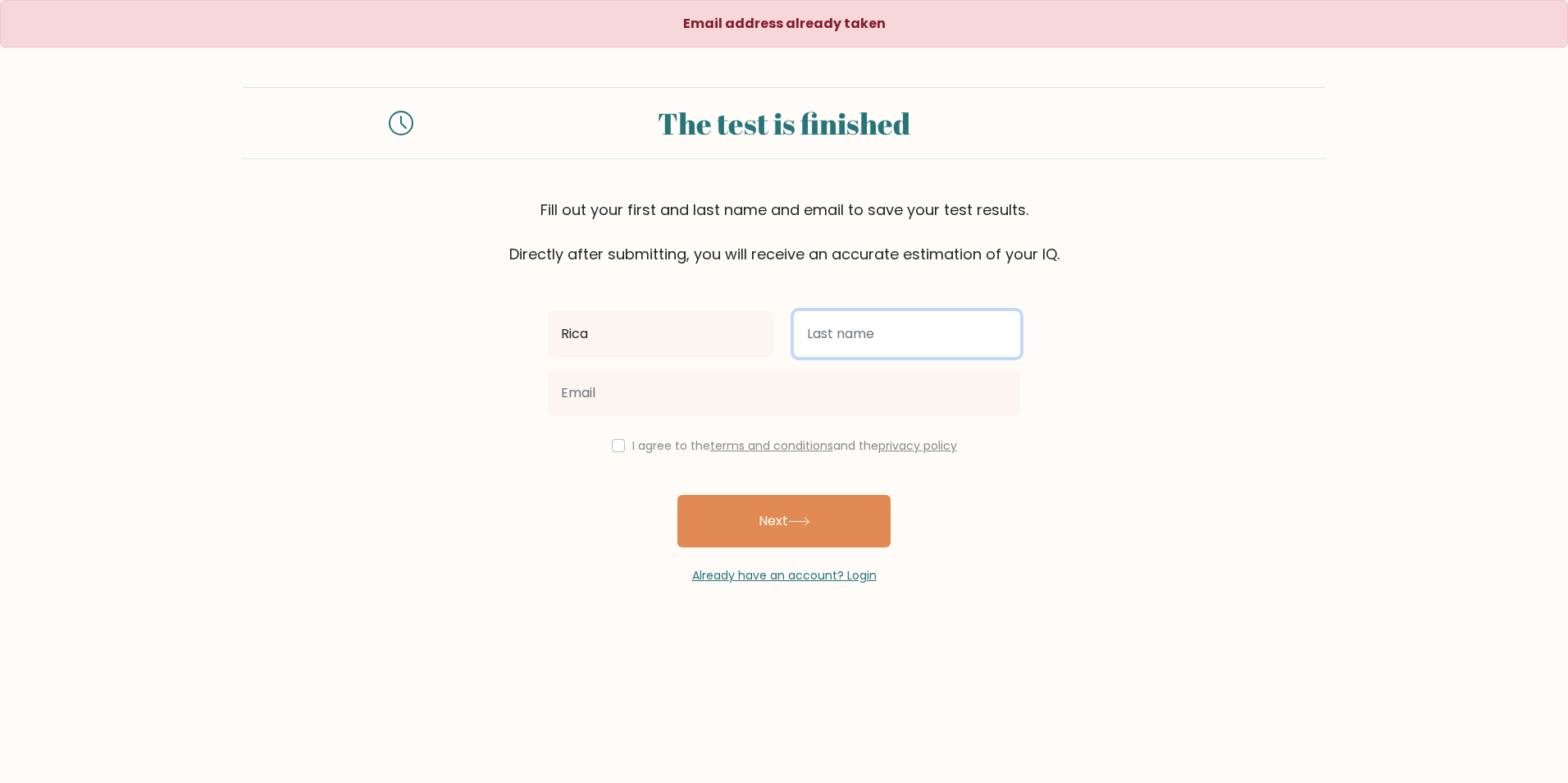
type input "[PERSON_NAME]"
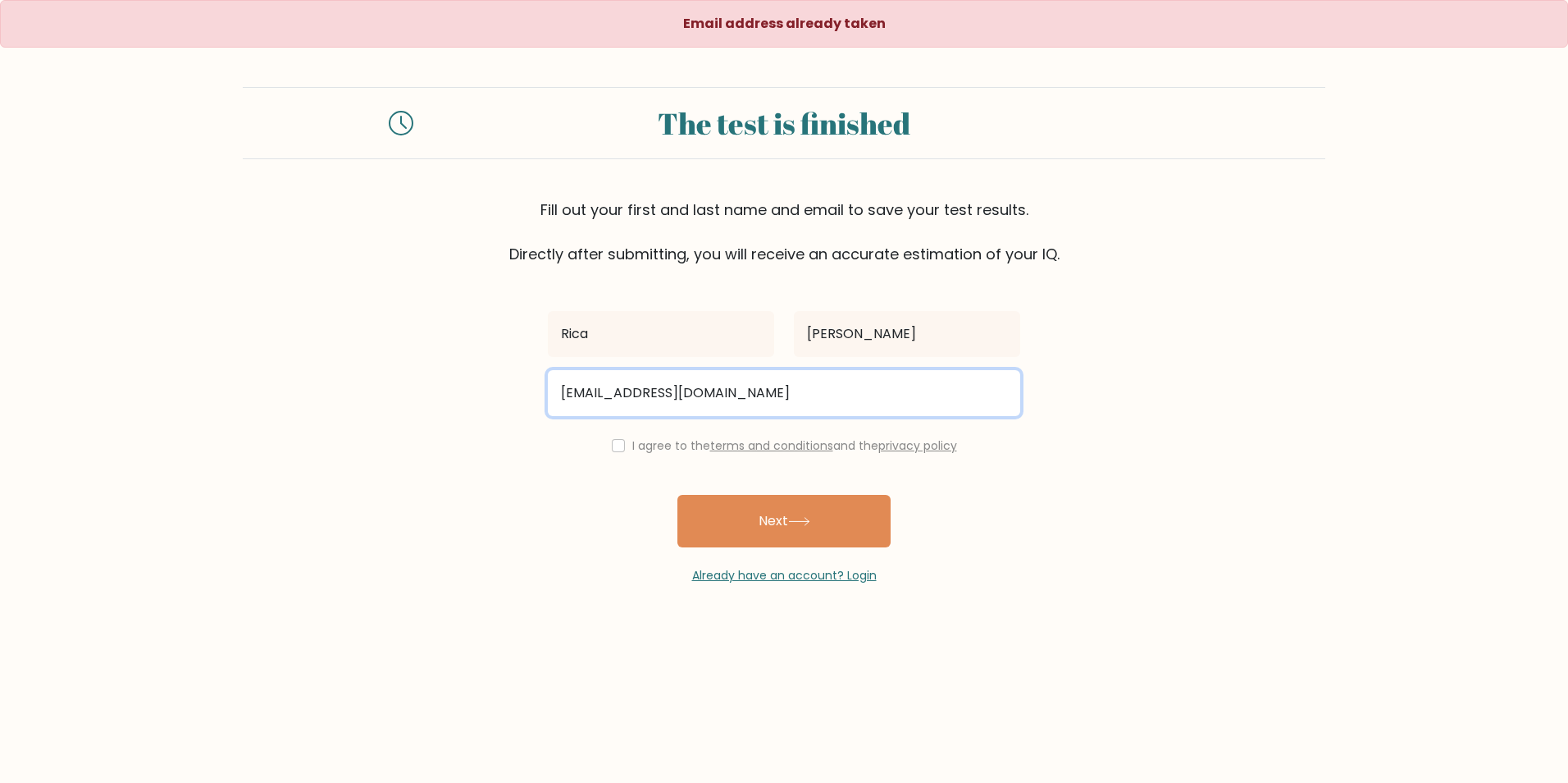
click at [640, 388] on input "[EMAIL_ADDRESS][DOMAIN_NAME]" at bounding box center [784, 392] width 472 height 46
type input "espiriturica29@gmail.com"
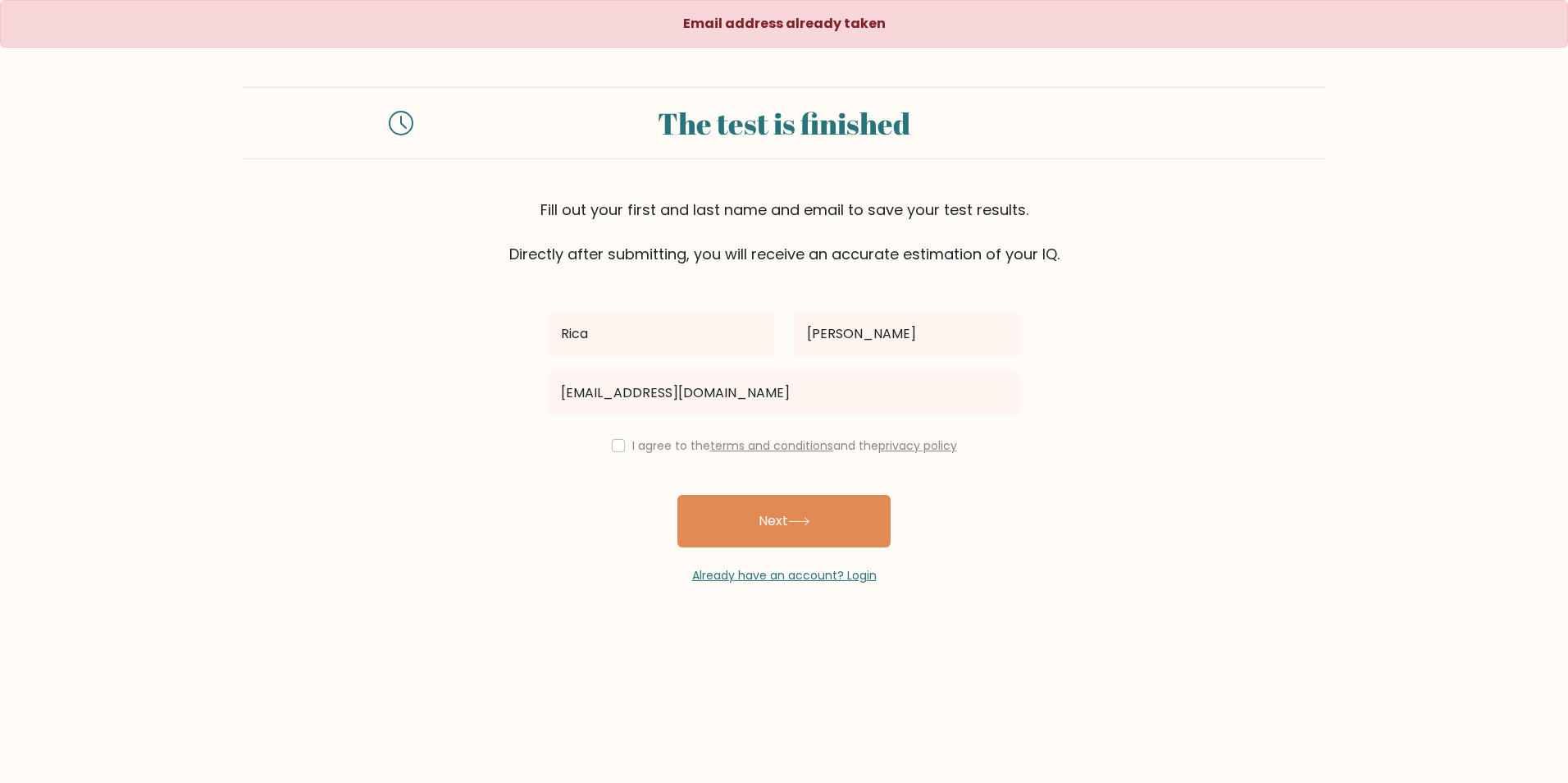
click at [612, 452] on div "I agree to the terms and conditions and the privacy policy" at bounding box center [784, 445] width 492 height 20
click at [617, 446] on input "checkbox" at bounding box center [618, 445] width 13 height 13
checkbox input "true"
click at [747, 512] on button "Next" at bounding box center [784, 521] width 213 height 53
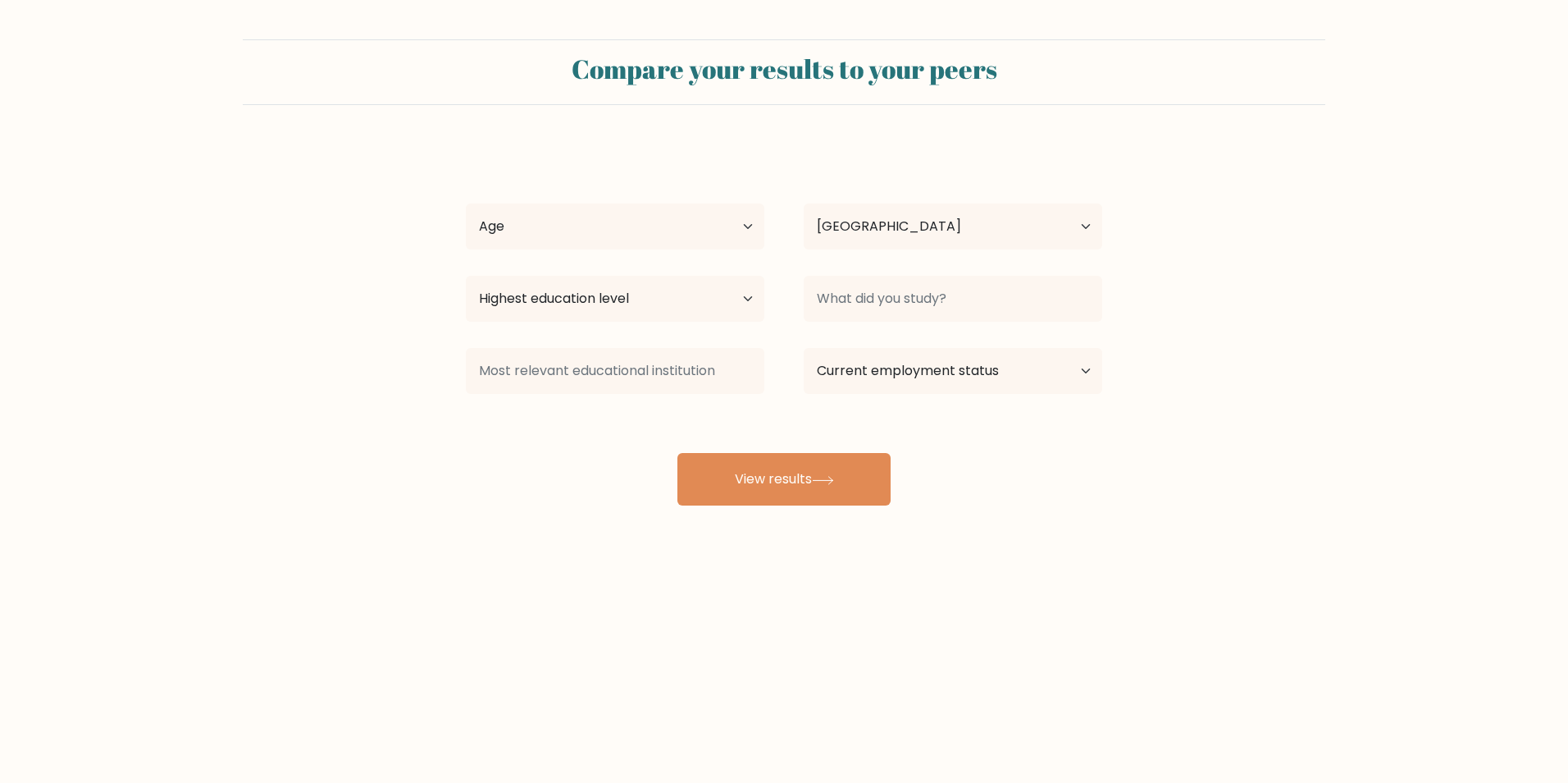
select select "PH"
click at [634, 208] on select "Age Under 18 years old 18-24 years old 25-34 years old 35-44 years old 45-54 ye…" at bounding box center [615, 226] width 299 height 46
select select "25_34"
click at [465, 203] on select "Age Under 18 years old 18-24 years old 25-34 years old 35-44 years old 45-54 ye…" at bounding box center [615, 226] width 299 height 46
click at [686, 300] on select "Highest education level No schooling Primary Lower Secondary Upper Secondary Oc…" at bounding box center [615, 298] width 299 height 46
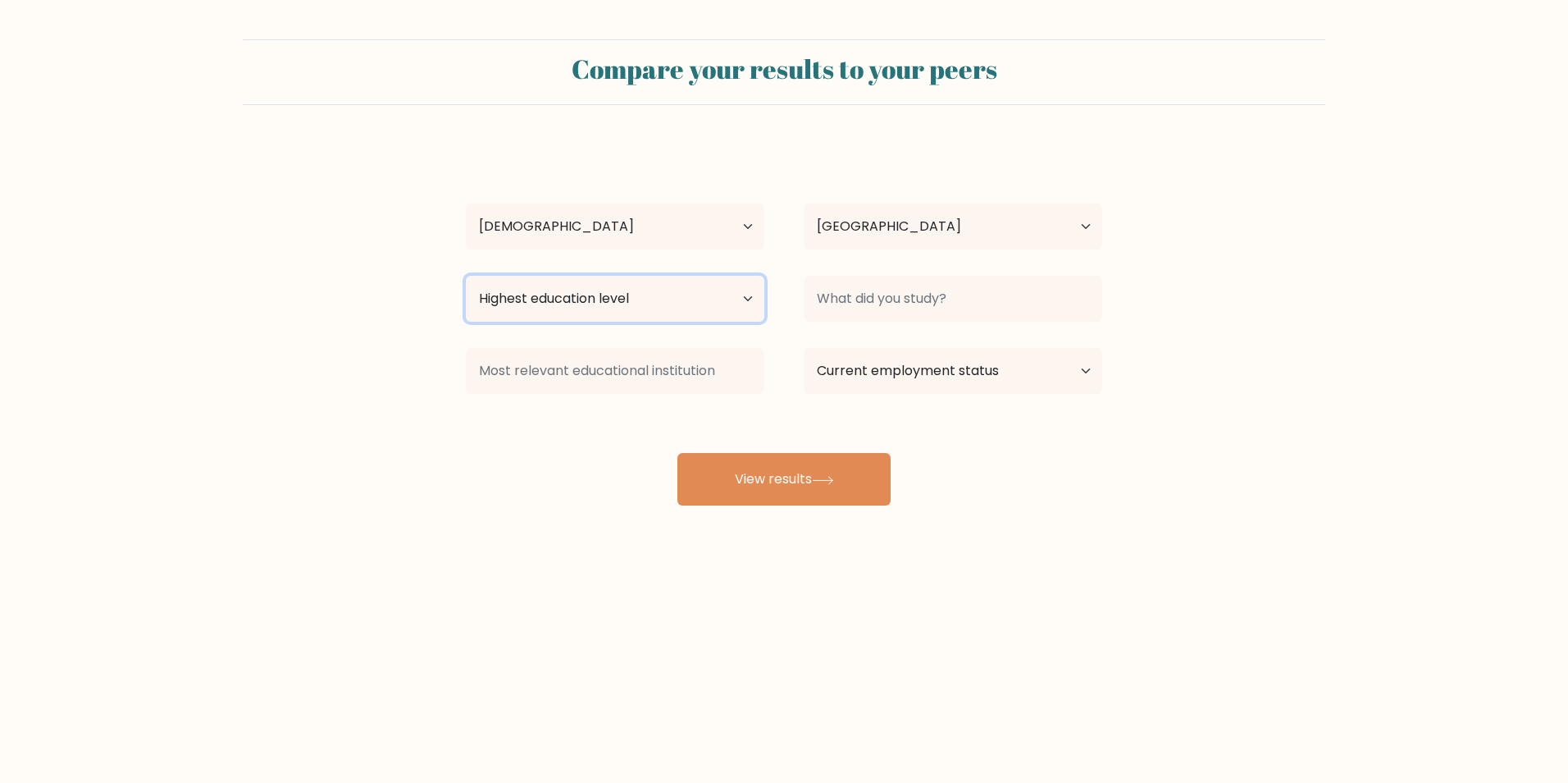
select select "upper_secondary"
click at [465, 275] on select "Highest education level No schooling Primary Lower Secondary Upper Secondary Oc…" at bounding box center [615, 298] width 299 height 46
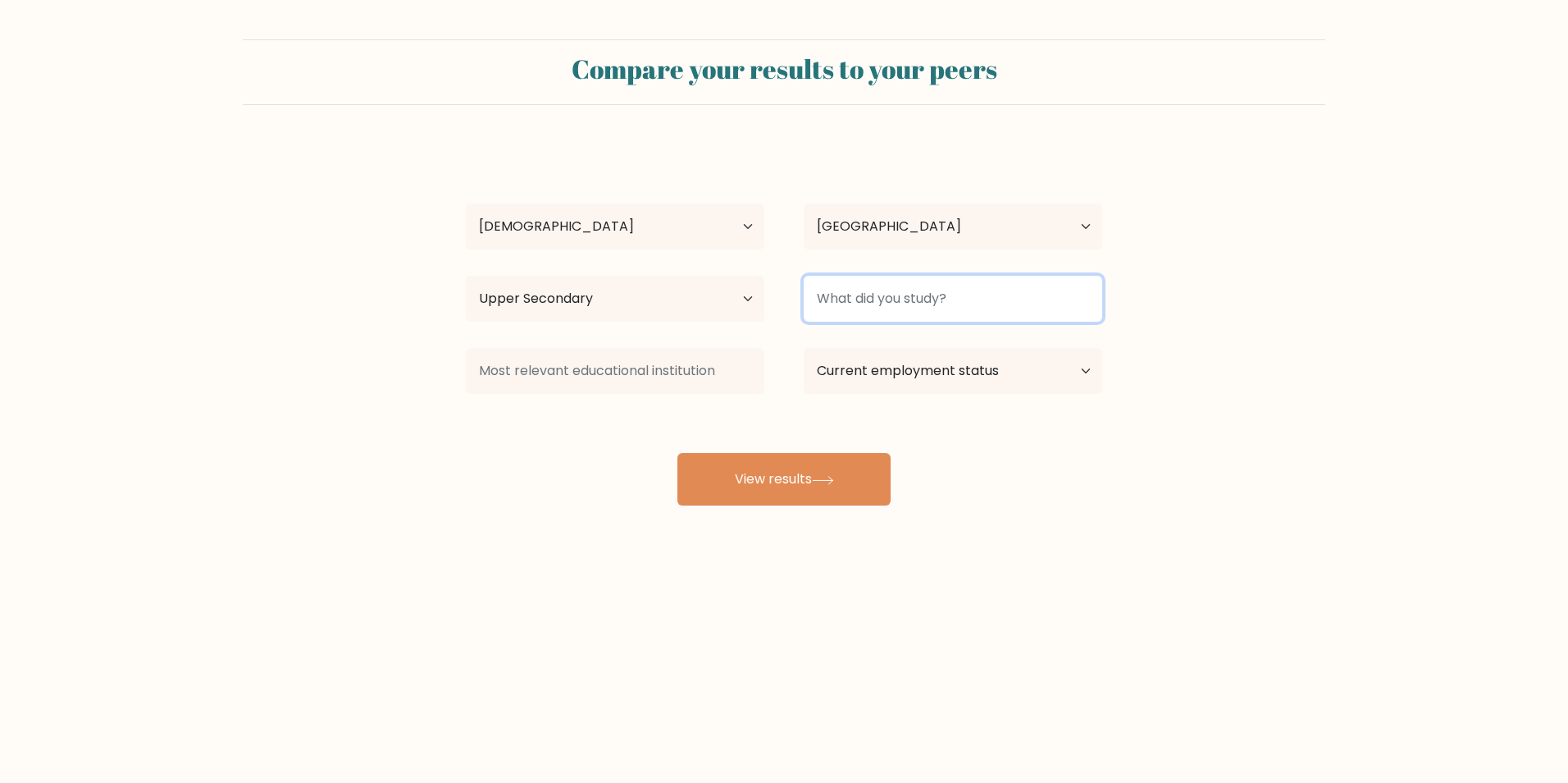
click at [900, 289] on input at bounding box center [953, 298] width 299 height 46
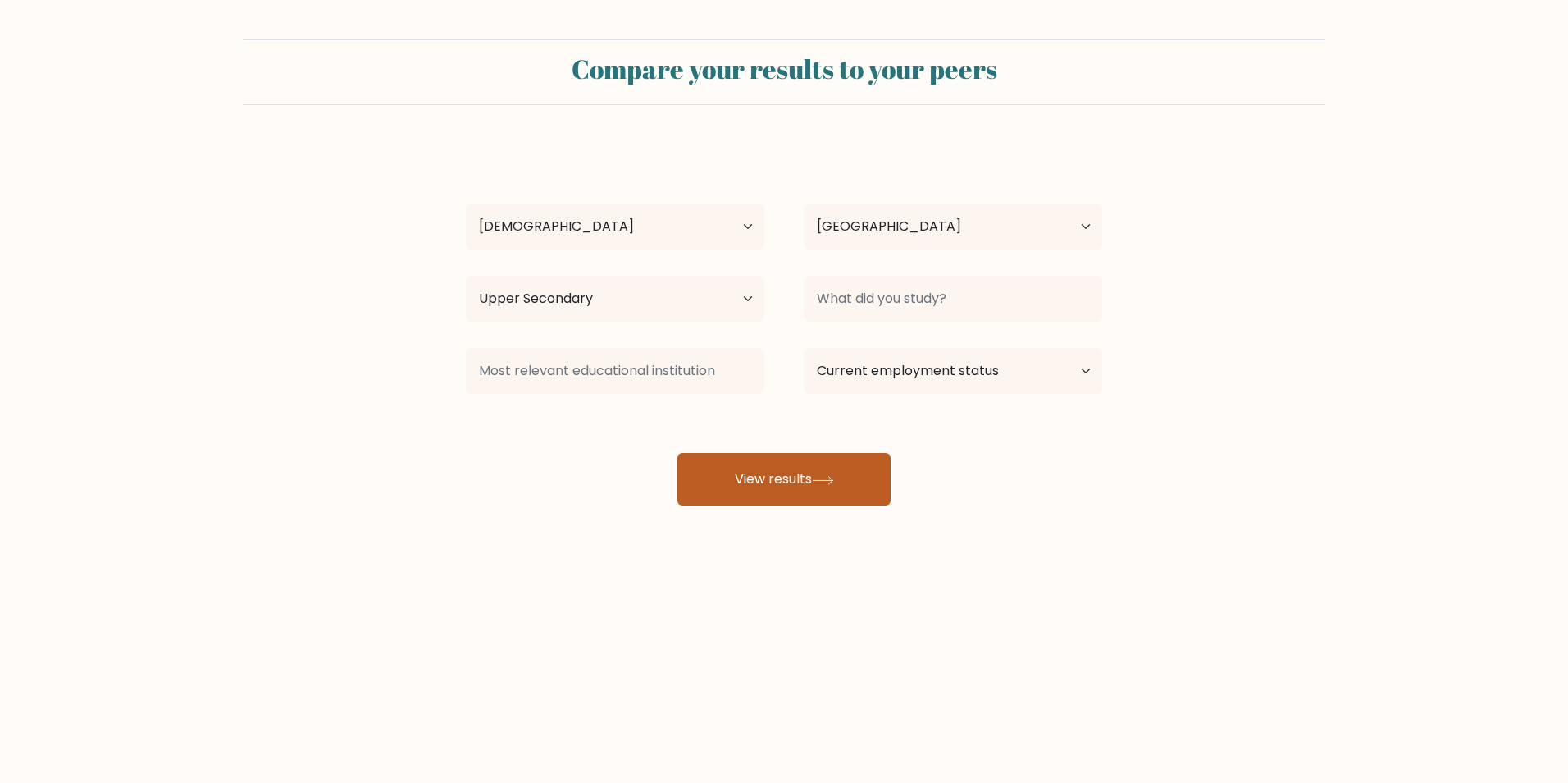
click at [842, 460] on button "View results" at bounding box center [784, 479] width 213 height 53
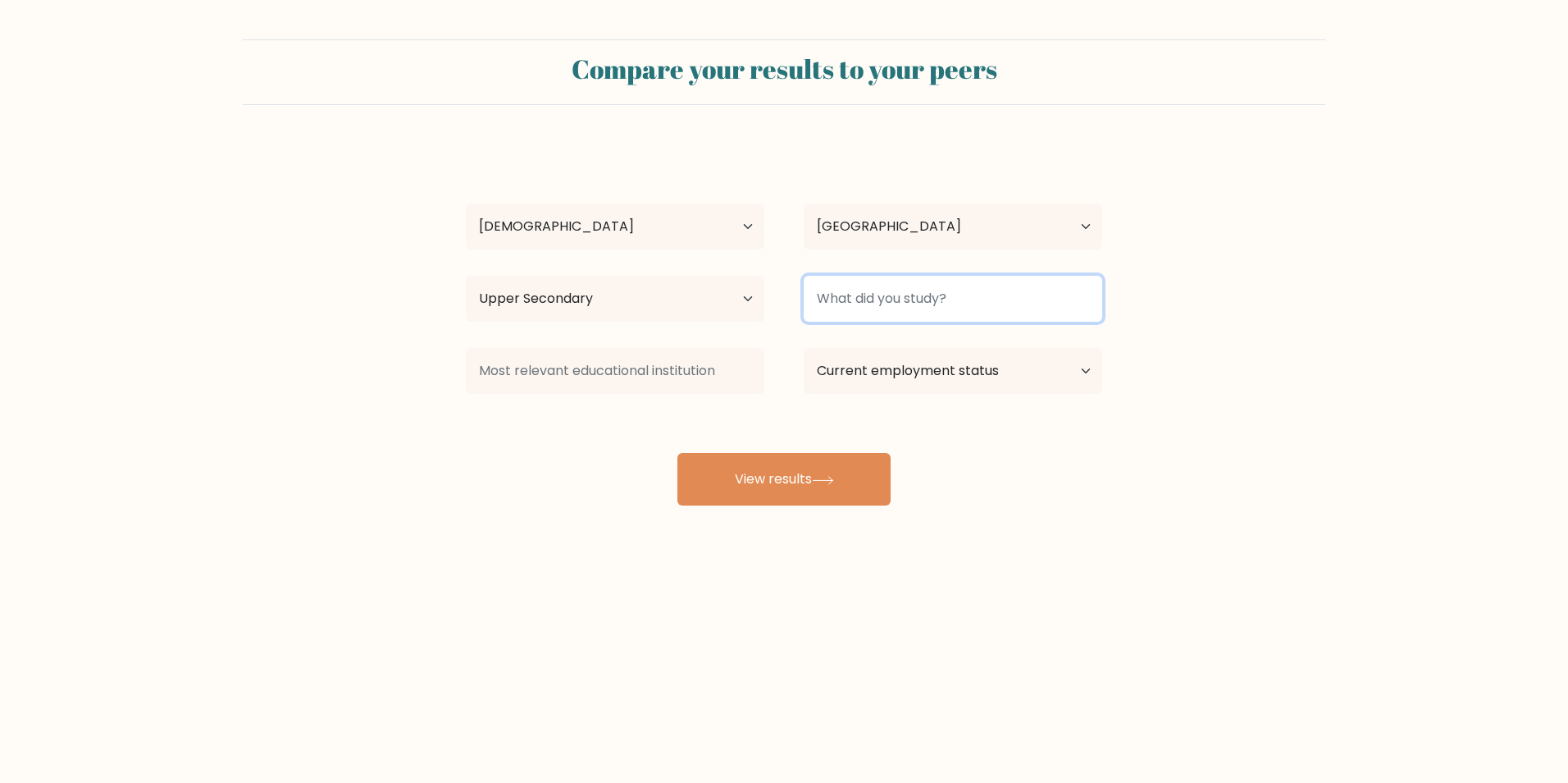
click at [923, 303] on input at bounding box center [953, 298] width 299 height 46
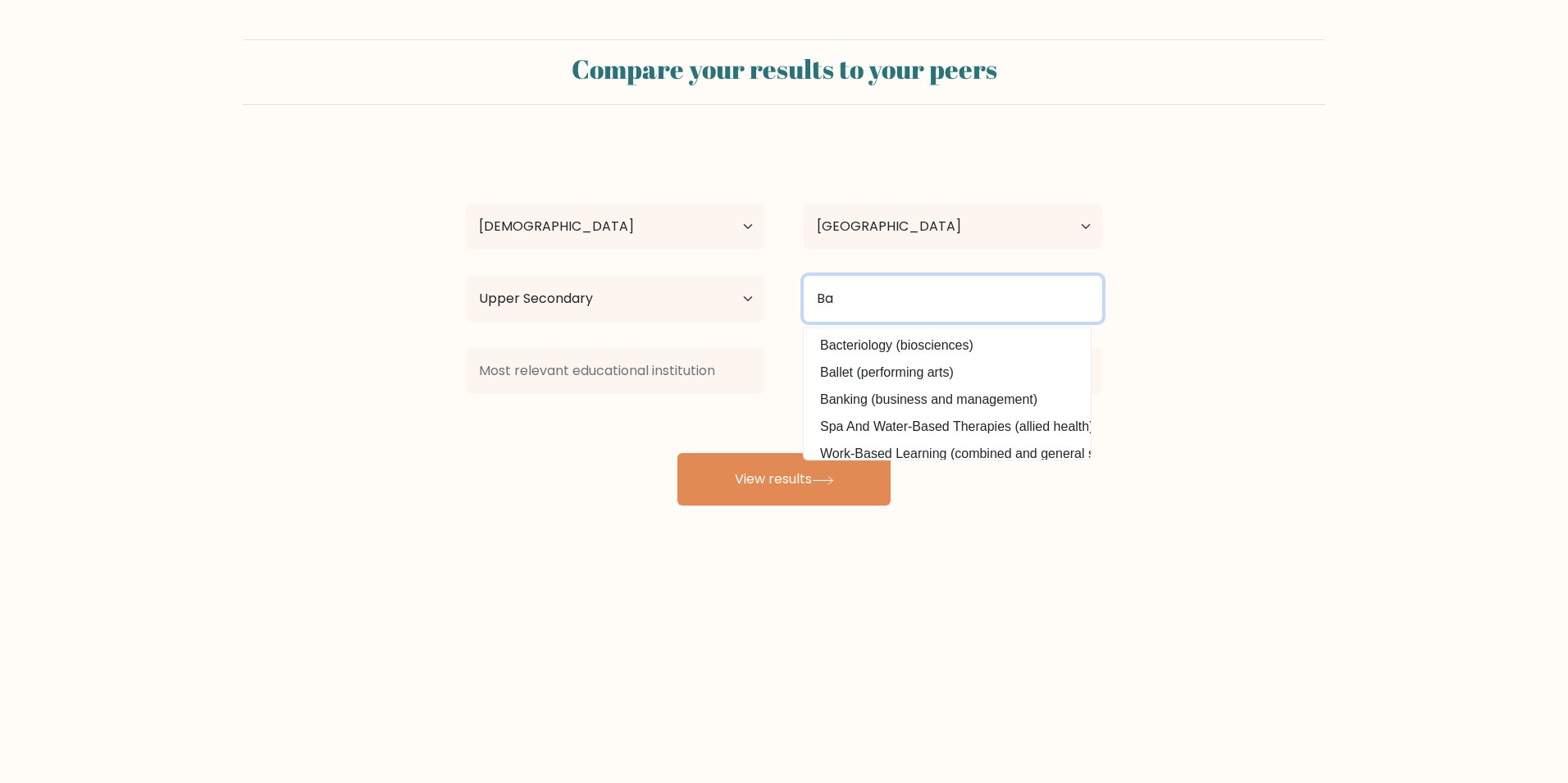
type input "B"
type input "H"
type input "B"
type input "agr"
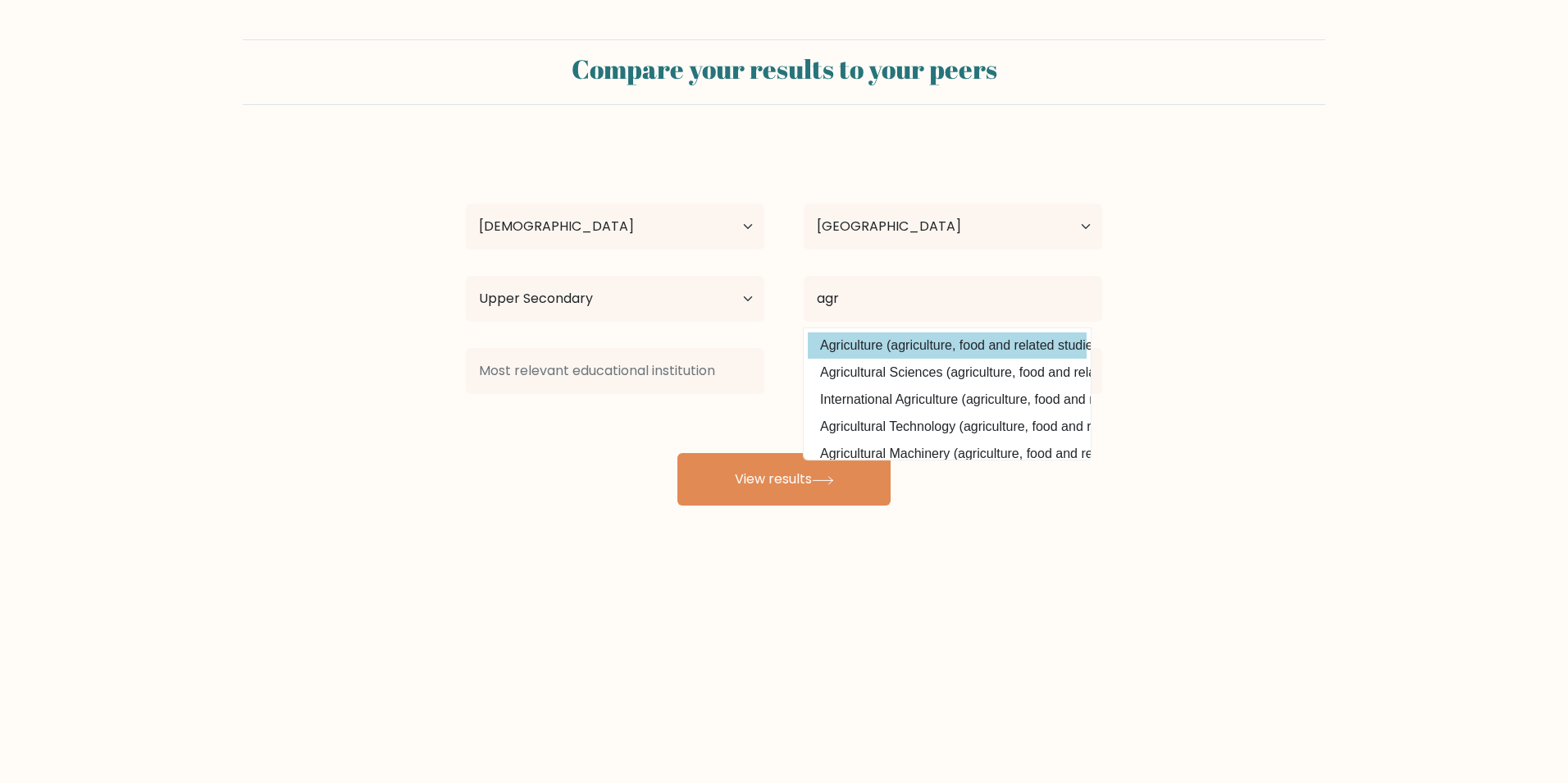
click at [973, 349] on div "Rica Espiritu Age Under 18 years old 18-24 years old 25-34 years old 35-44 year…" at bounding box center [784, 325] width 656 height 361
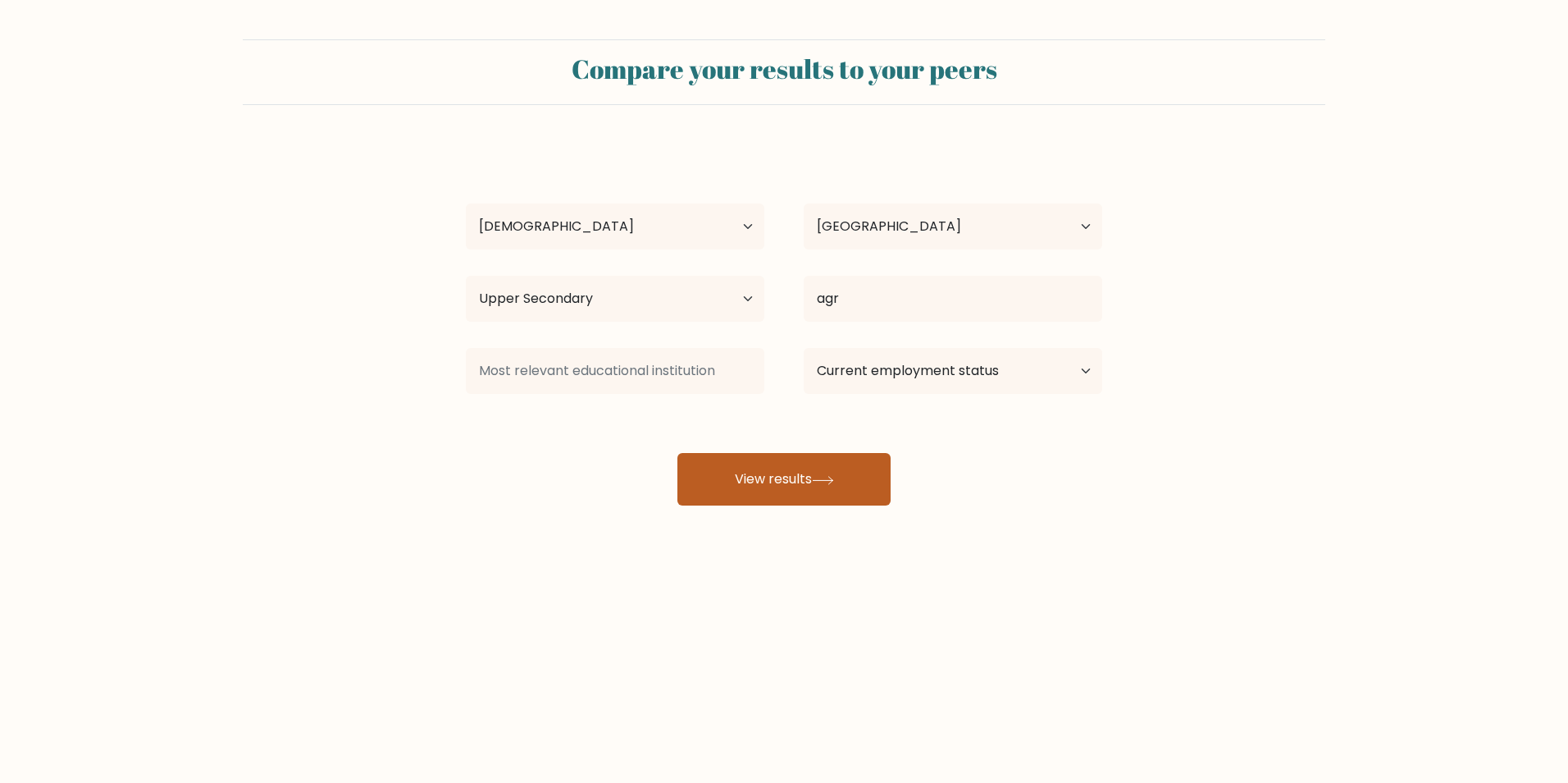
click at [862, 489] on button "View results" at bounding box center [784, 479] width 213 height 53
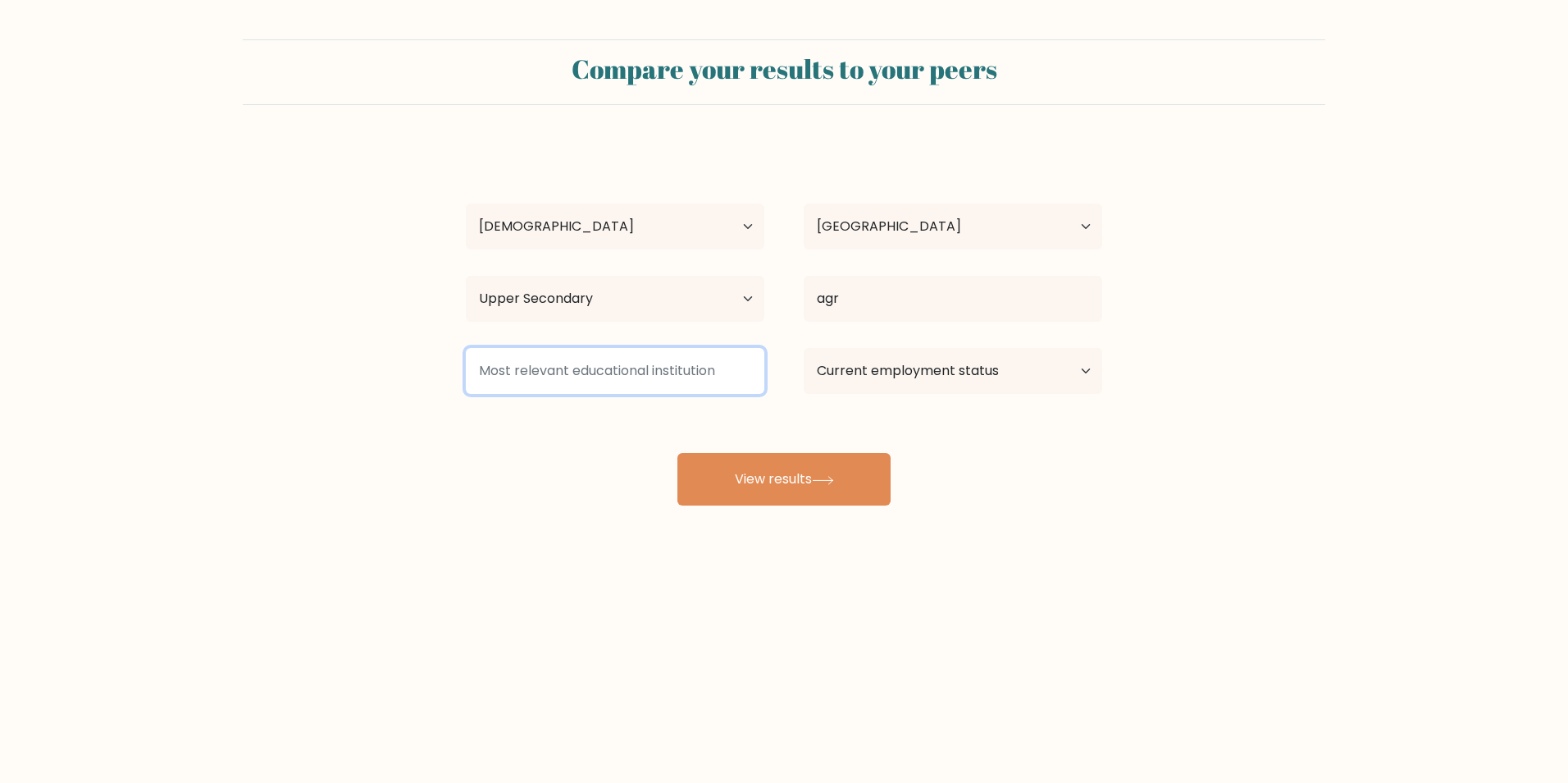
click at [717, 374] on input at bounding box center [615, 370] width 299 height 46
type input "undergrad"
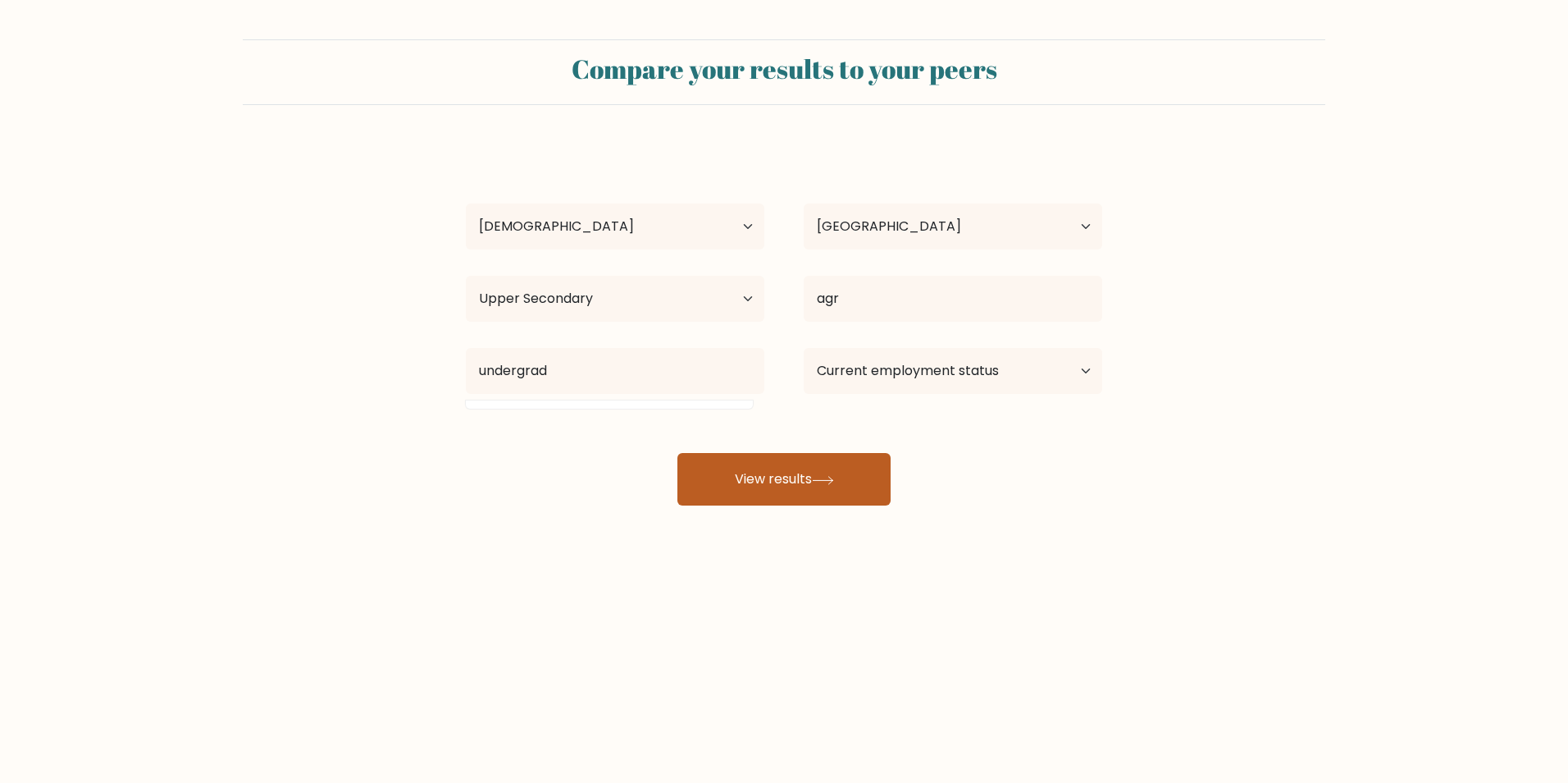
click at [823, 466] on button "View results" at bounding box center [784, 479] width 213 height 53
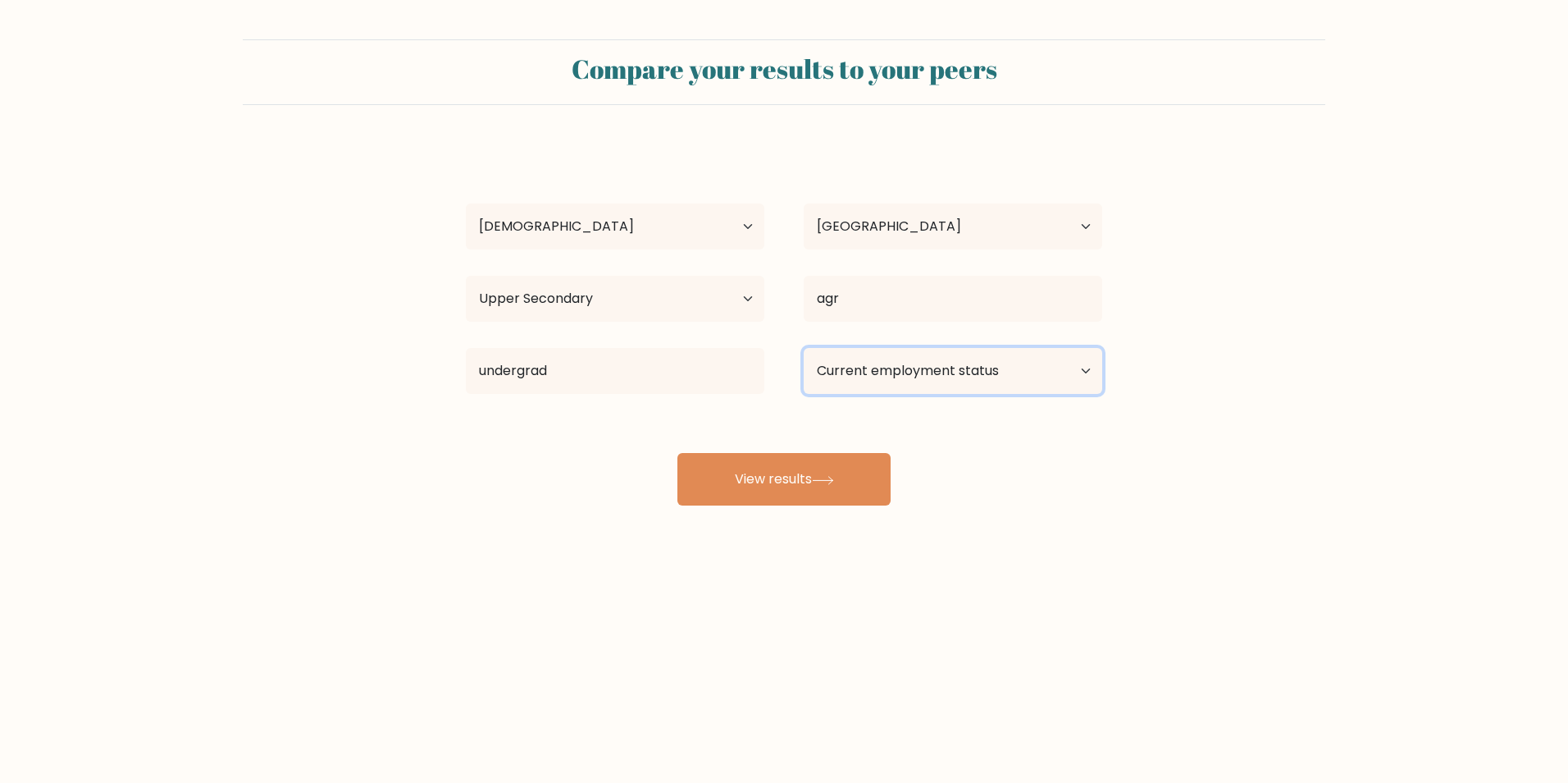
click at [924, 370] on select "Current employment status Employed Student Retired Other / prefer not to answer" at bounding box center [953, 370] width 299 height 46
select select "other"
click at [804, 348] on select "Current employment status Employed Student Retired Other / prefer not to answer" at bounding box center [953, 370] width 299 height 46
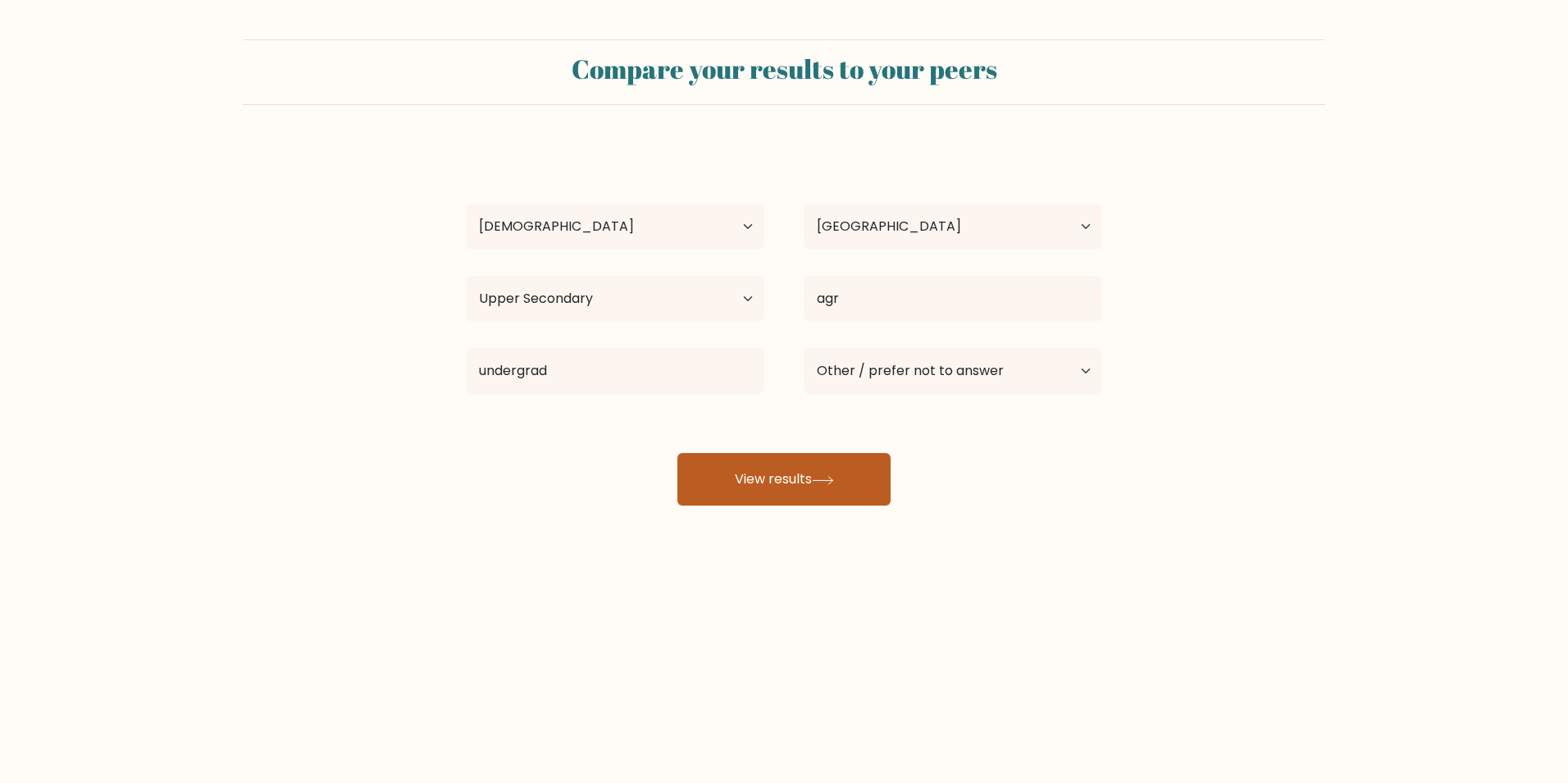
click at [831, 479] on icon at bounding box center [823, 479] width 22 height 9
